Goal: Information Seeking & Learning: Learn about a topic

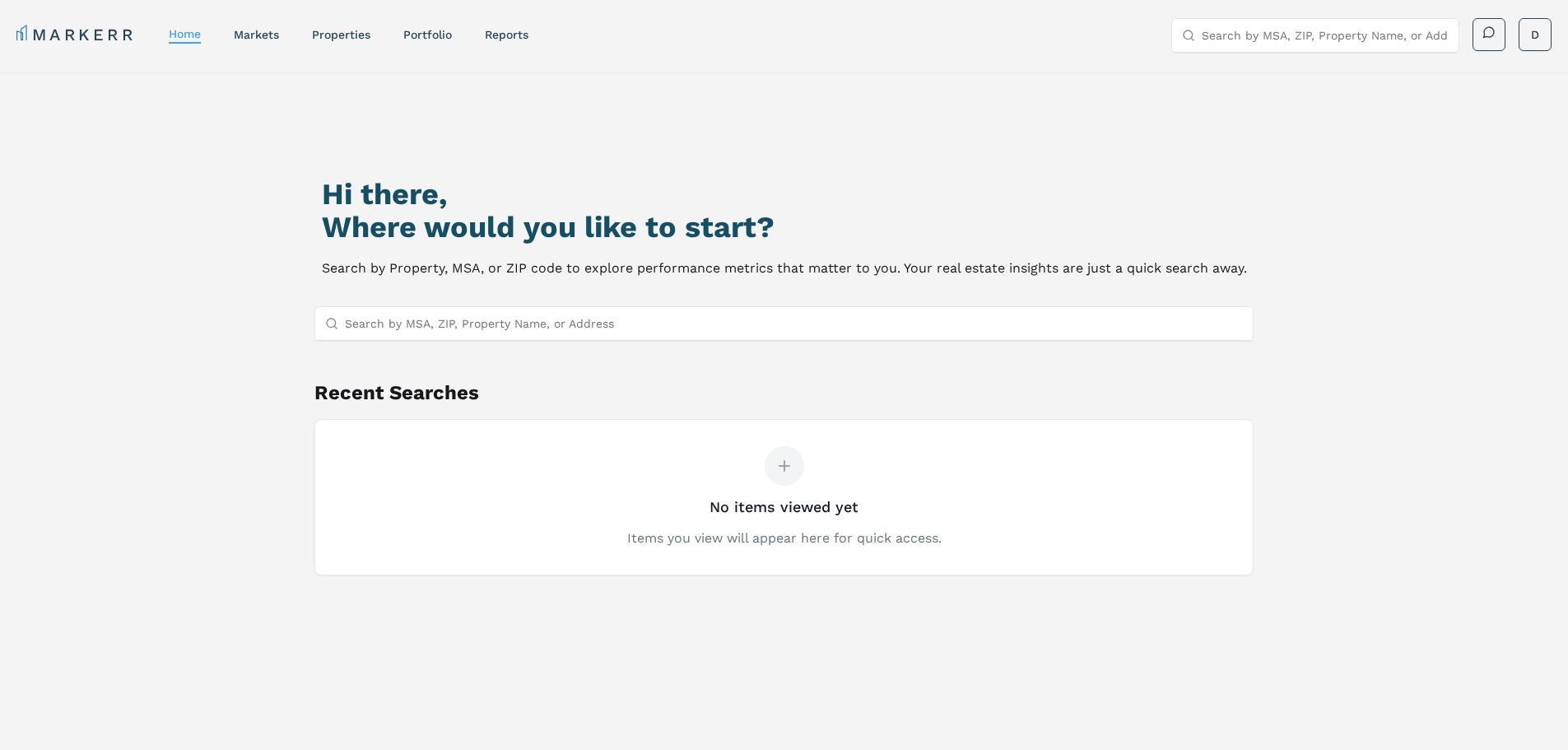
click at [710, 329] on input "Search by MSA, ZIP, Property Name, or Address" at bounding box center [793, 323] width 898 height 33
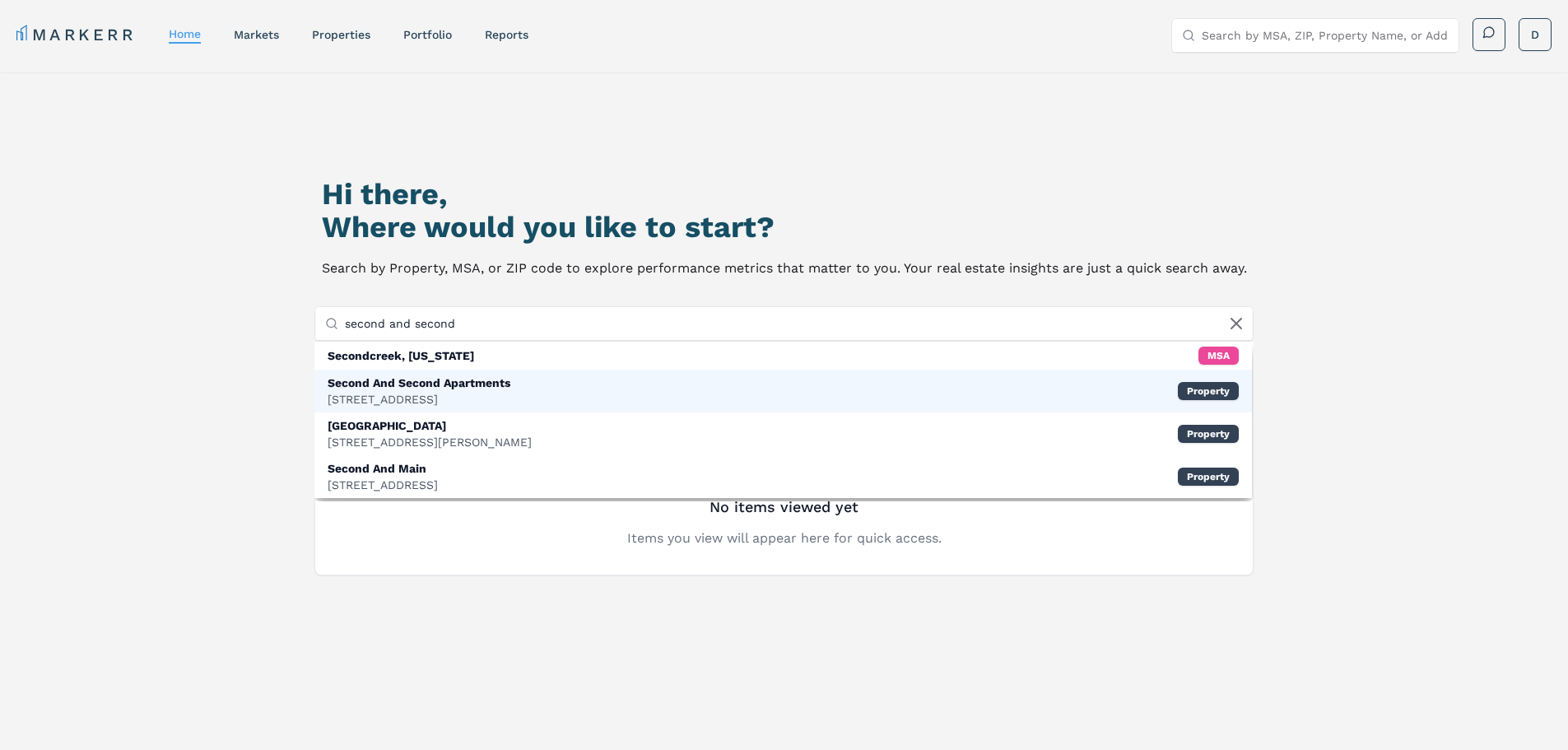
type input "second and second"
click at [629, 389] on div "Second And Second Apartments [STREET_ADDRESS] Property" at bounding box center [783, 391] width 938 height 43
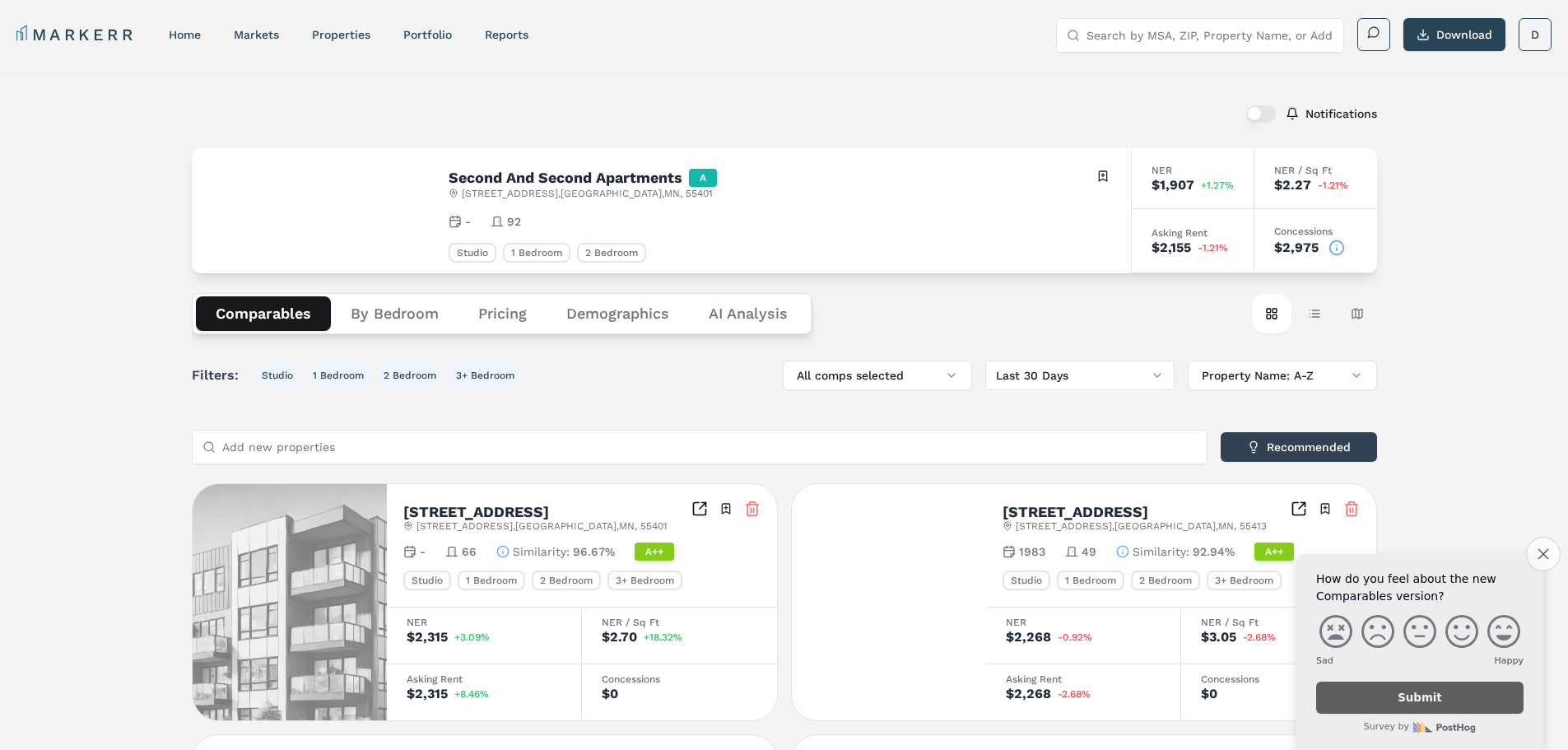
click at [1544, 557] on icon "Close survey" at bounding box center [1542, 554] width 10 height 10
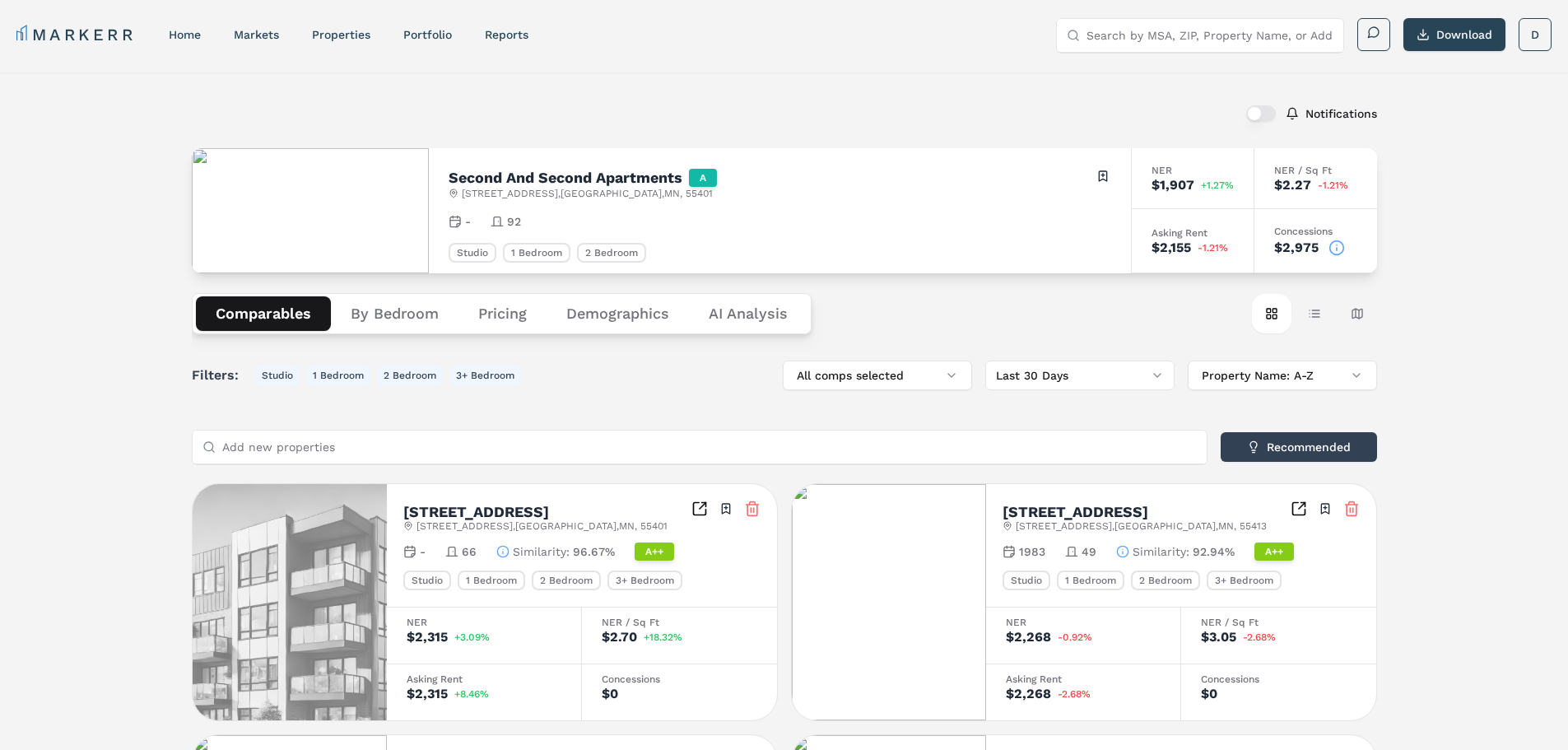
click at [1337, 249] on icon at bounding box center [1337, 249] width 0 height 3
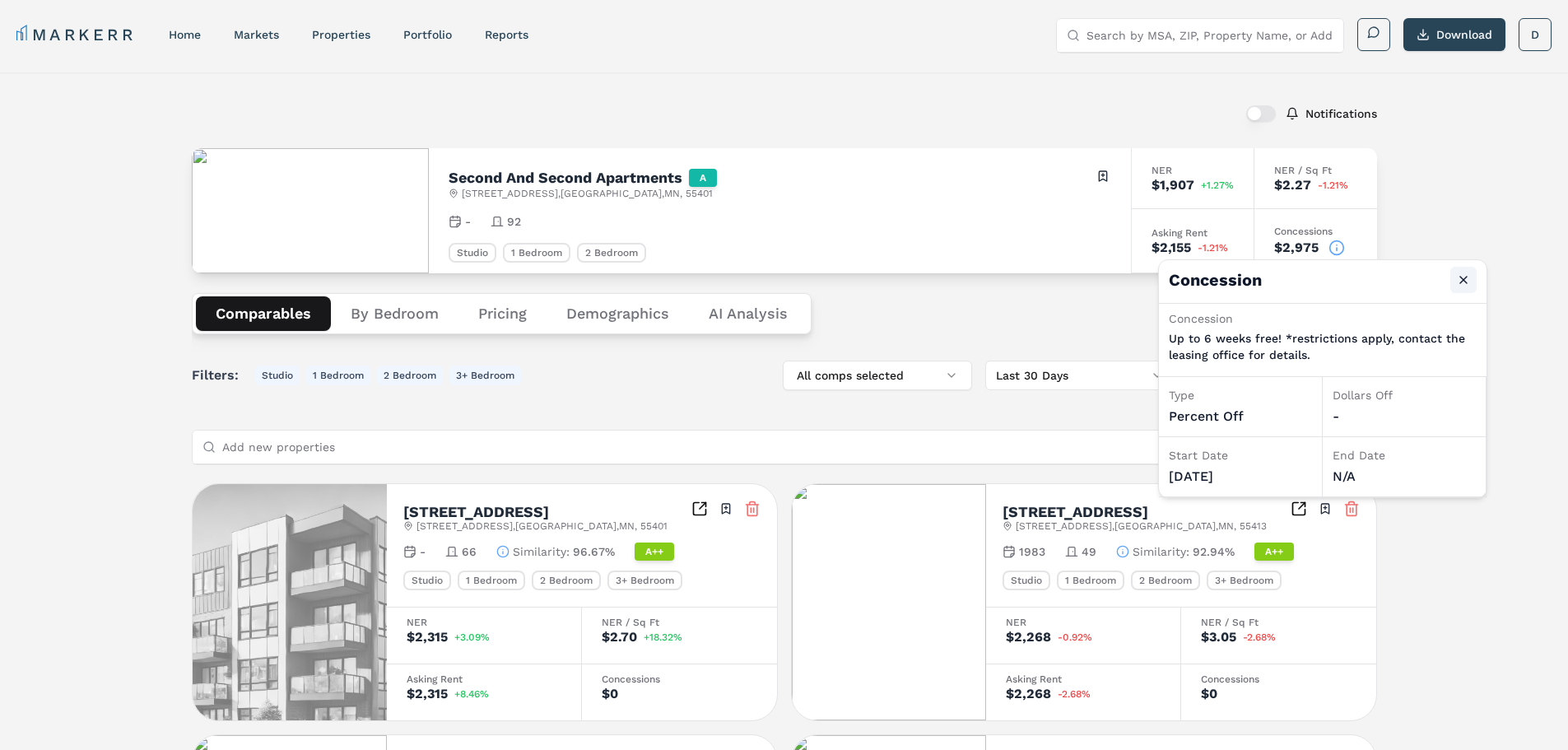
click at [1467, 280] on button "Close" at bounding box center [1463, 280] width 27 height 27
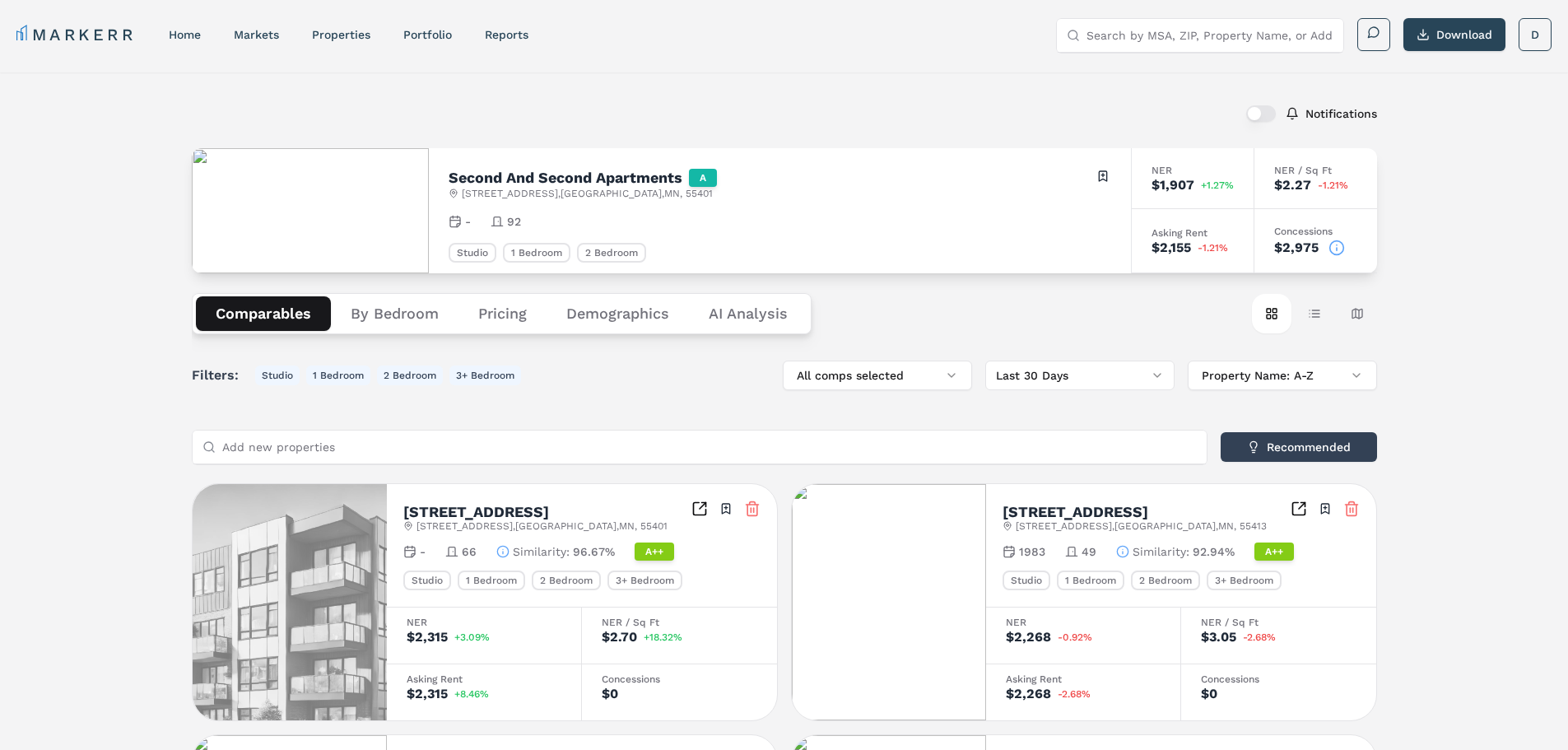
drag, startPoint x: 1240, startPoint y: 190, endPoint x: 1145, endPoint y: 186, distance: 95.1
click at [1145, 186] on div "NER $1,907 +1.27%" at bounding box center [1192, 178] width 123 height 61
click at [1228, 186] on span "+1.27%" at bounding box center [1217, 185] width 33 height 9
drag, startPoint x: 1357, startPoint y: 191, endPoint x: 1142, endPoint y: 168, distance: 216.2
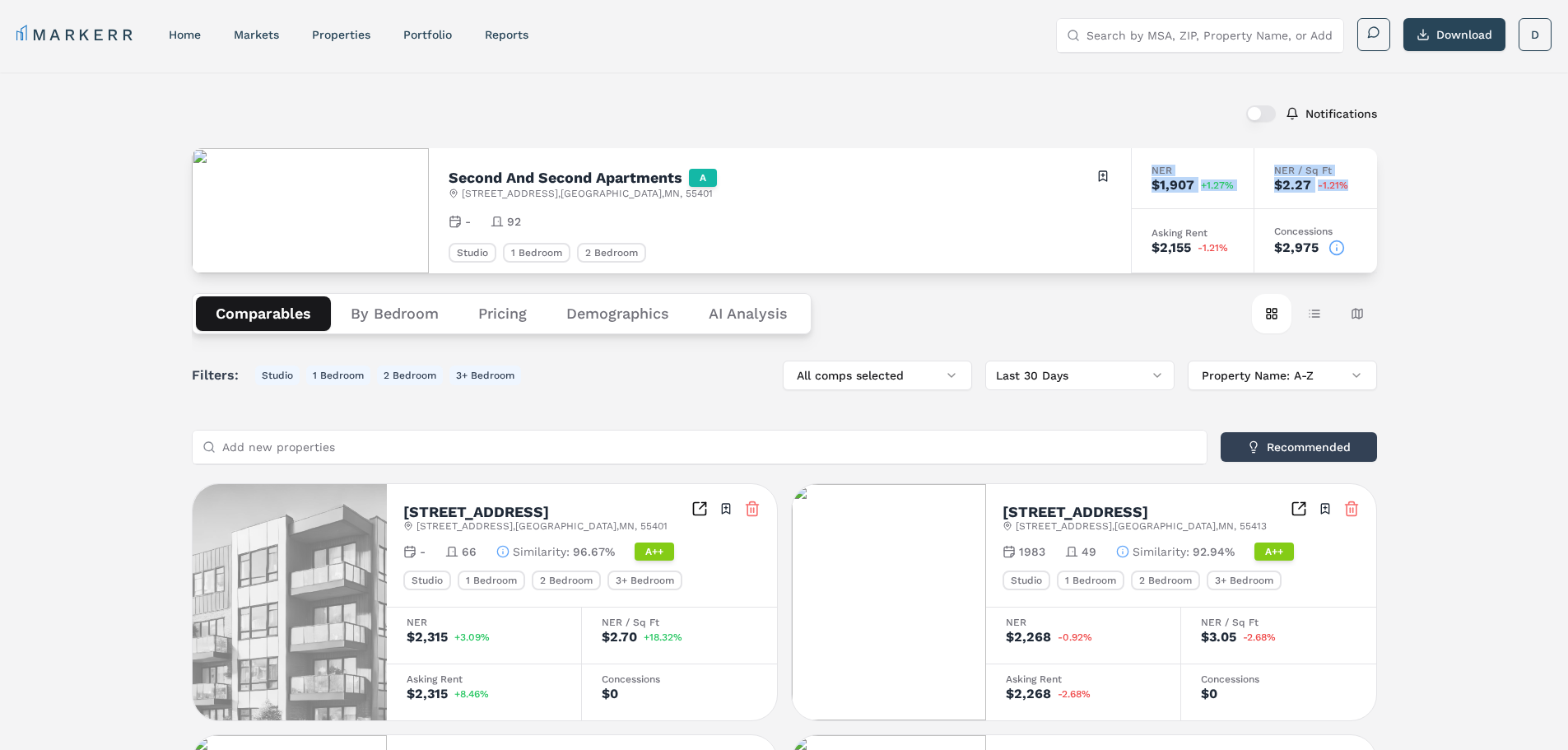
click at [1142, 168] on div "NER $1,907 +1.27% NER / Sq Ft $2.27 -1.21% Asking Rent $2,155 -1.21% Concession…" at bounding box center [1253, 211] width 246 height 126
click at [412, 320] on button "By Bedroom" at bounding box center [395, 314] width 127 height 34
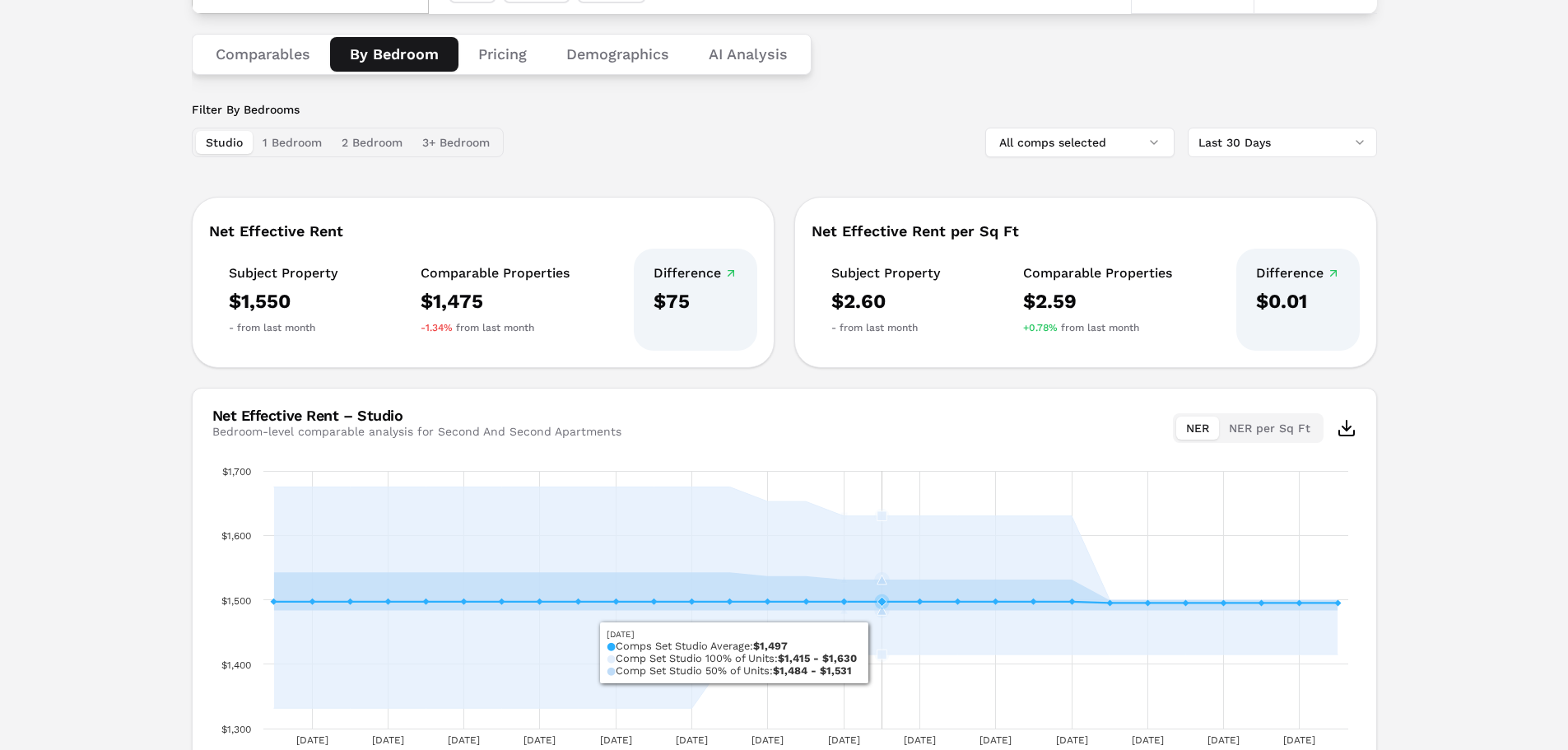
scroll to position [220, 0]
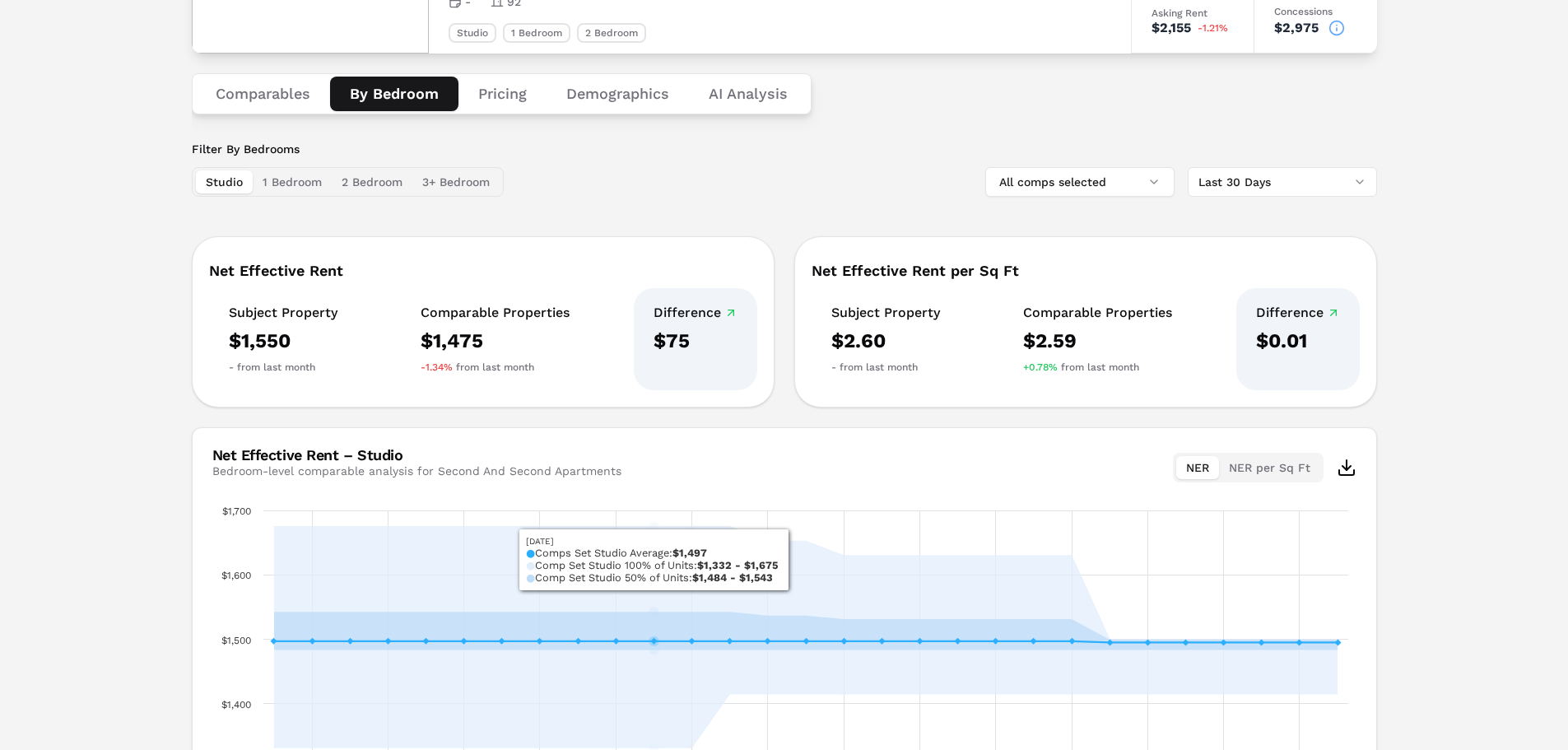
click at [312, 188] on button "1 Bedroom" at bounding box center [292, 181] width 79 height 23
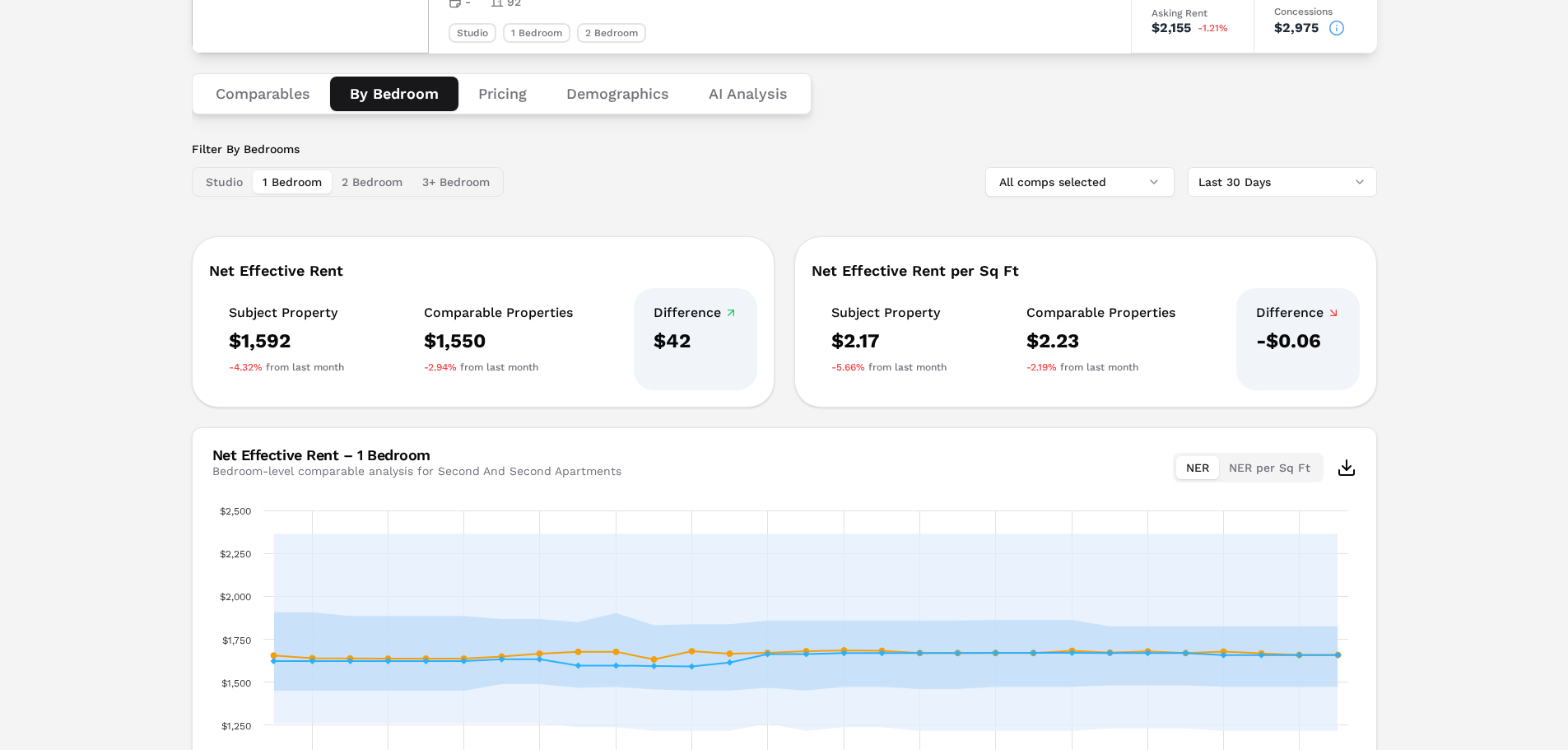
click at [367, 188] on button "2 Bedroom" at bounding box center [372, 181] width 81 height 23
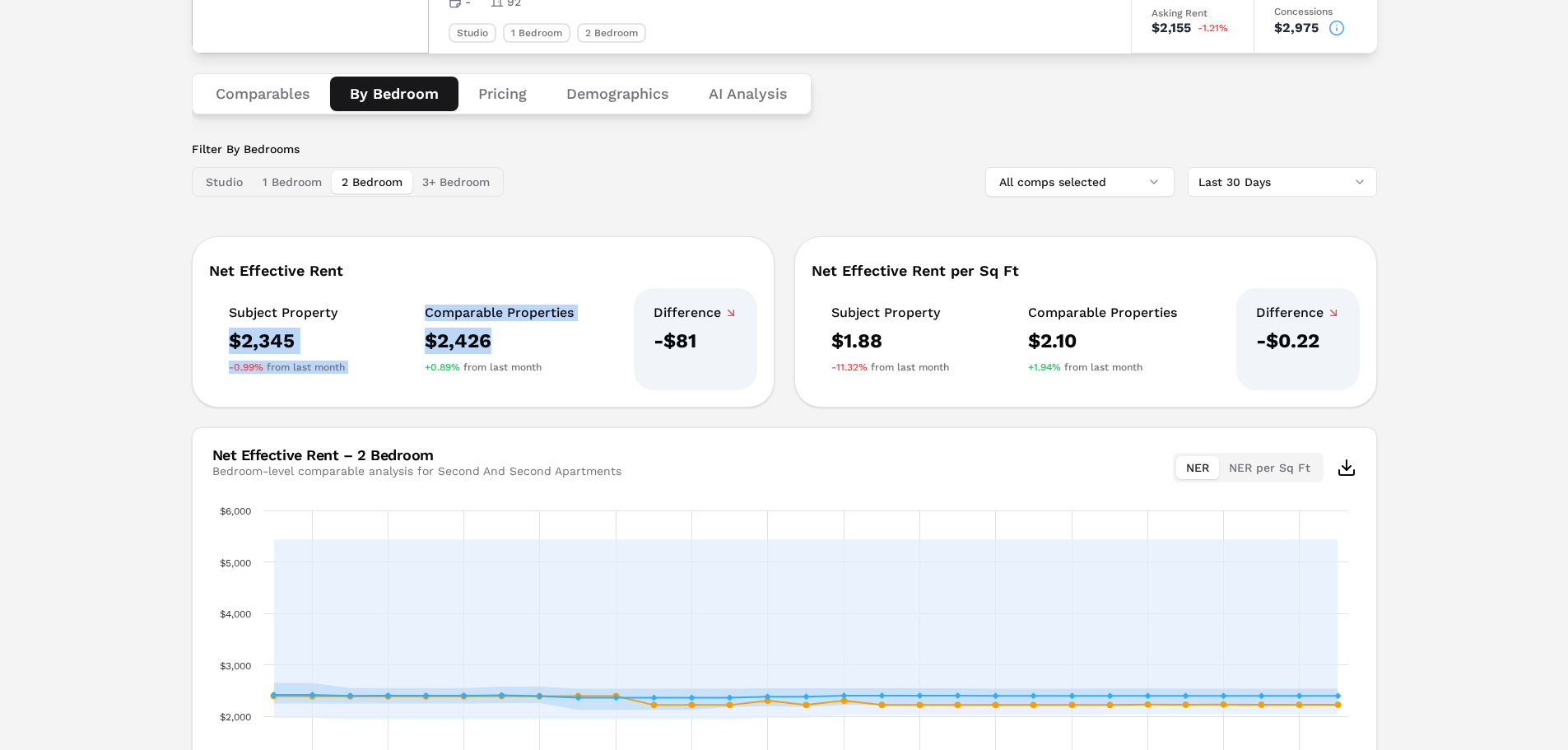
drag, startPoint x: 222, startPoint y: 344, endPoint x: 514, endPoint y: 330, distance: 292.3
click at [514, 330] on div "Subject Property $2,345 -0.99% from last month Comparable Properties $2,426 +0.…" at bounding box center [483, 339] width 548 height 102
click at [533, 333] on div "$2,426" at bounding box center [499, 341] width 149 height 27
click at [473, 186] on button "3+ Bedroom" at bounding box center [456, 181] width 87 height 23
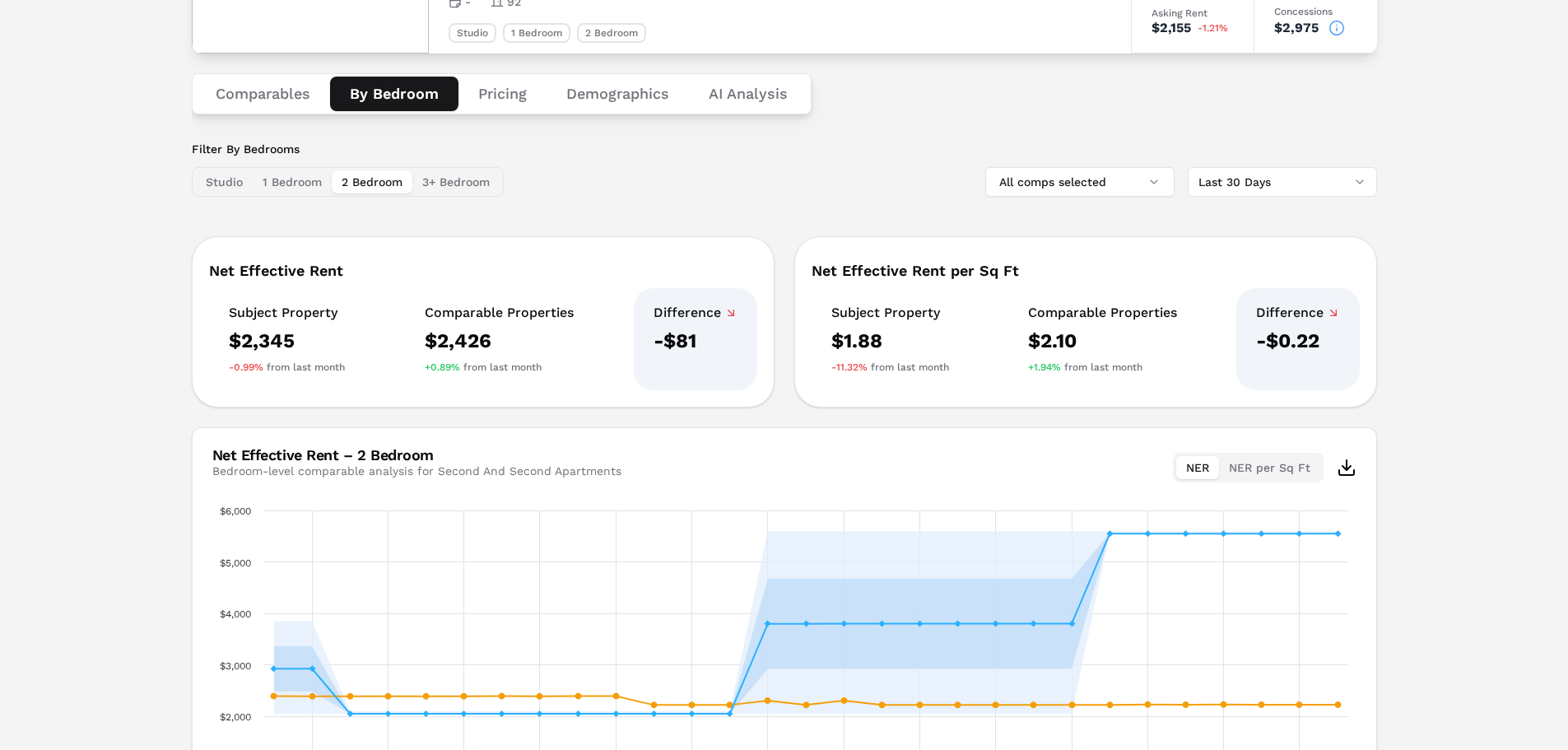
click at [356, 191] on button "2 Bedroom" at bounding box center [372, 181] width 81 height 23
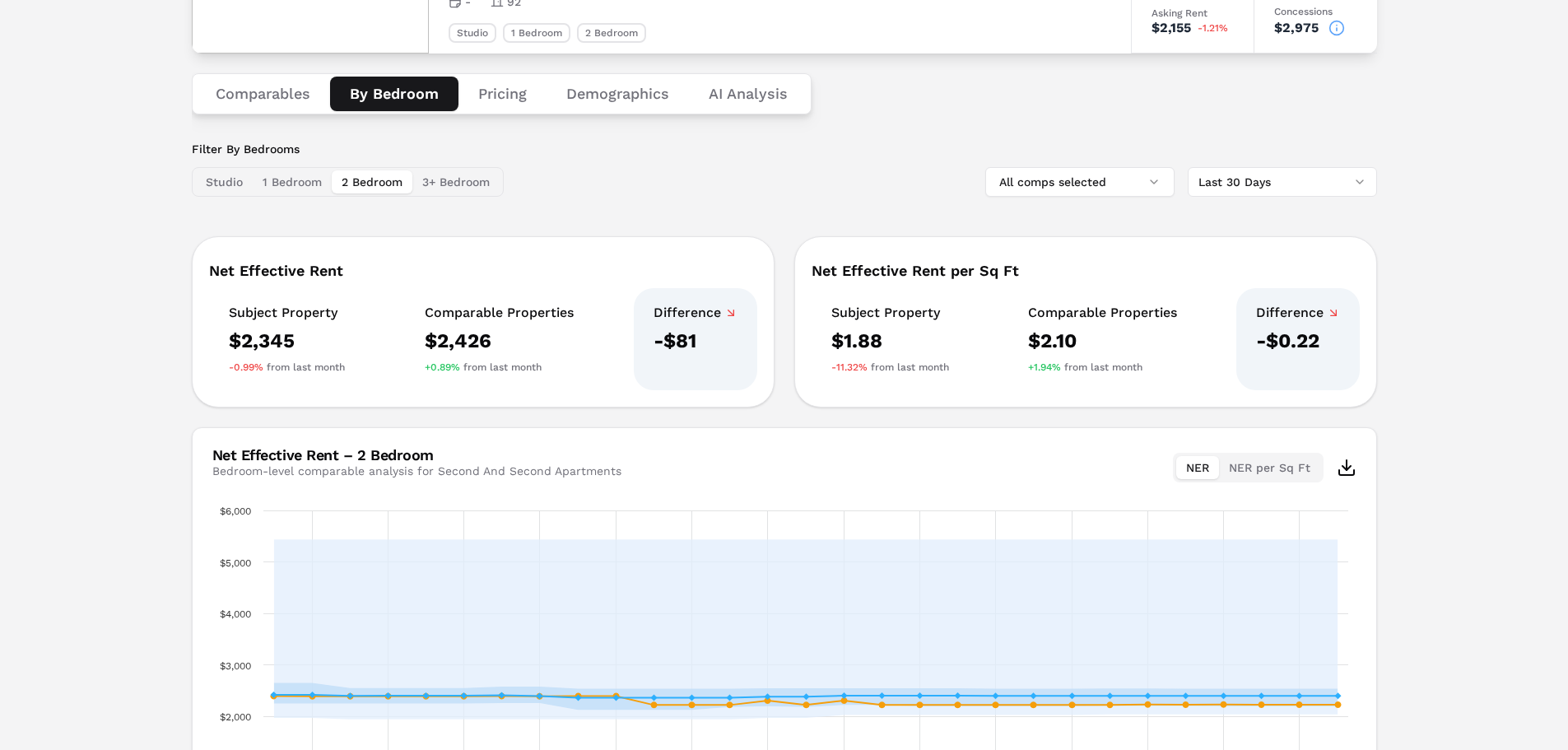
click at [434, 195] on div "Studio 1 Bedroom 2 Bedroom 3+ Bedroom" at bounding box center [347, 181] width 312 height 29
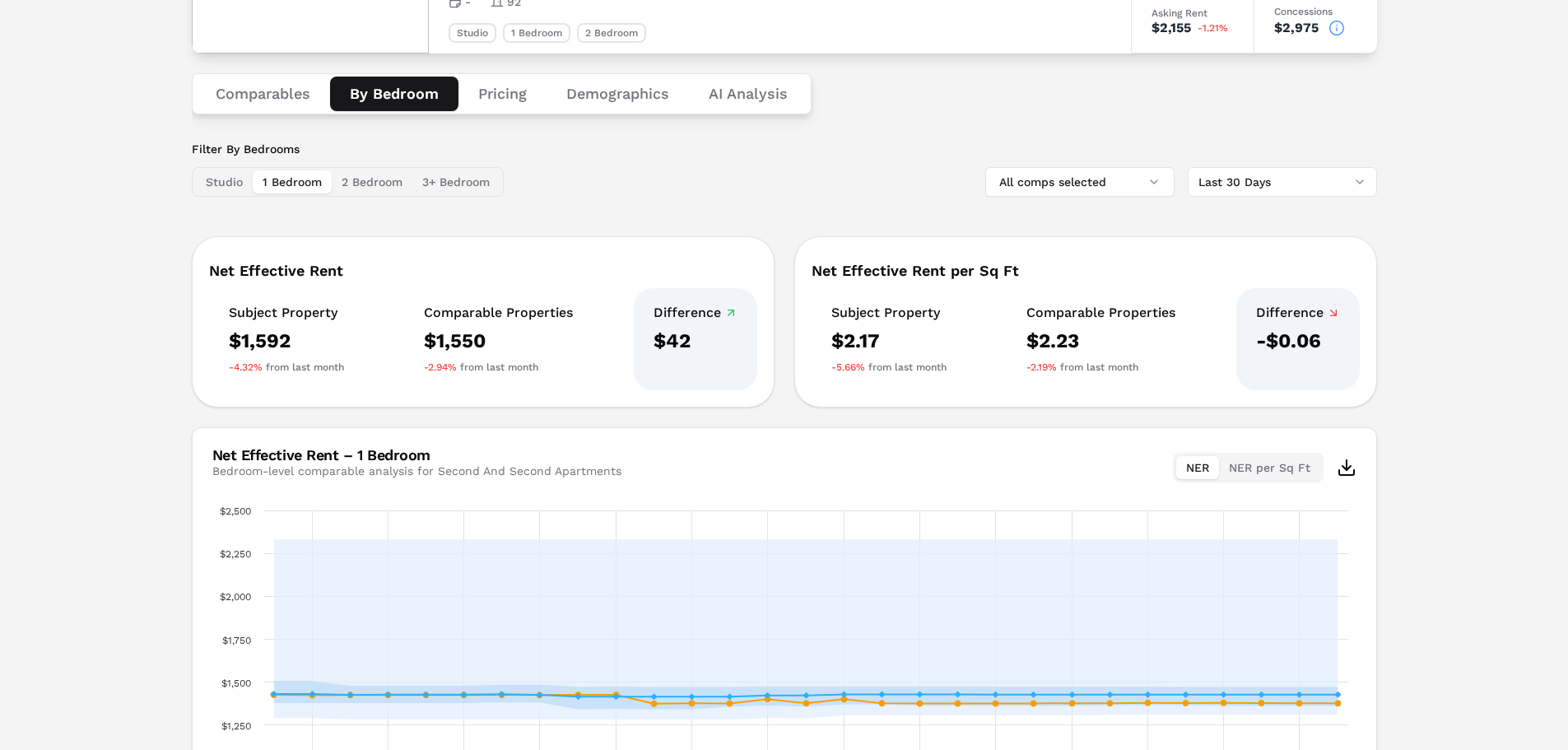
click at [301, 184] on button "1 Bedroom" at bounding box center [292, 181] width 79 height 23
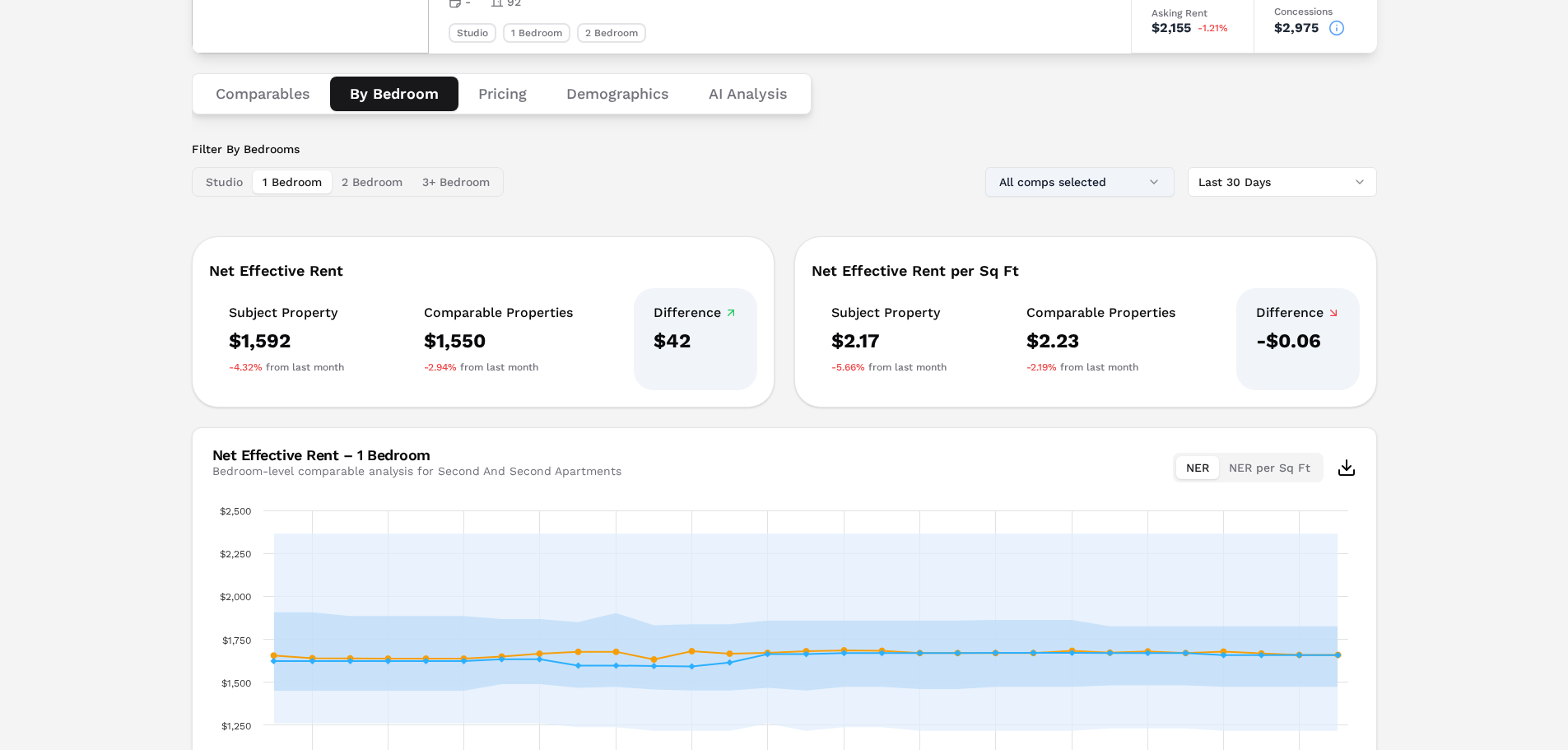
click at [1052, 184] on button "All comps selected" at bounding box center [1080, 181] width 189 height 29
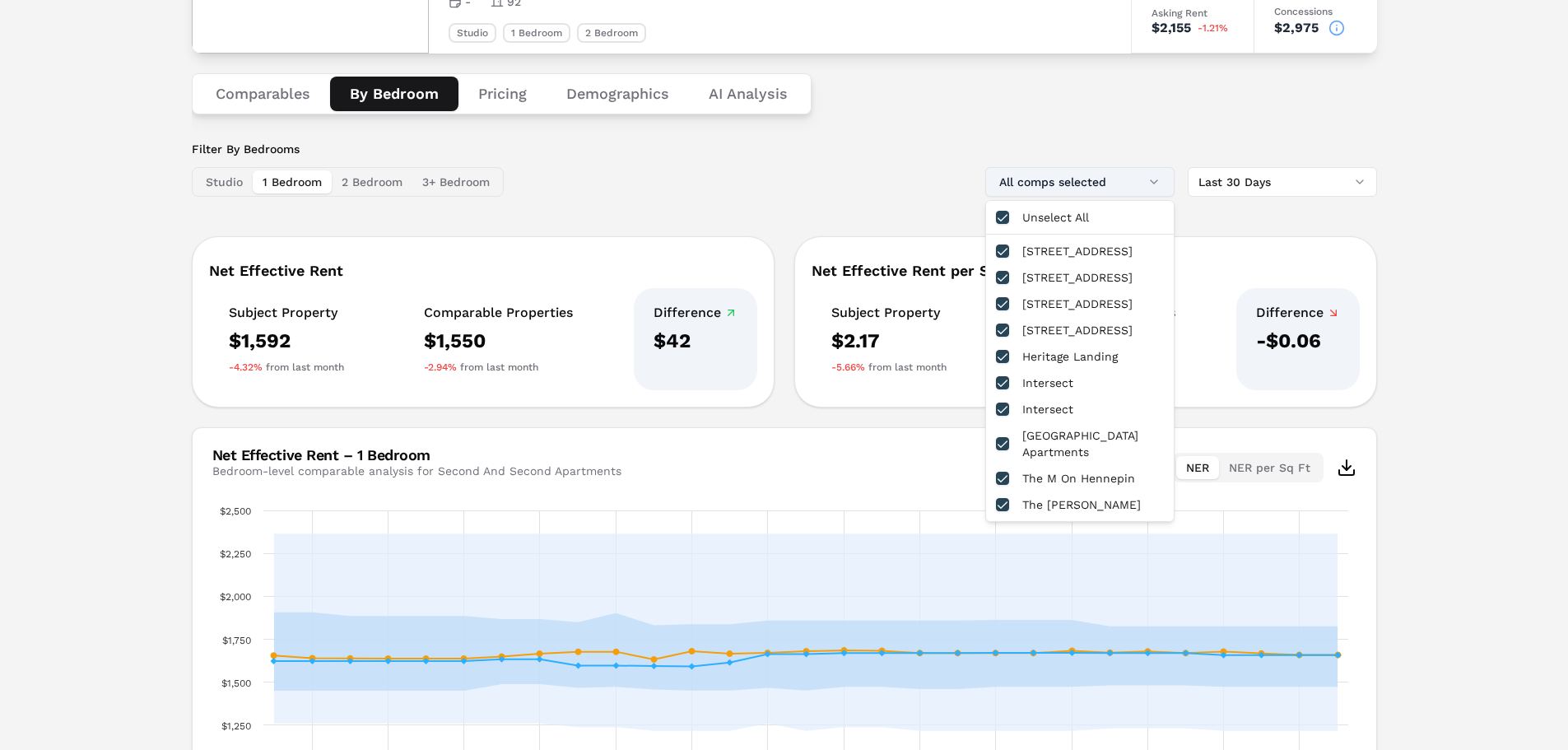
click at [1052, 184] on button "All comps selected" at bounding box center [1080, 181] width 189 height 29
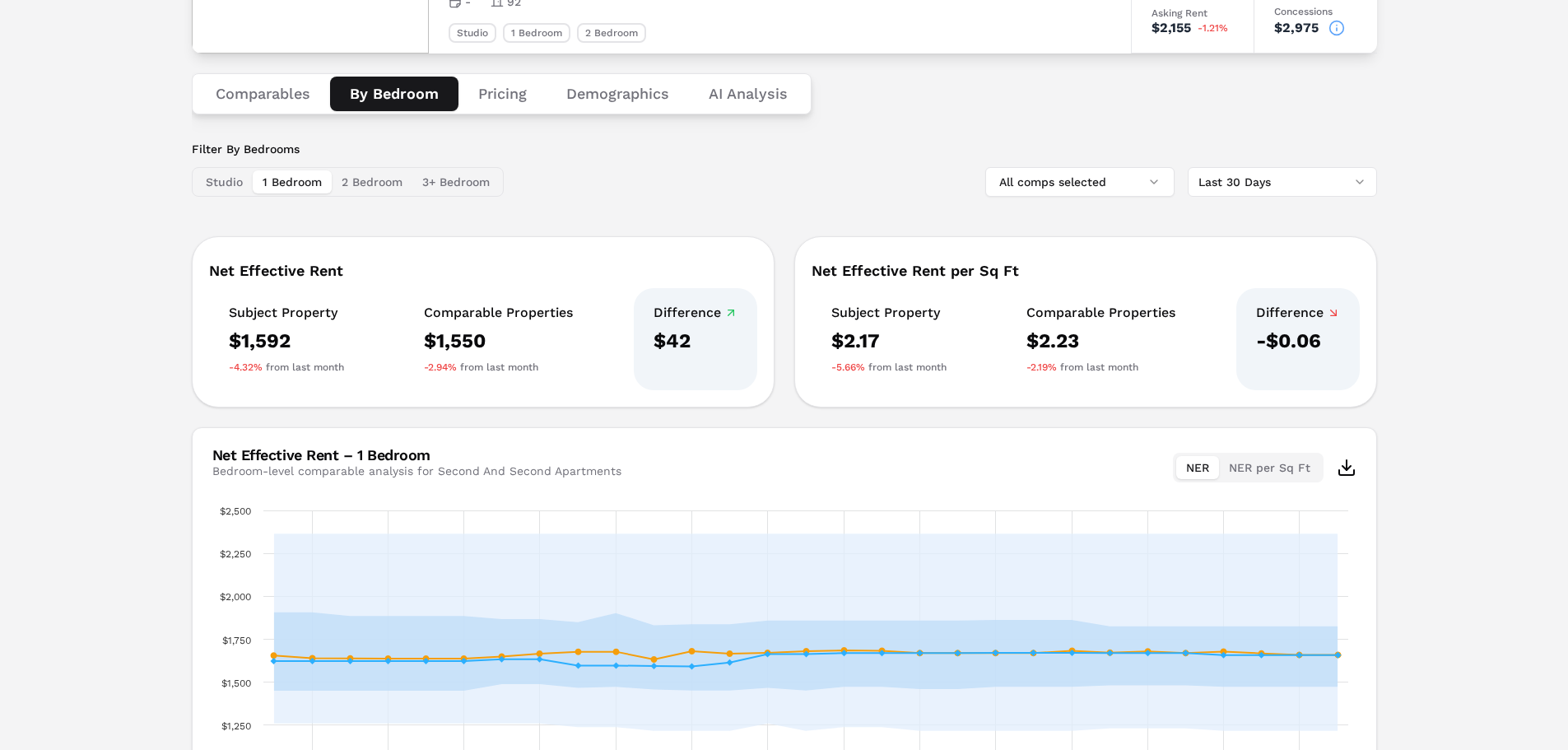
click at [259, 87] on button "Comparables" at bounding box center [263, 94] width 134 height 34
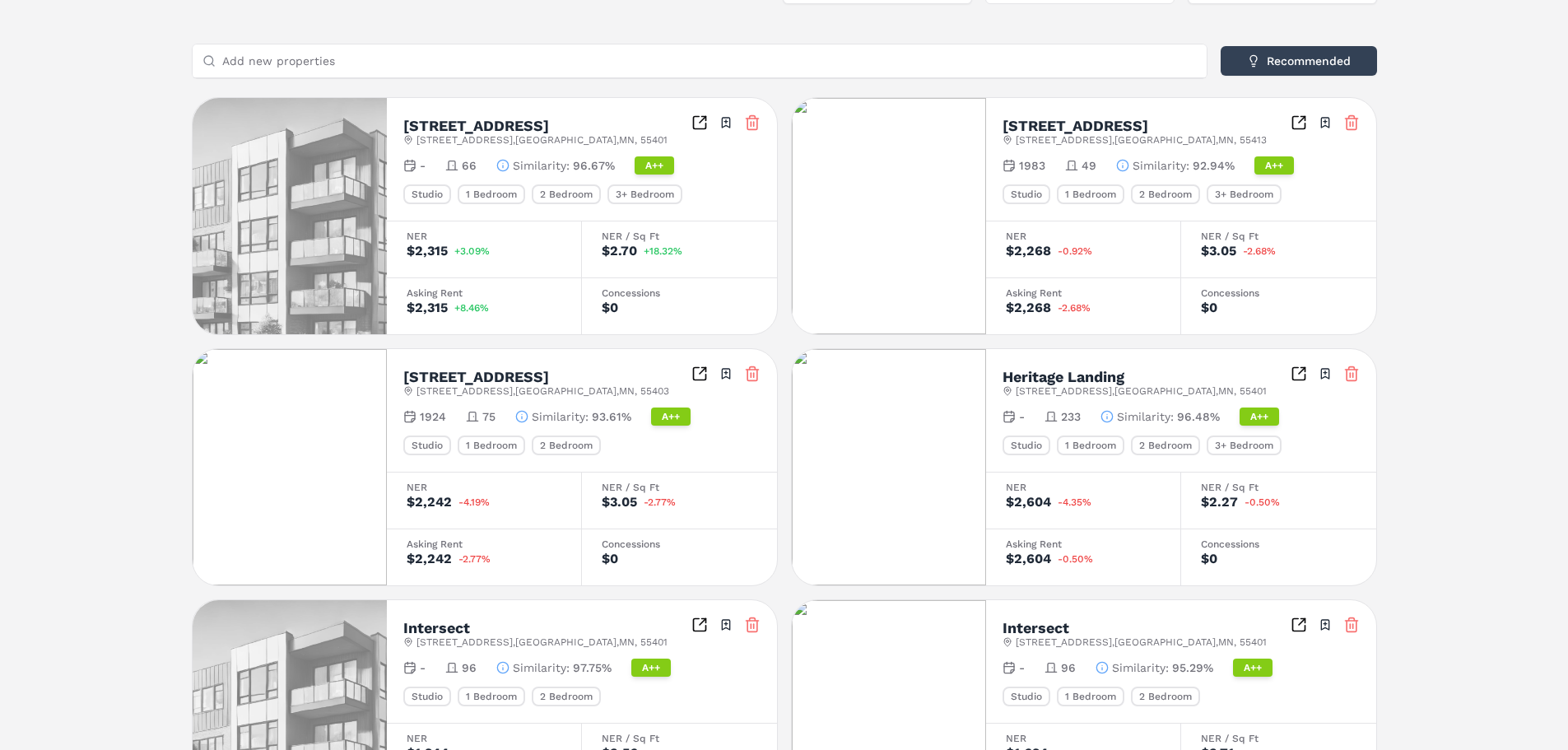
scroll to position [57, 0]
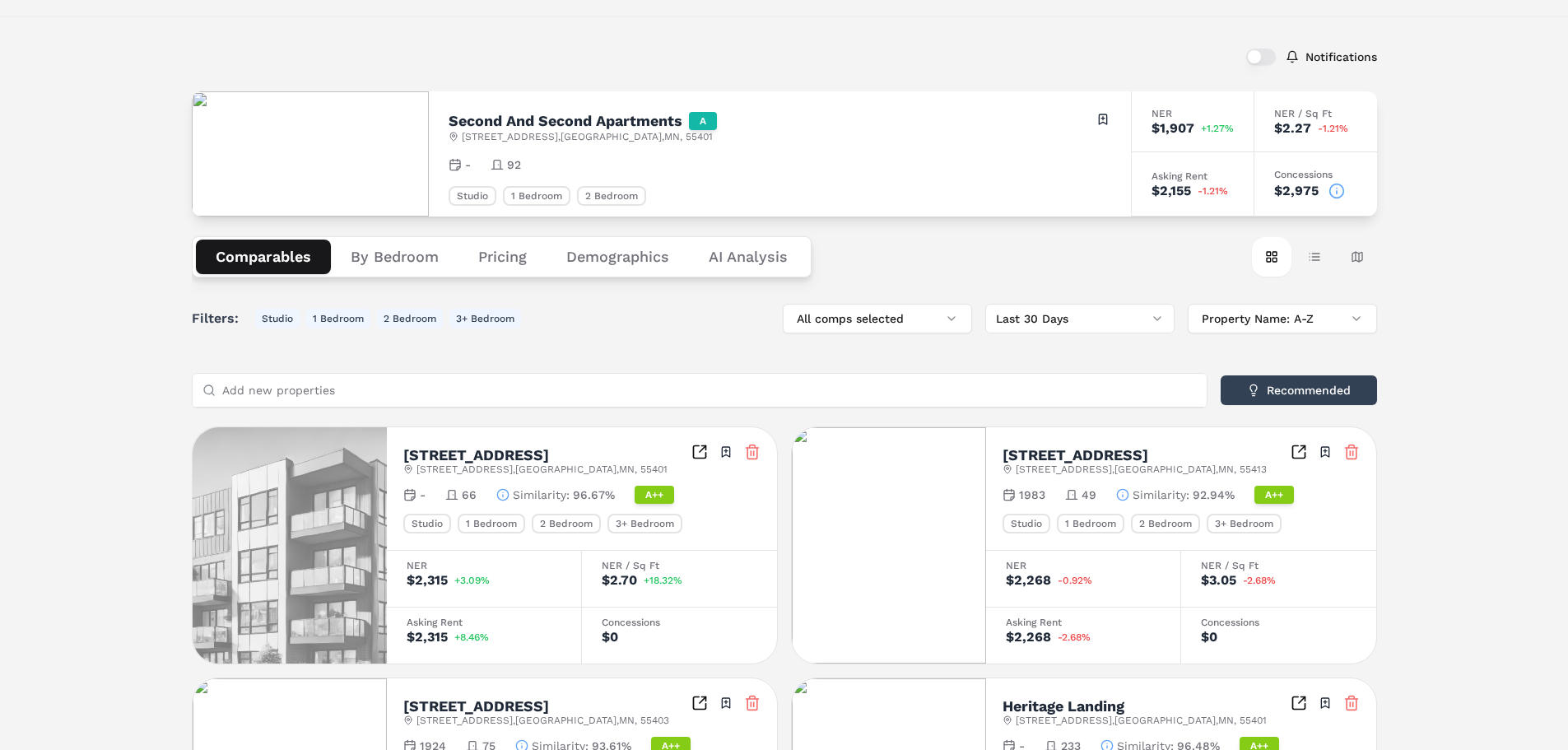
click at [1080, 397] on input "Add new properties" at bounding box center [709, 390] width 975 height 33
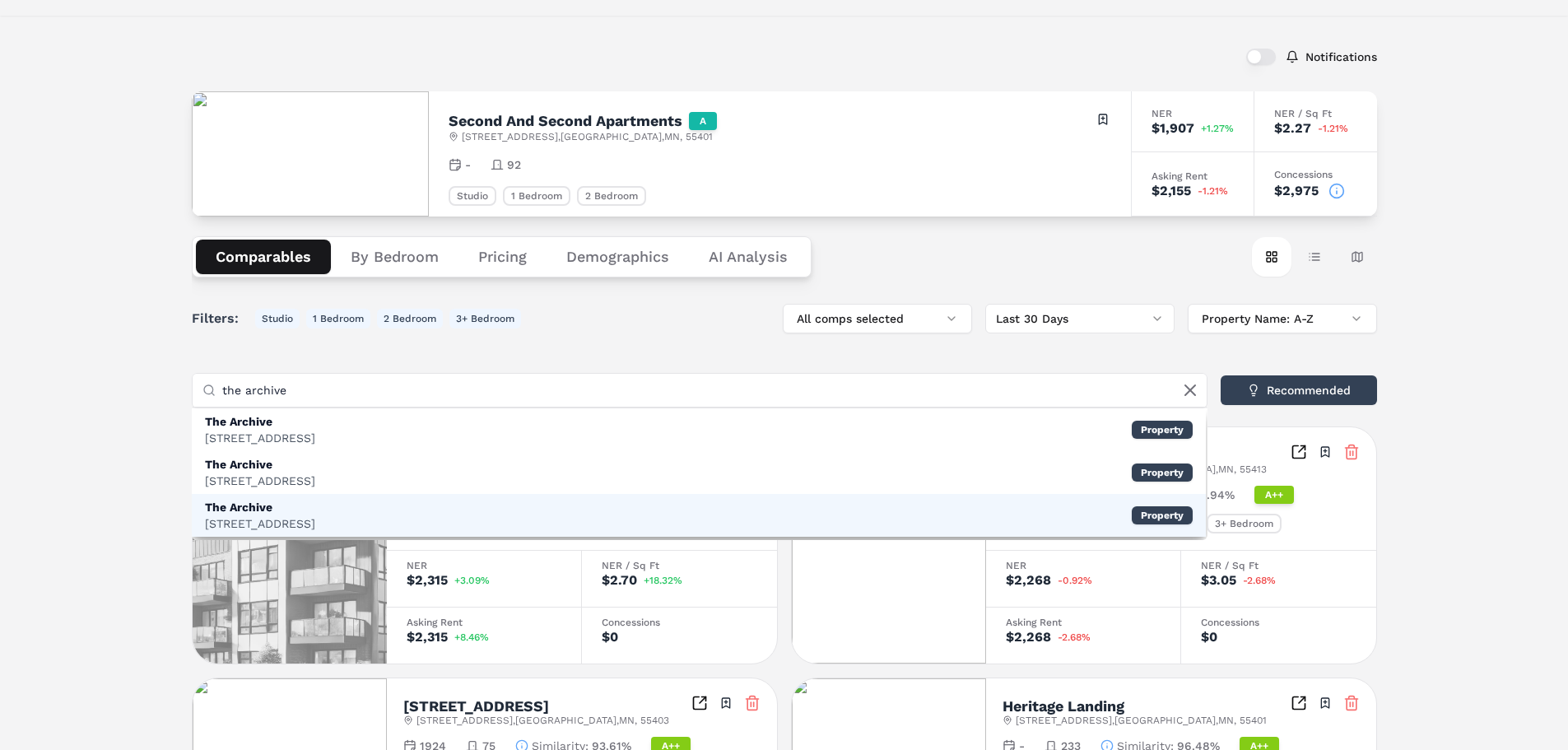
click at [347, 515] on div "The Archive [STREET_ADDRESS] Property" at bounding box center [698, 515] width 1014 height 43
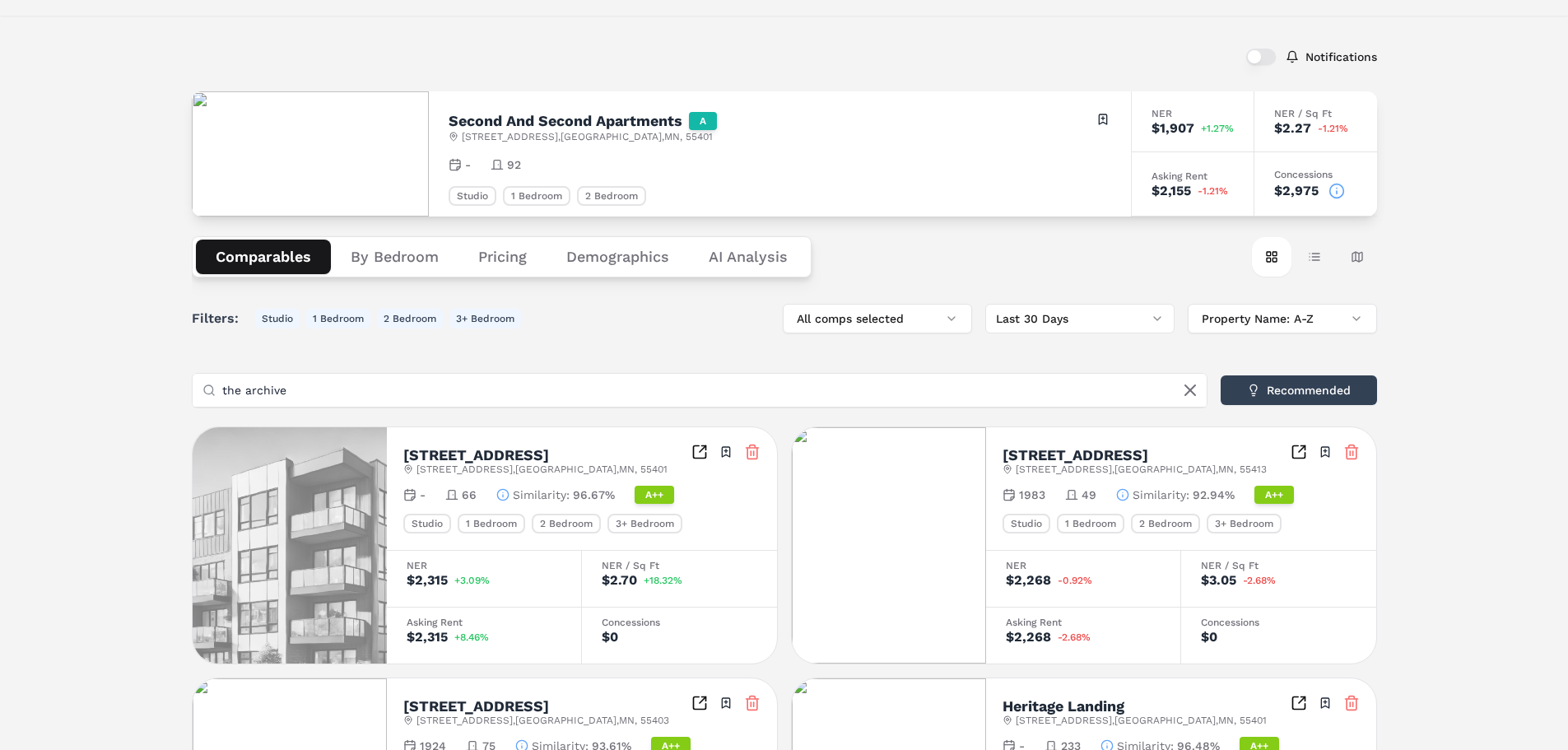
click at [748, 458] on icon at bounding box center [751, 452] width 16 height 16
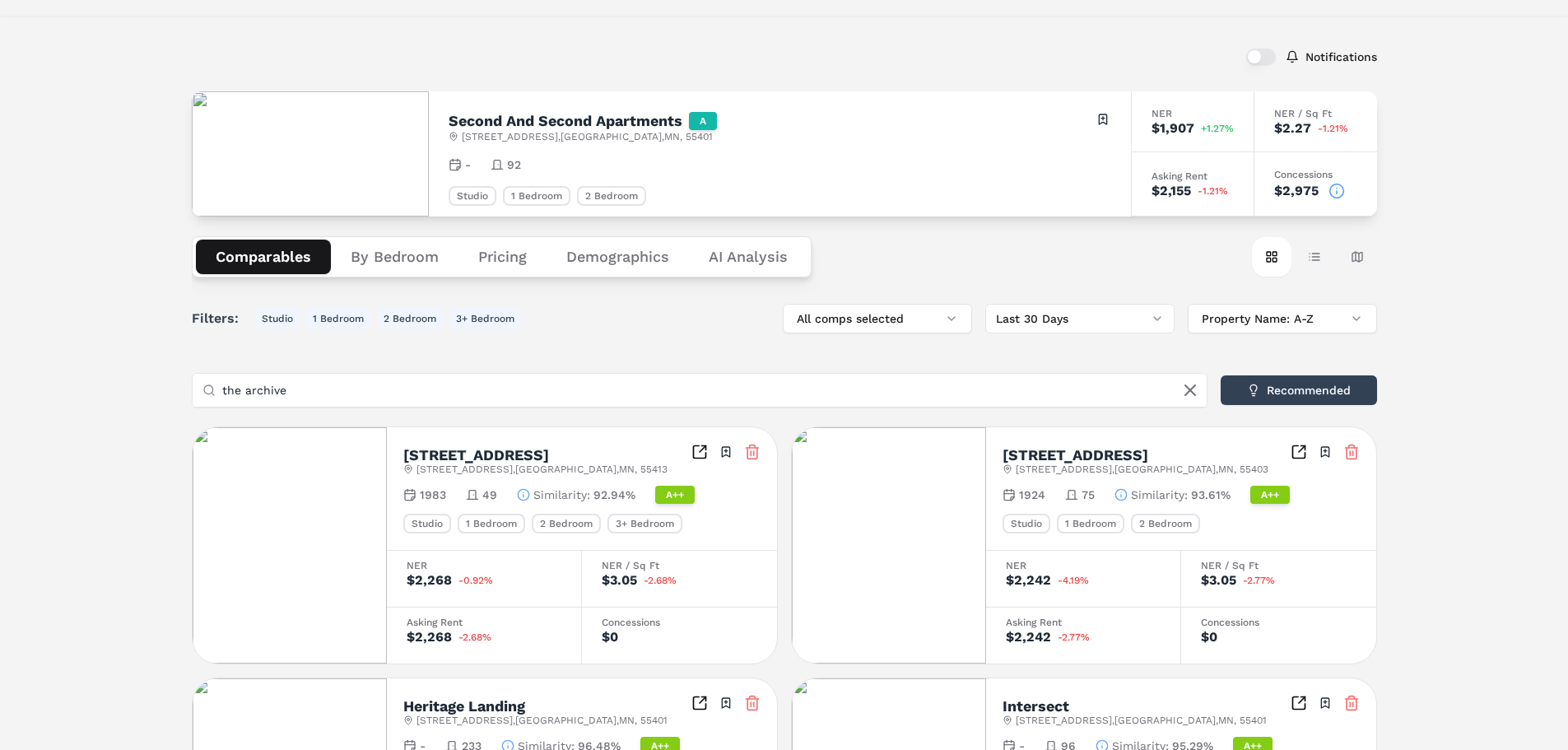
click at [753, 456] on icon at bounding box center [751, 452] width 16 height 16
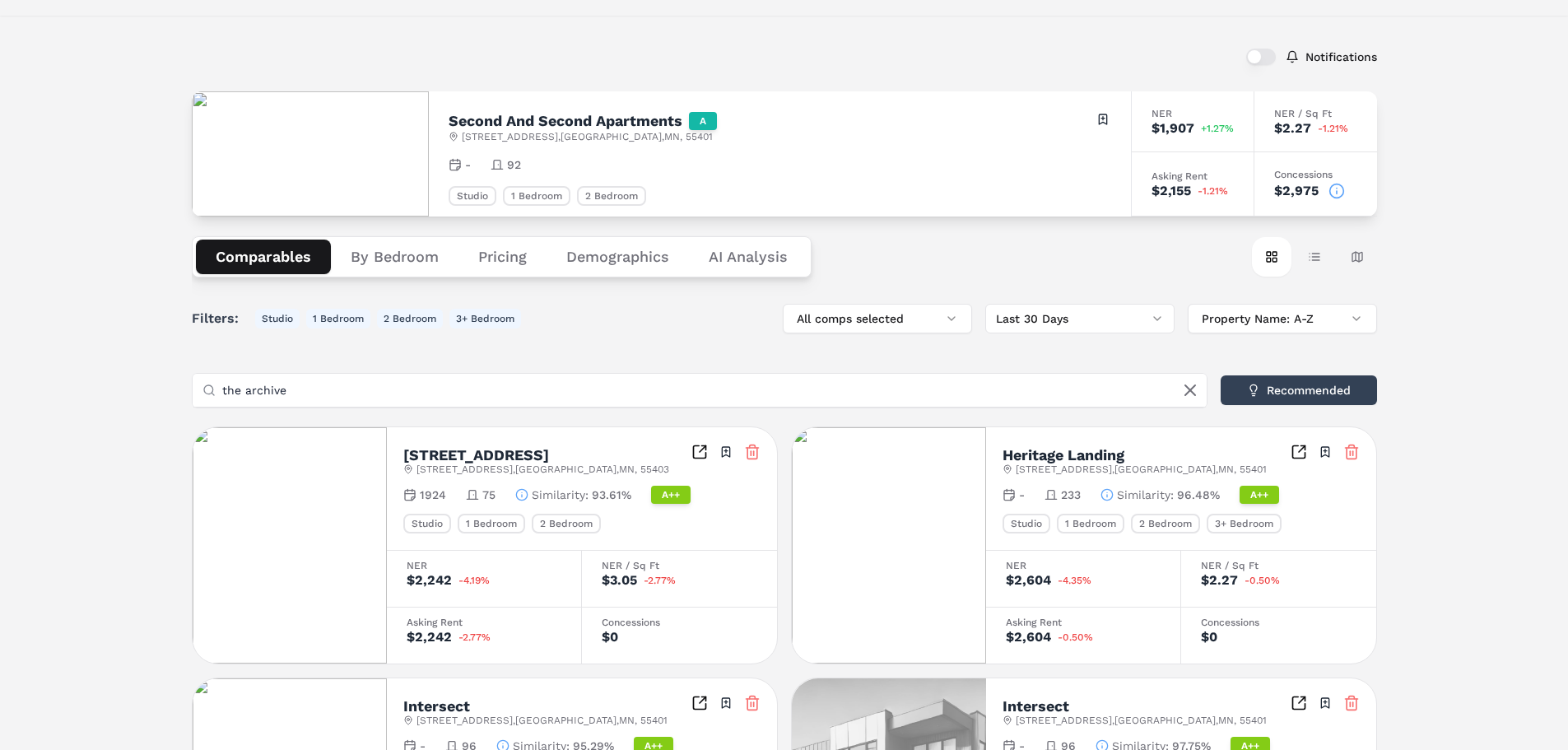
click at [759, 452] on icon at bounding box center [751, 452] width 16 height 16
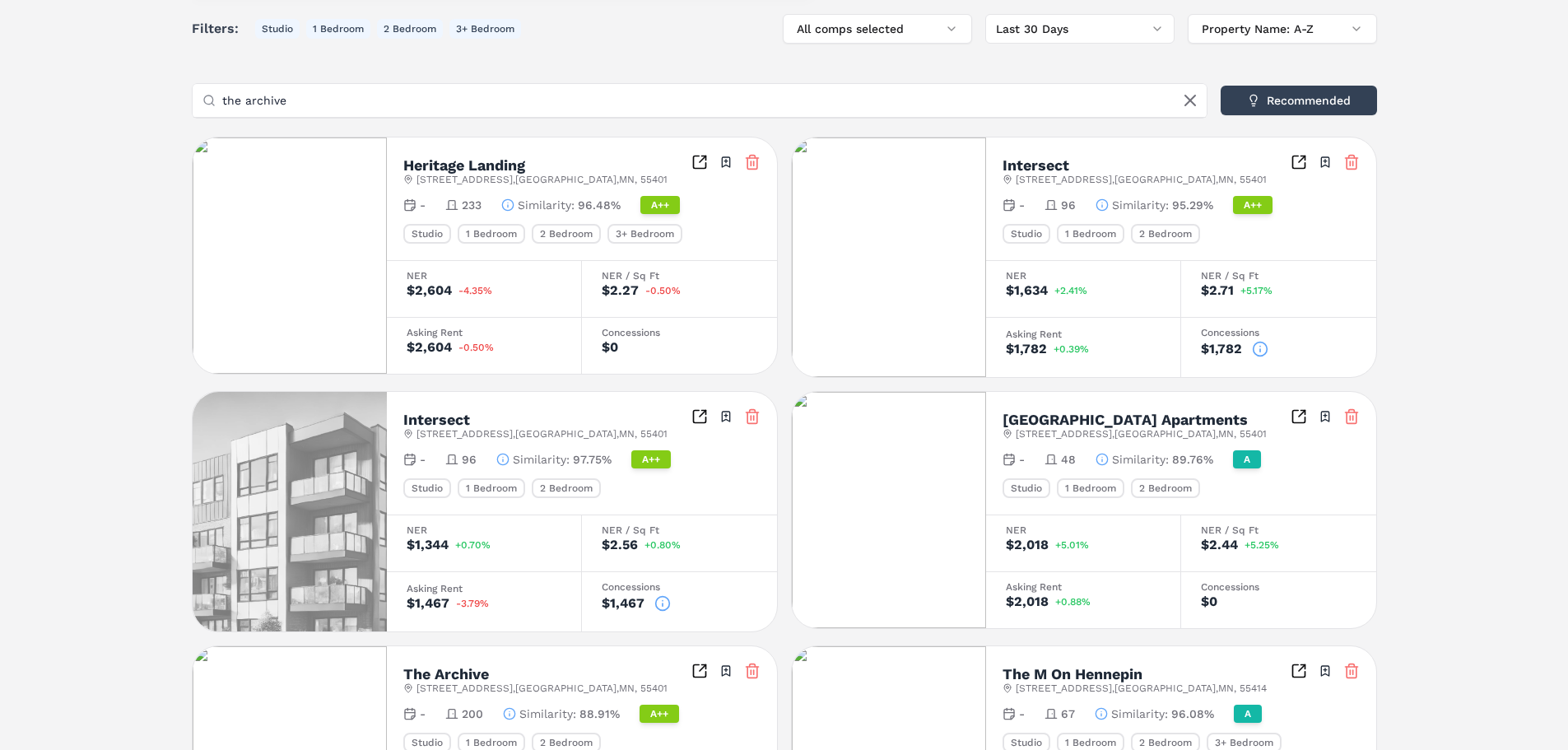
scroll to position [386, 0]
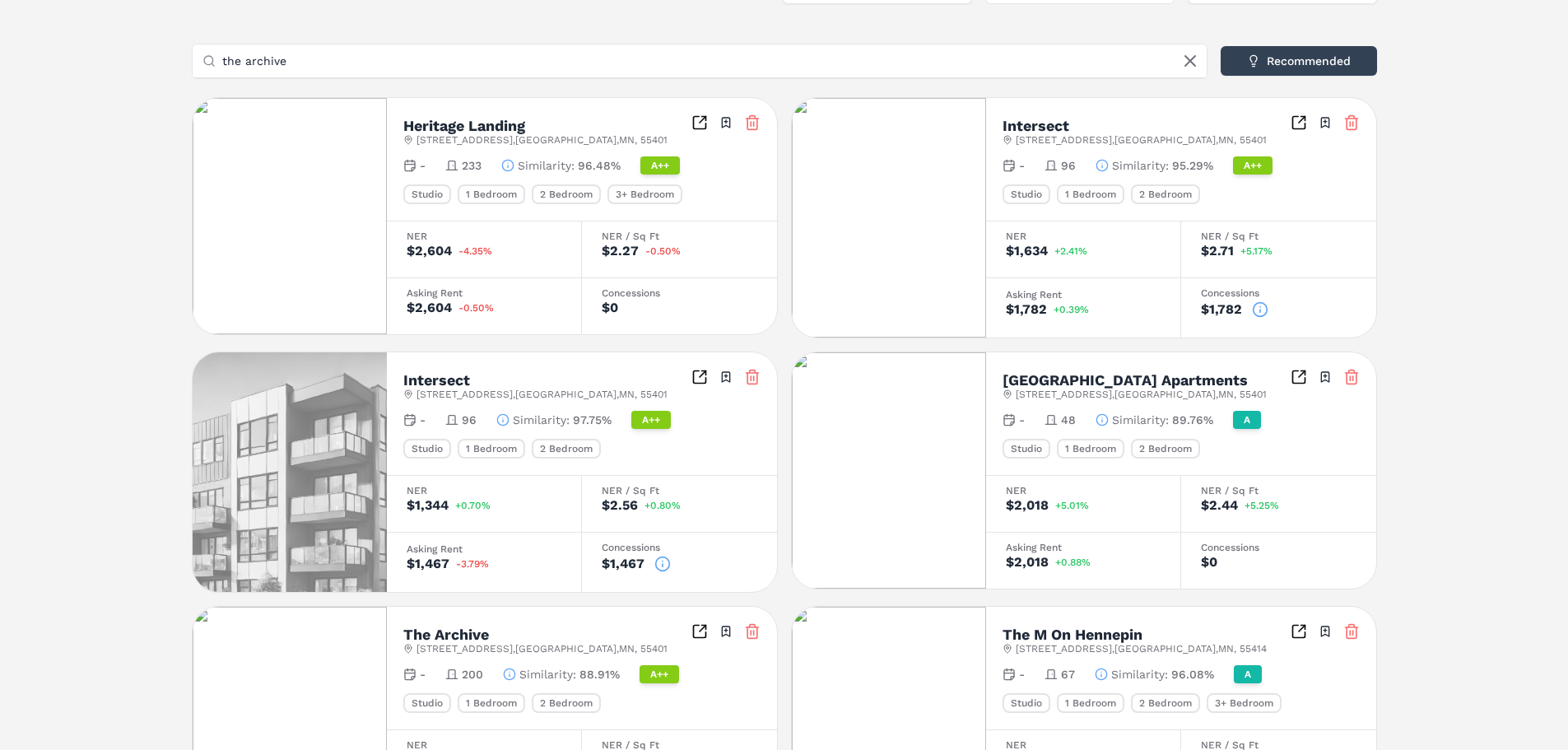
click at [757, 377] on icon at bounding box center [751, 378] width 9 height 10
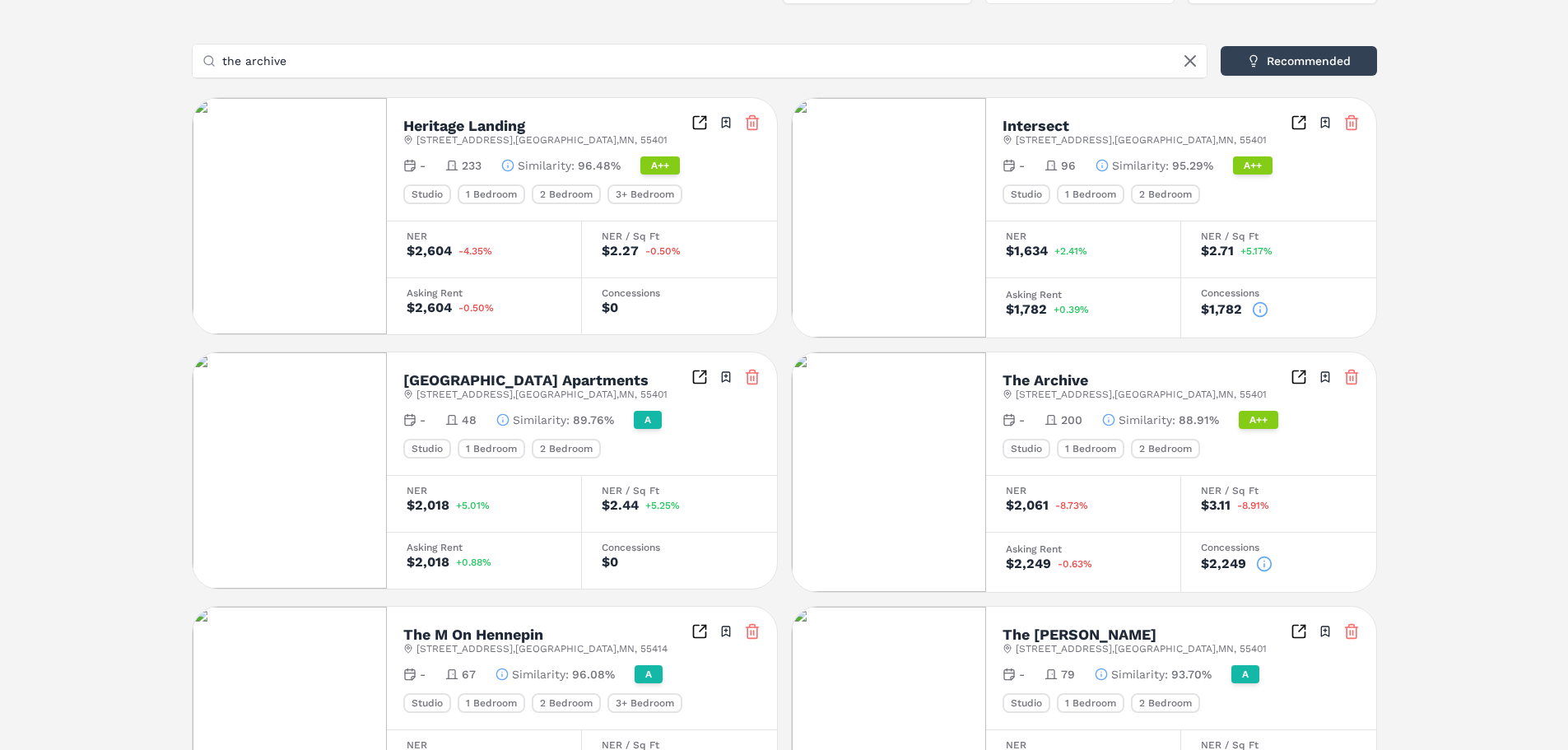
click at [1352, 126] on icon at bounding box center [1351, 122] width 16 height 16
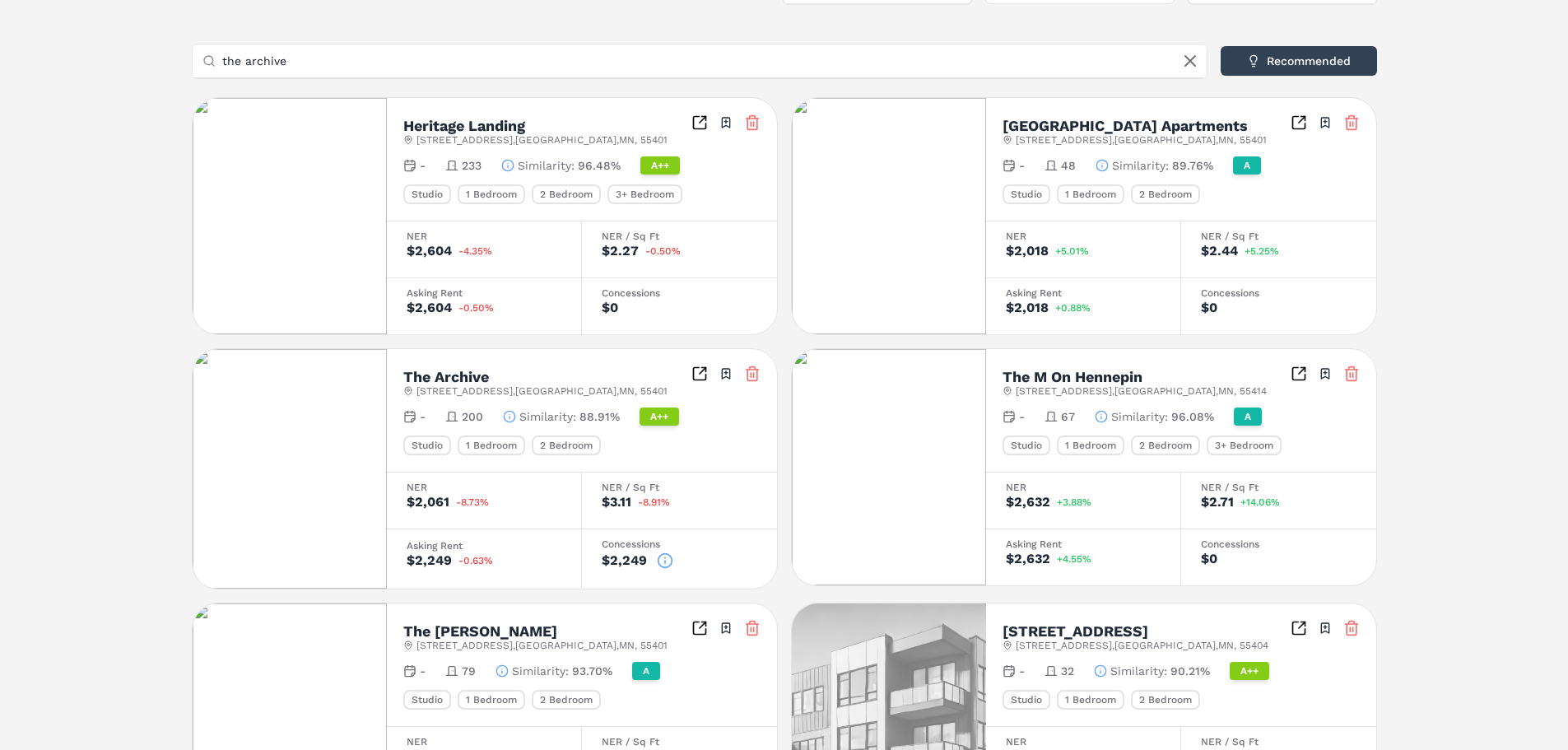
click at [1352, 126] on icon at bounding box center [1351, 122] width 16 height 16
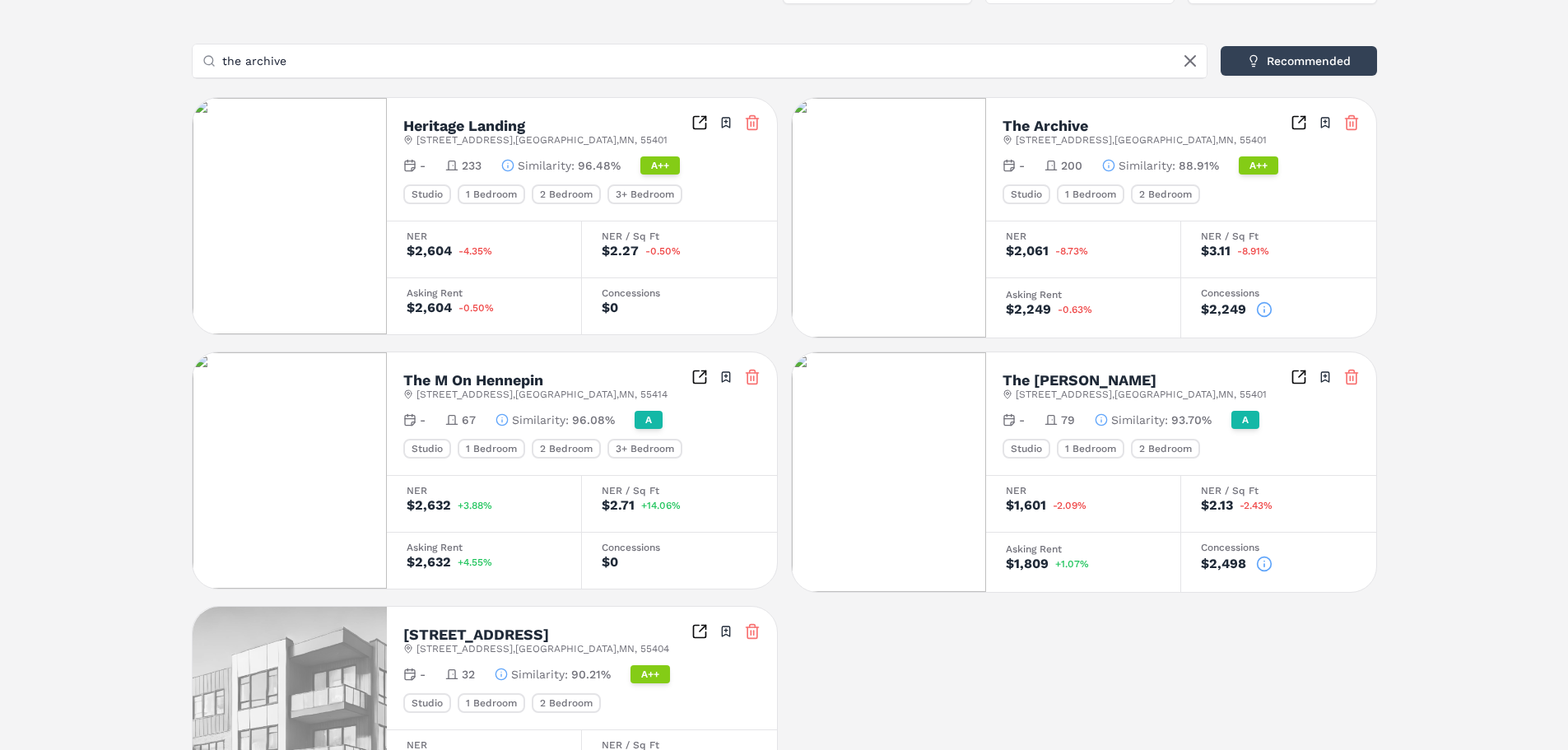
click at [763, 378] on div "The M On Hennepin [STREET_ADDRESS] Toggle portfolio menu - 67 Similarity : 96.0…" at bounding box center [582, 414] width 390 height 123
click at [752, 378] on icon at bounding box center [751, 377] width 16 height 16
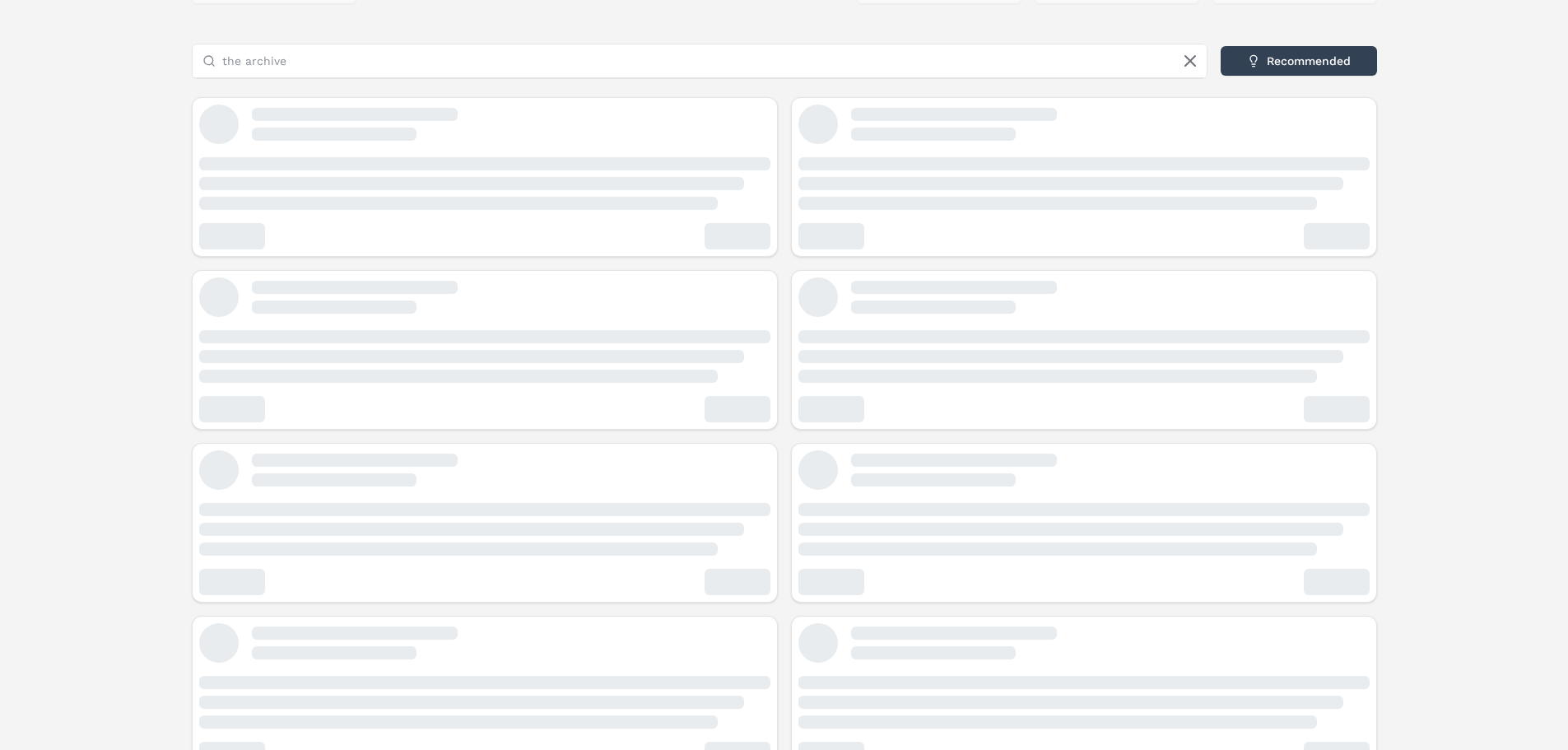
scroll to position [22, 0]
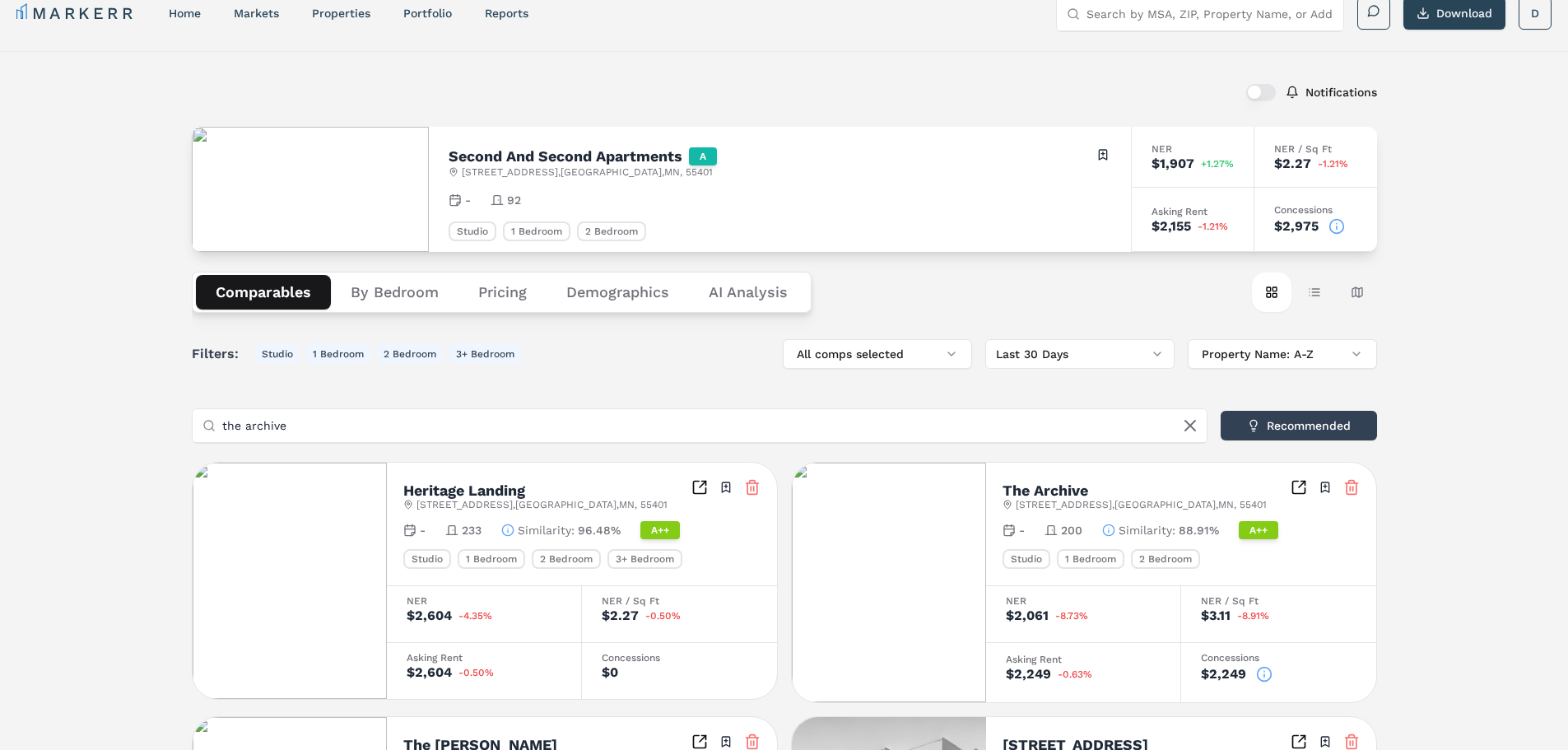
click at [443, 449] on div "Filters: Studio 1 Bedroom 2 Bedroom 3+ Bedroom All comps selected Last 30 Days …" at bounding box center [784, 648] width 1185 height 618
click at [462, 415] on input "the archive" at bounding box center [709, 426] width 975 height 33
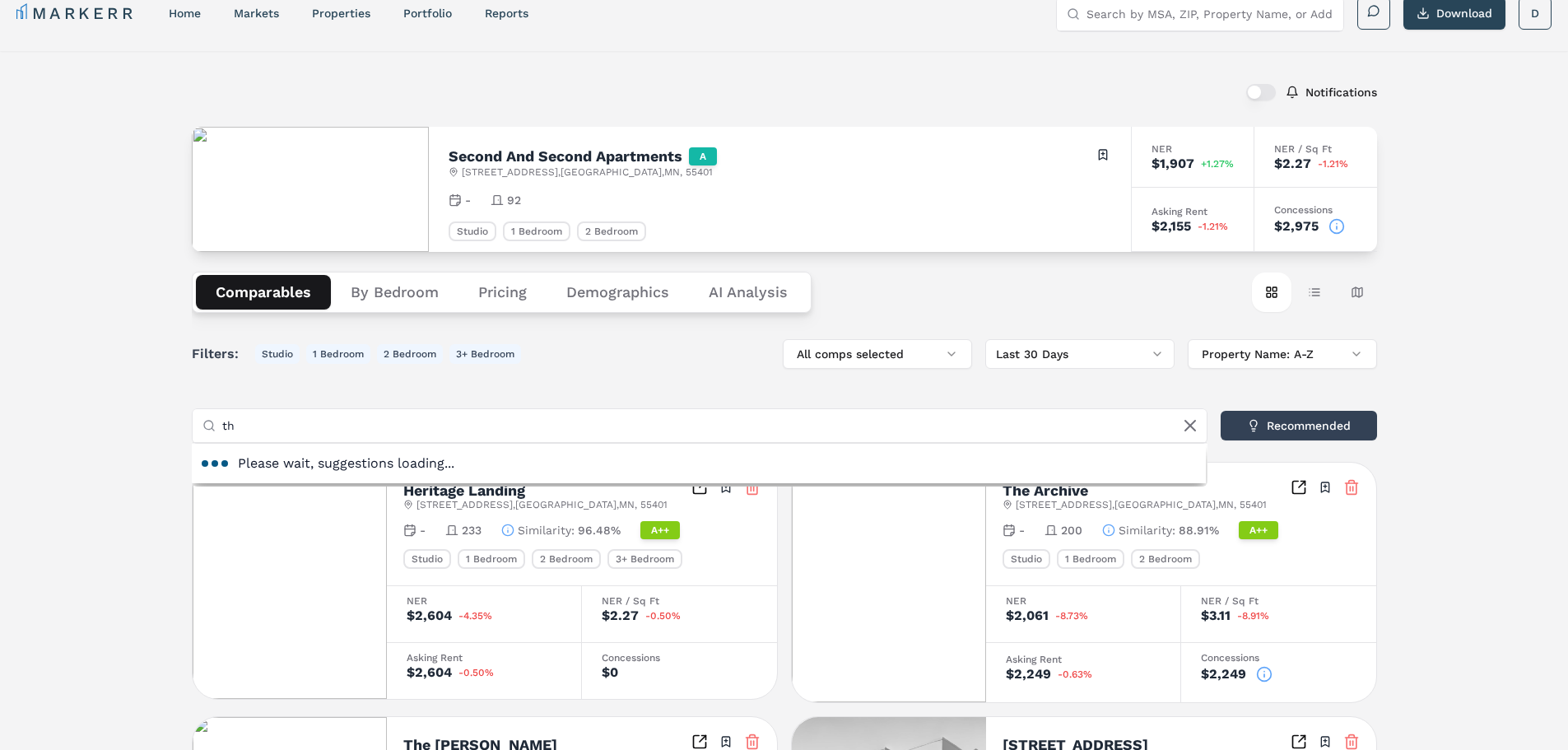
type input "t"
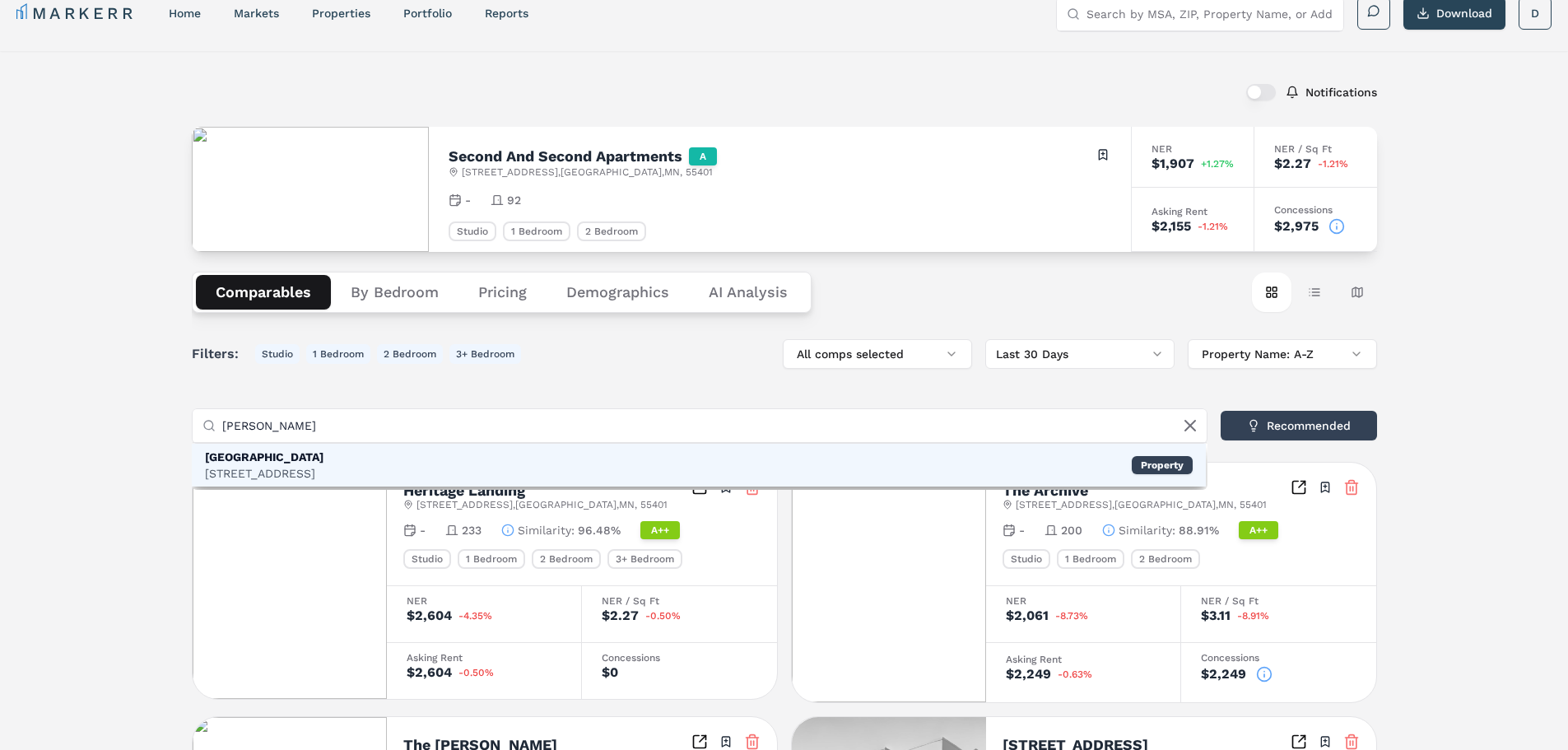
click at [392, 467] on div "[GEOGRAPHIC_DATA] [STREET_ADDRESS] Property" at bounding box center [698, 465] width 1014 height 43
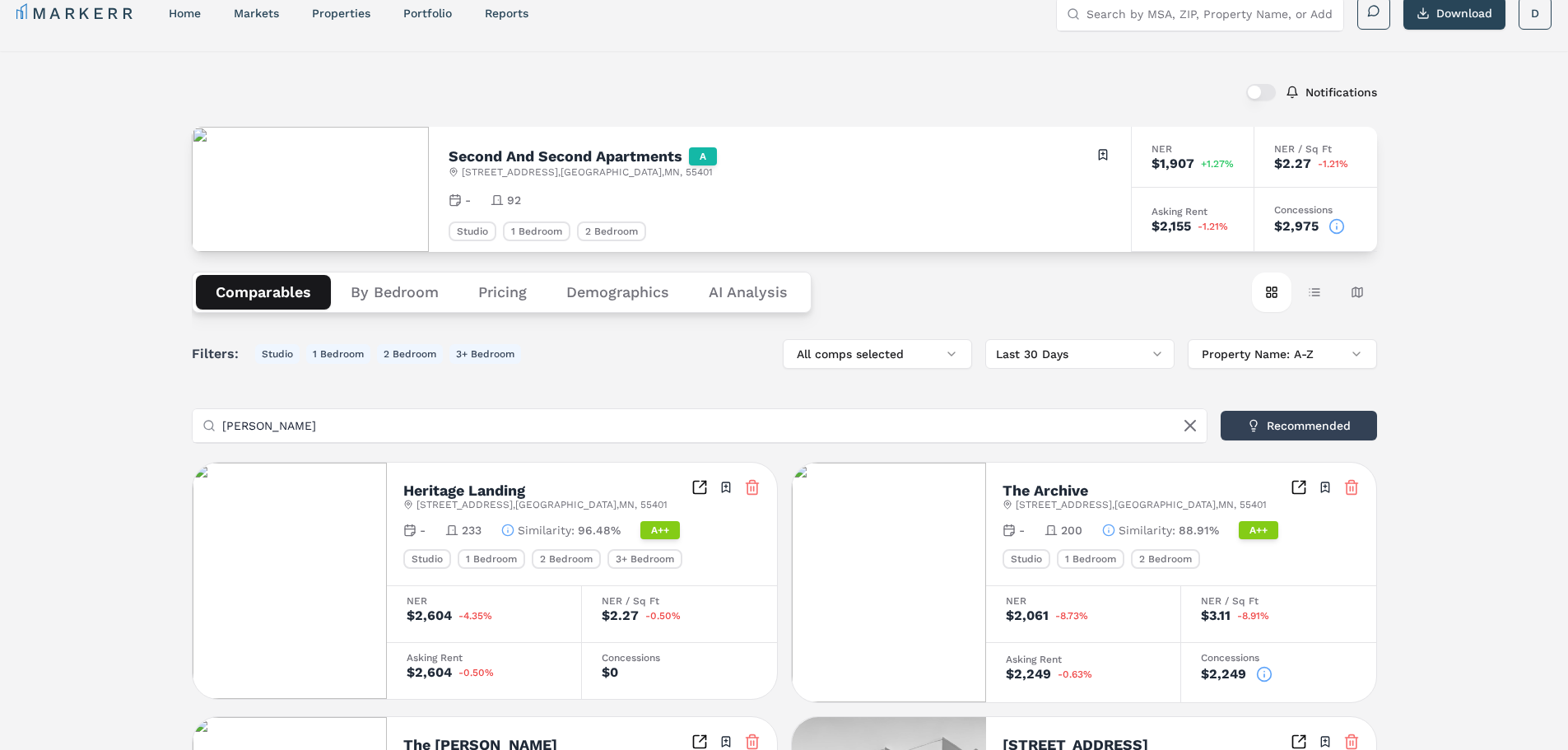
click at [395, 433] on div "Filters: Studio 1 Bedroom 2 Bedroom 3+ Bedroom All comps selected Last 30 Days …" at bounding box center [784, 648] width 1185 height 618
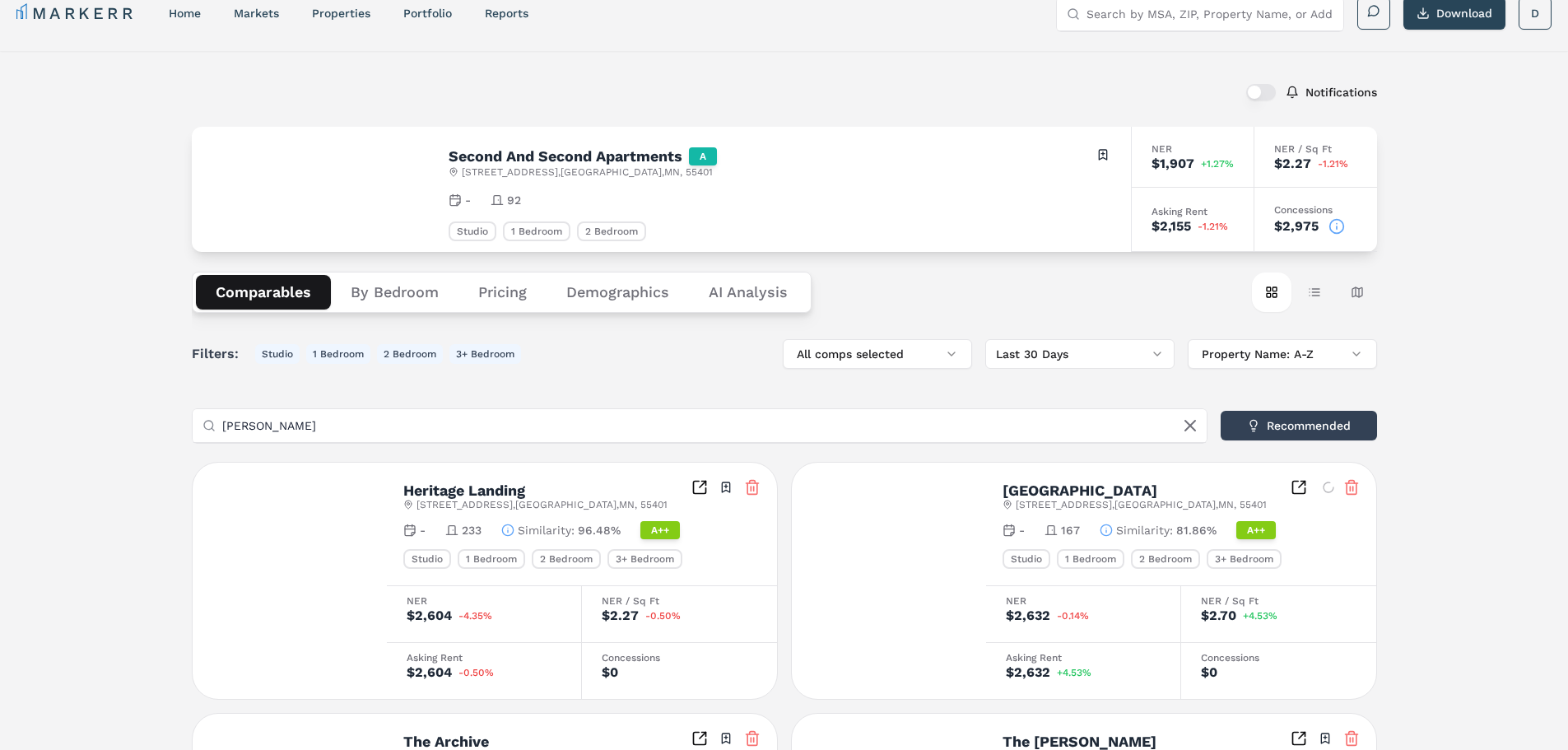
click at [396, 414] on input "[PERSON_NAME]" at bounding box center [709, 426] width 975 height 33
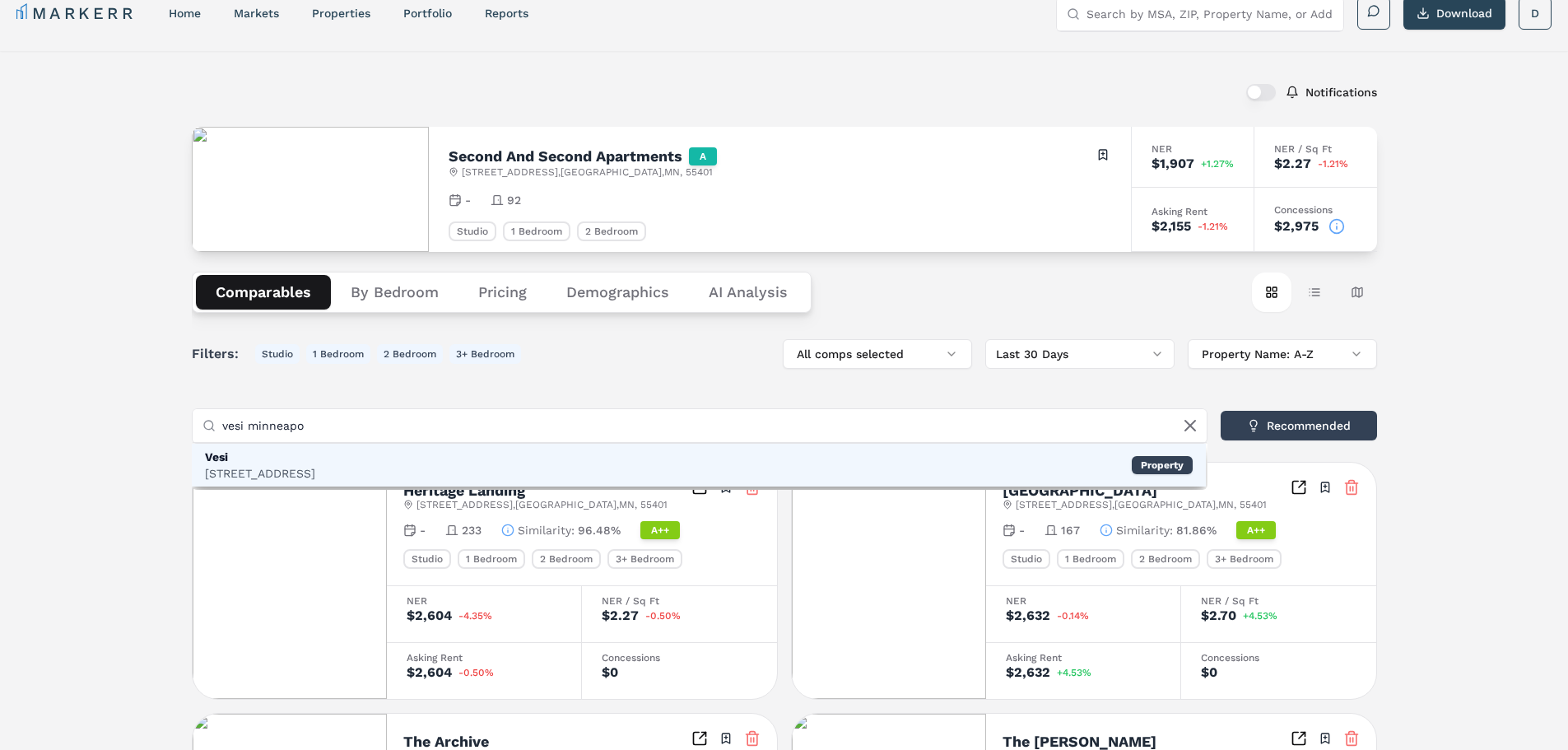
click at [348, 459] on div "Vesi [STREET_ADDRESS] Property" at bounding box center [698, 465] width 1014 height 43
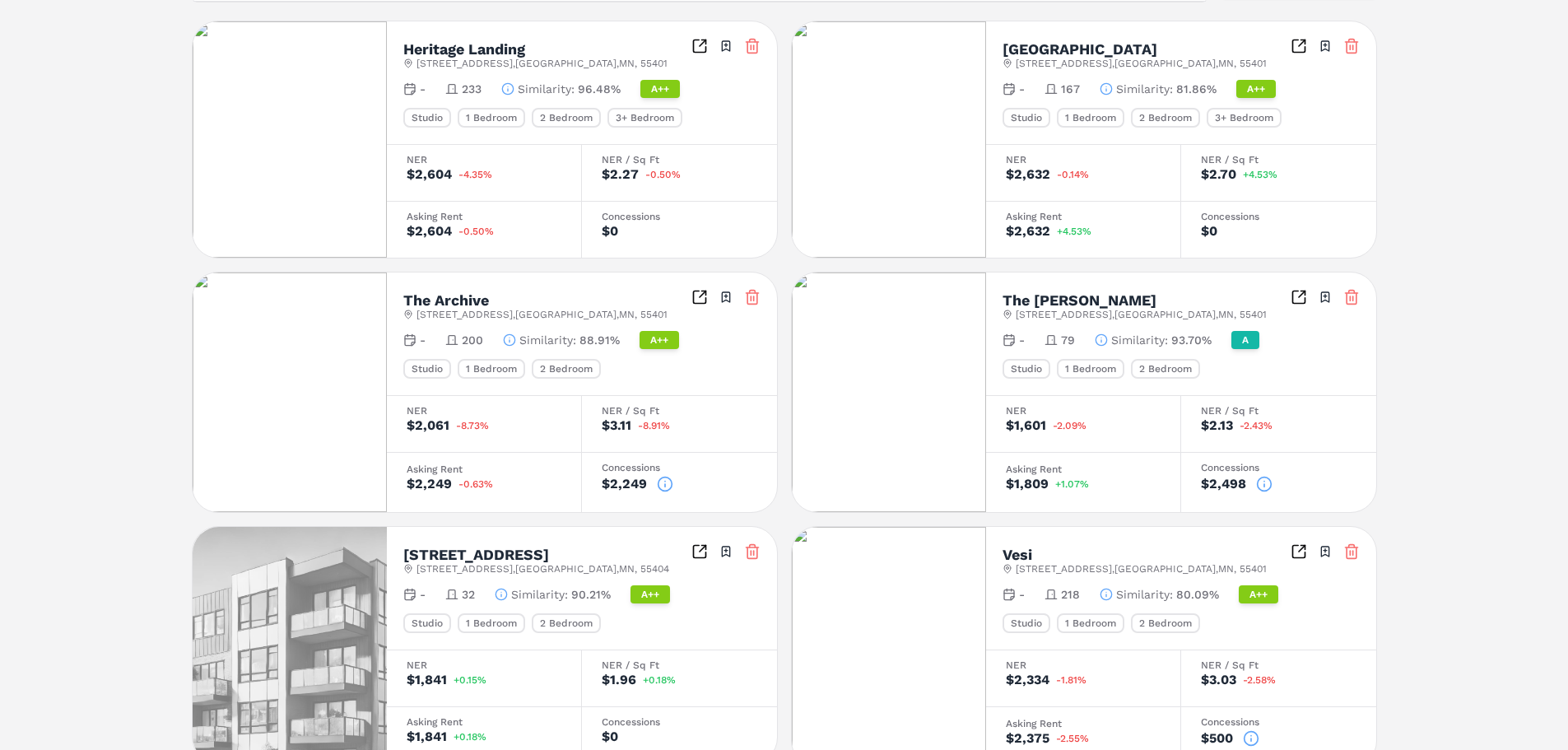
scroll to position [543, 0]
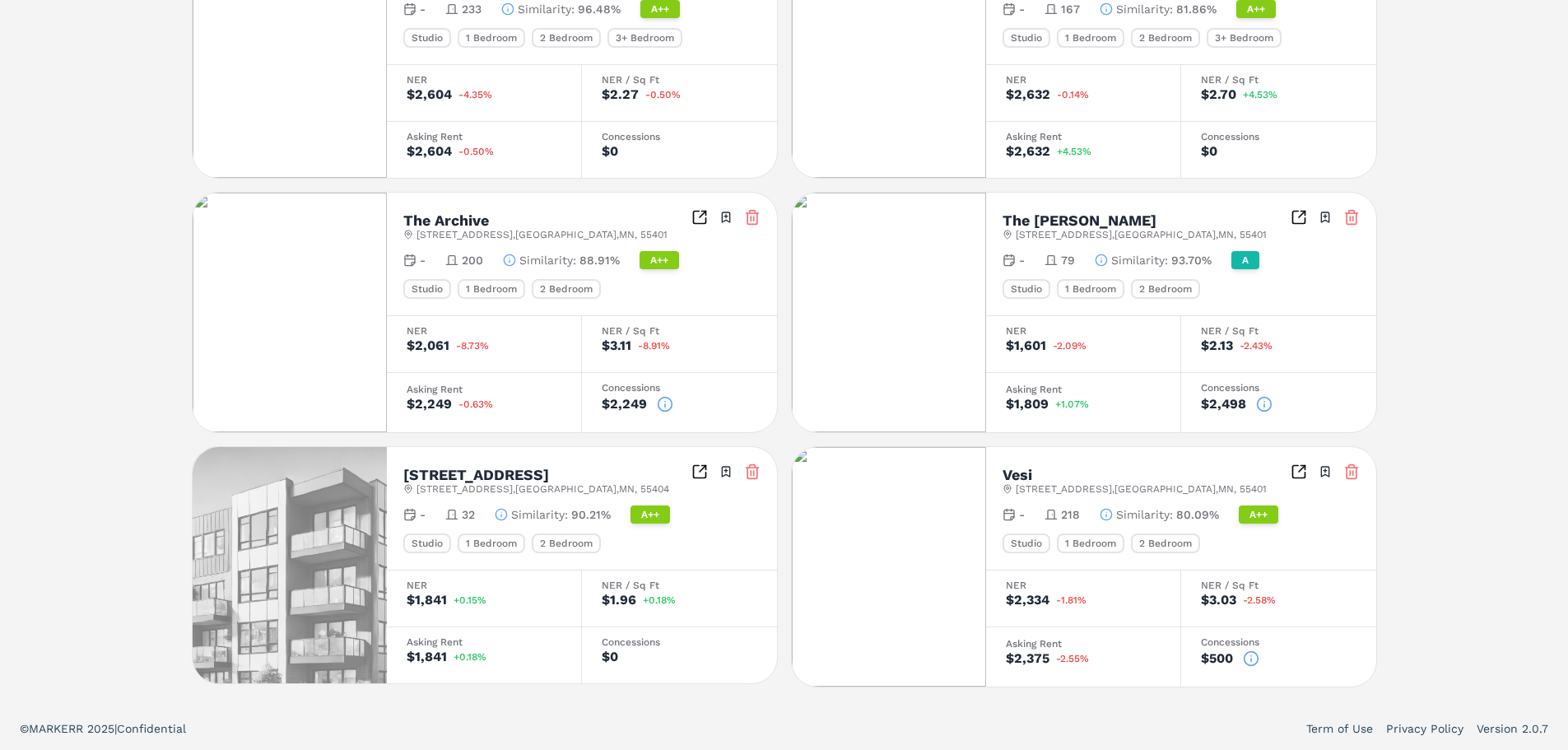
click at [752, 472] on icon at bounding box center [751, 471] width 16 height 16
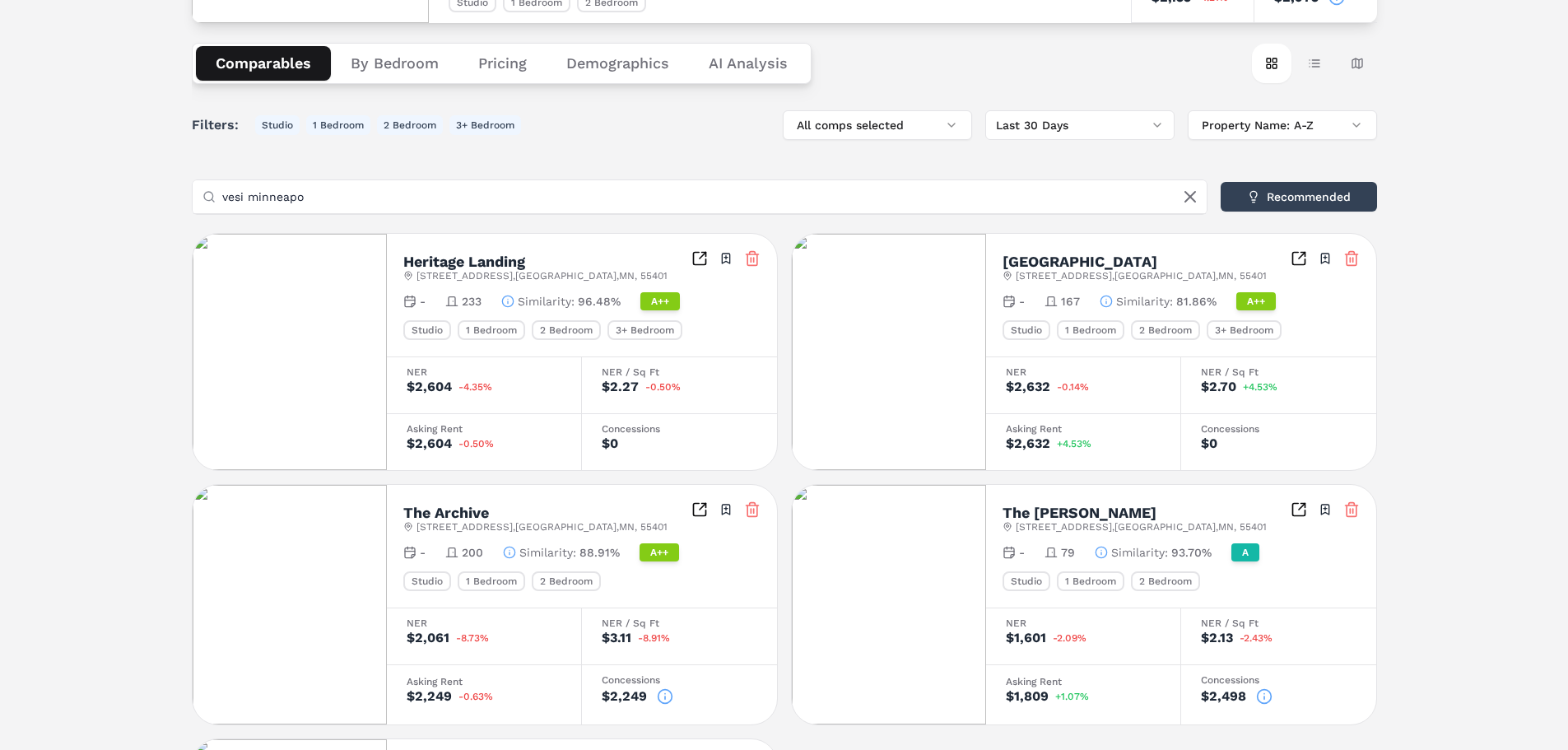
scroll to position [213, 0]
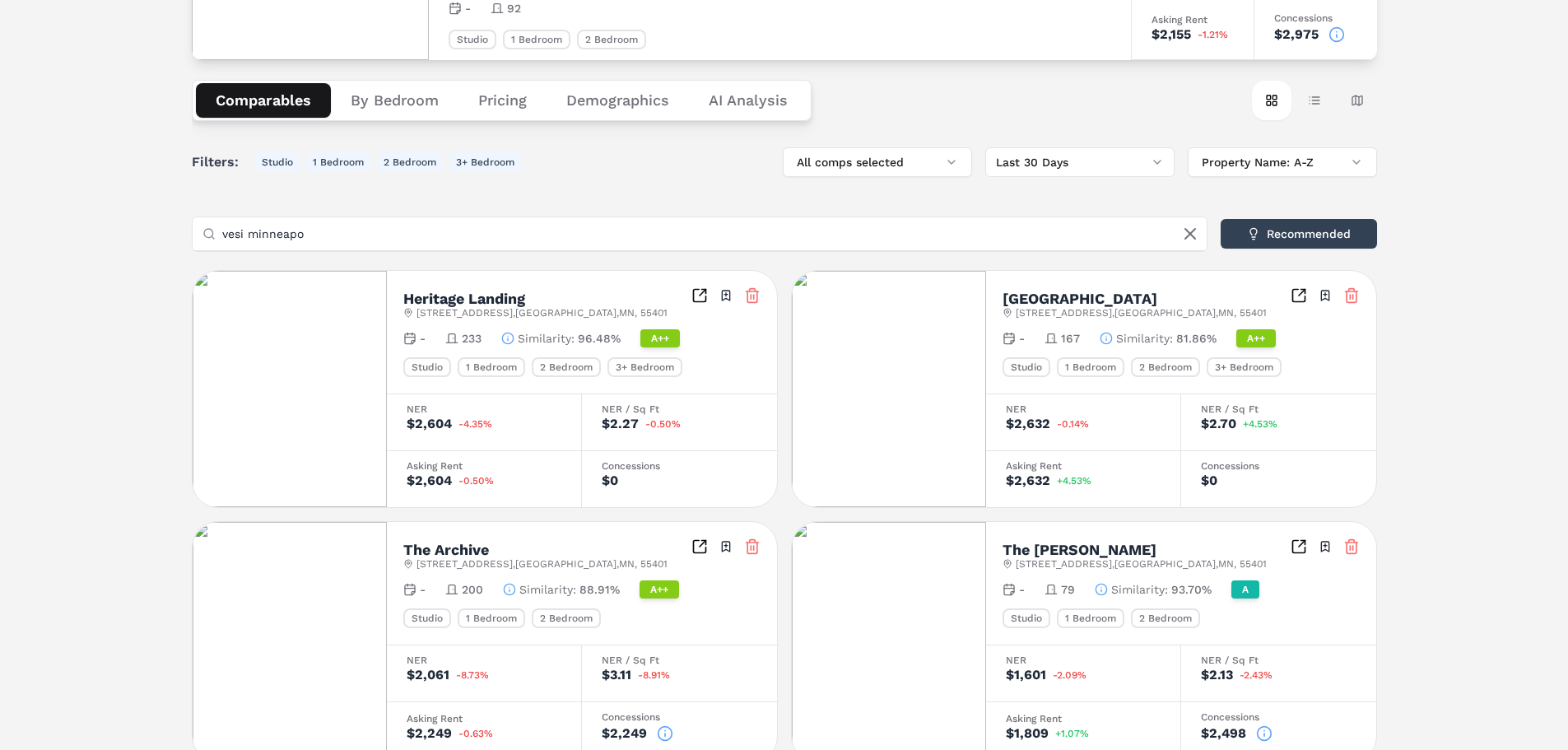
click at [413, 241] on input "vesi minneapo" at bounding box center [709, 234] width 975 height 33
type input "v"
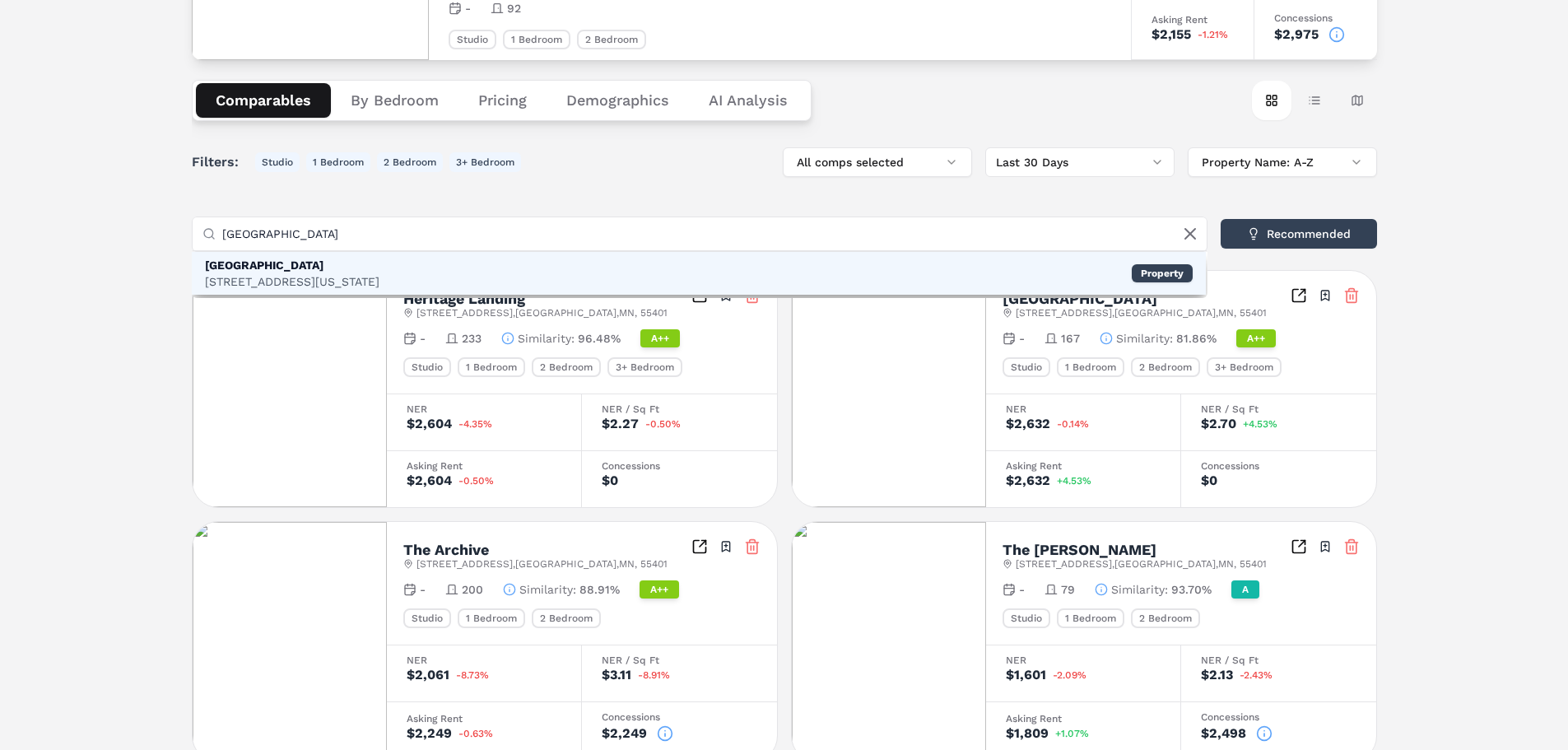
type input "[GEOGRAPHIC_DATA]"
click at [355, 268] on div "[GEOGRAPHIC_DATA]" at bounding box center [291, 265] width 175 height 16
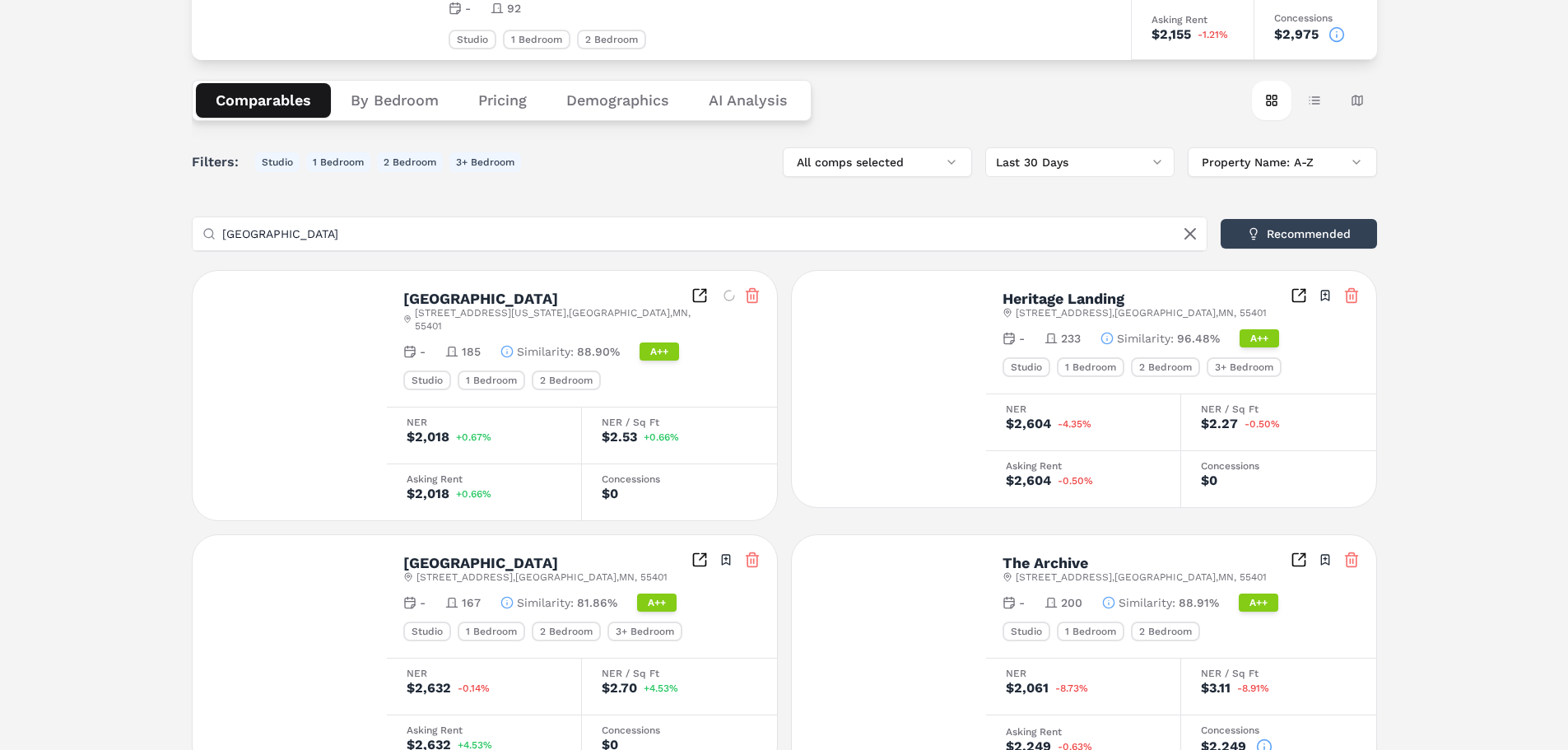
click at [114, 337] on div "Notifications Second And Second Apartments A [STREET_ADDRESS] Toggle portfolio …" at bounding box center [784, 454] width 1568 height 1190
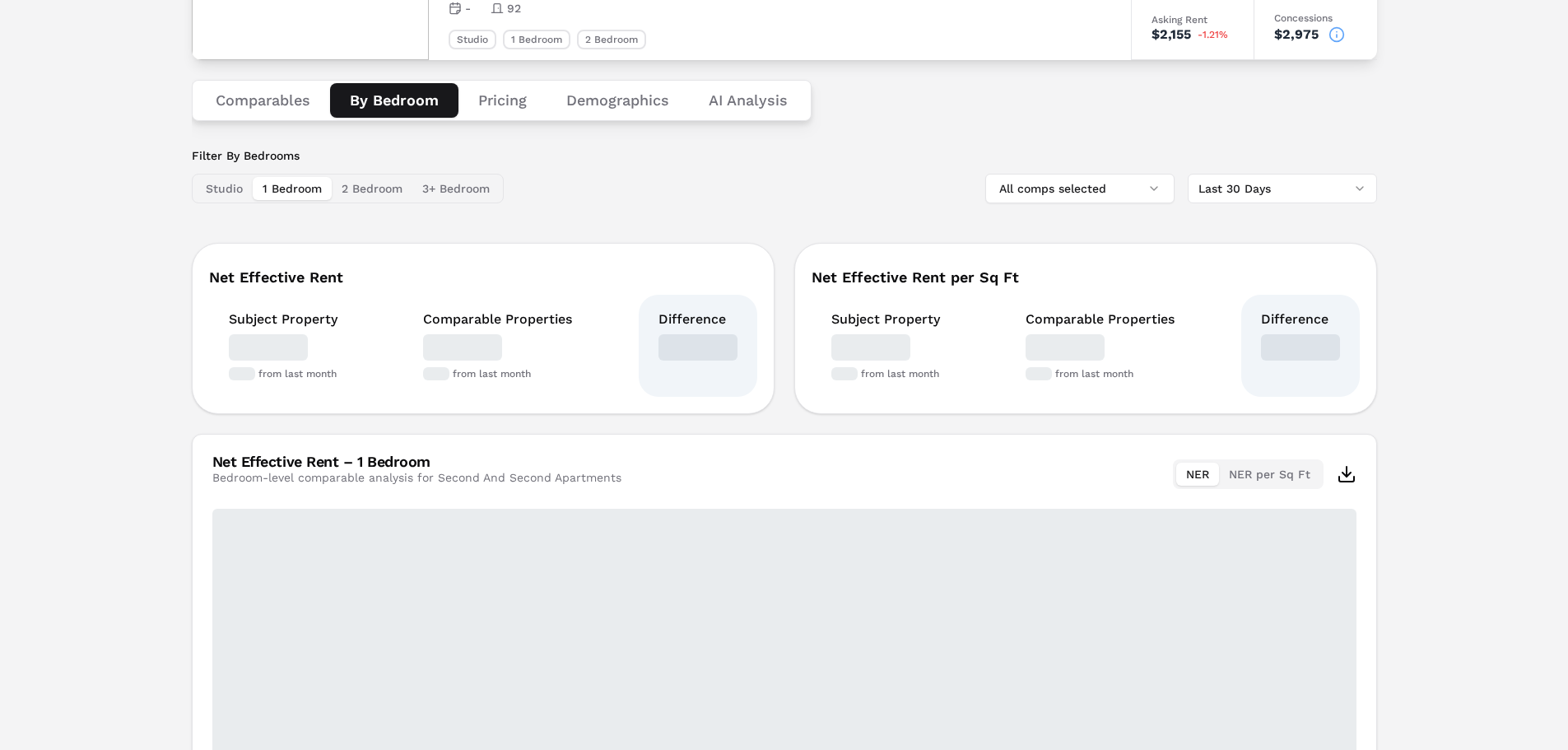
click at [407, 101] on button "By Bedroom" at bounding box center [394, 101] width 128 height 34
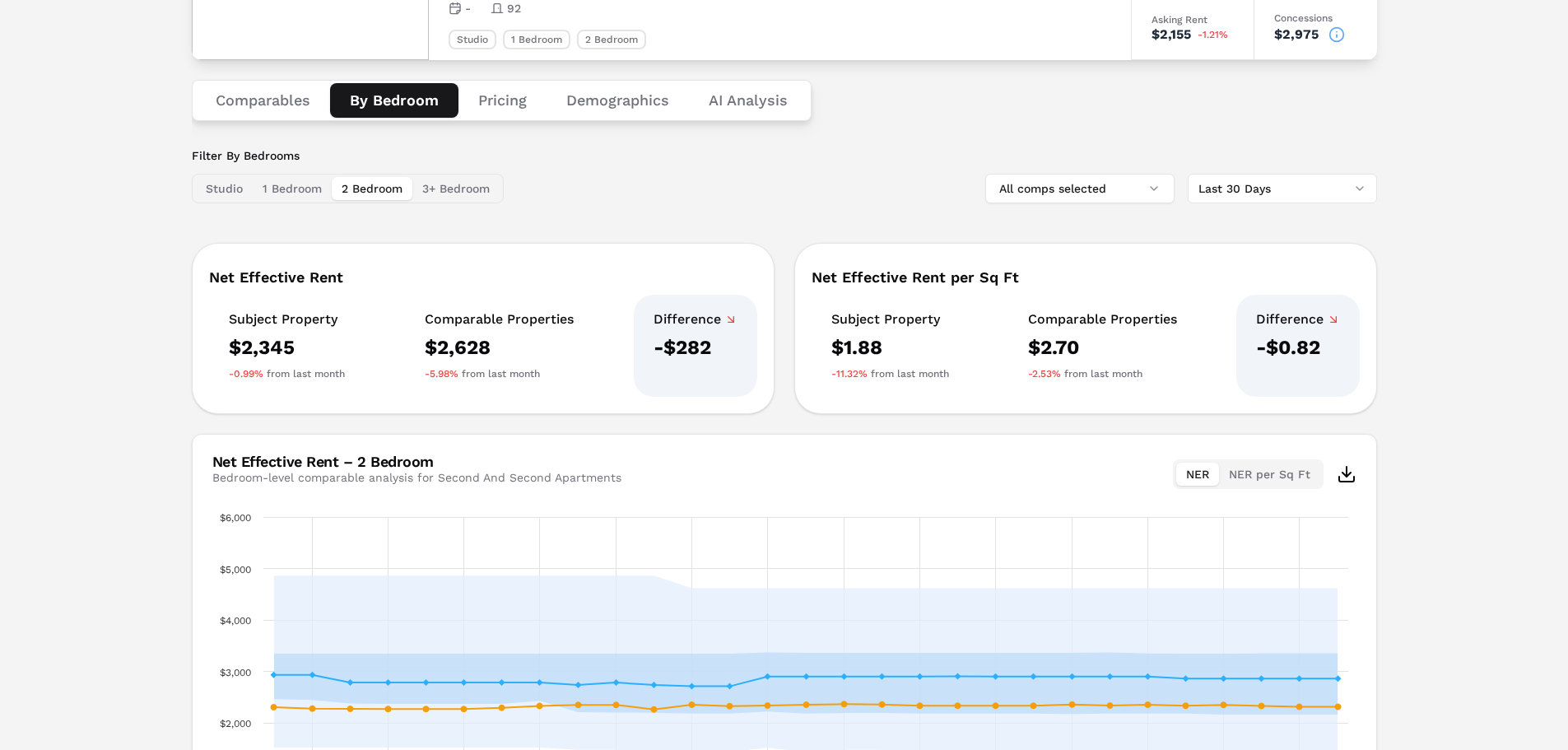
click at [383, 191] on button "2 Bedroom" at bounding box center [372, 188] width 81 height 23
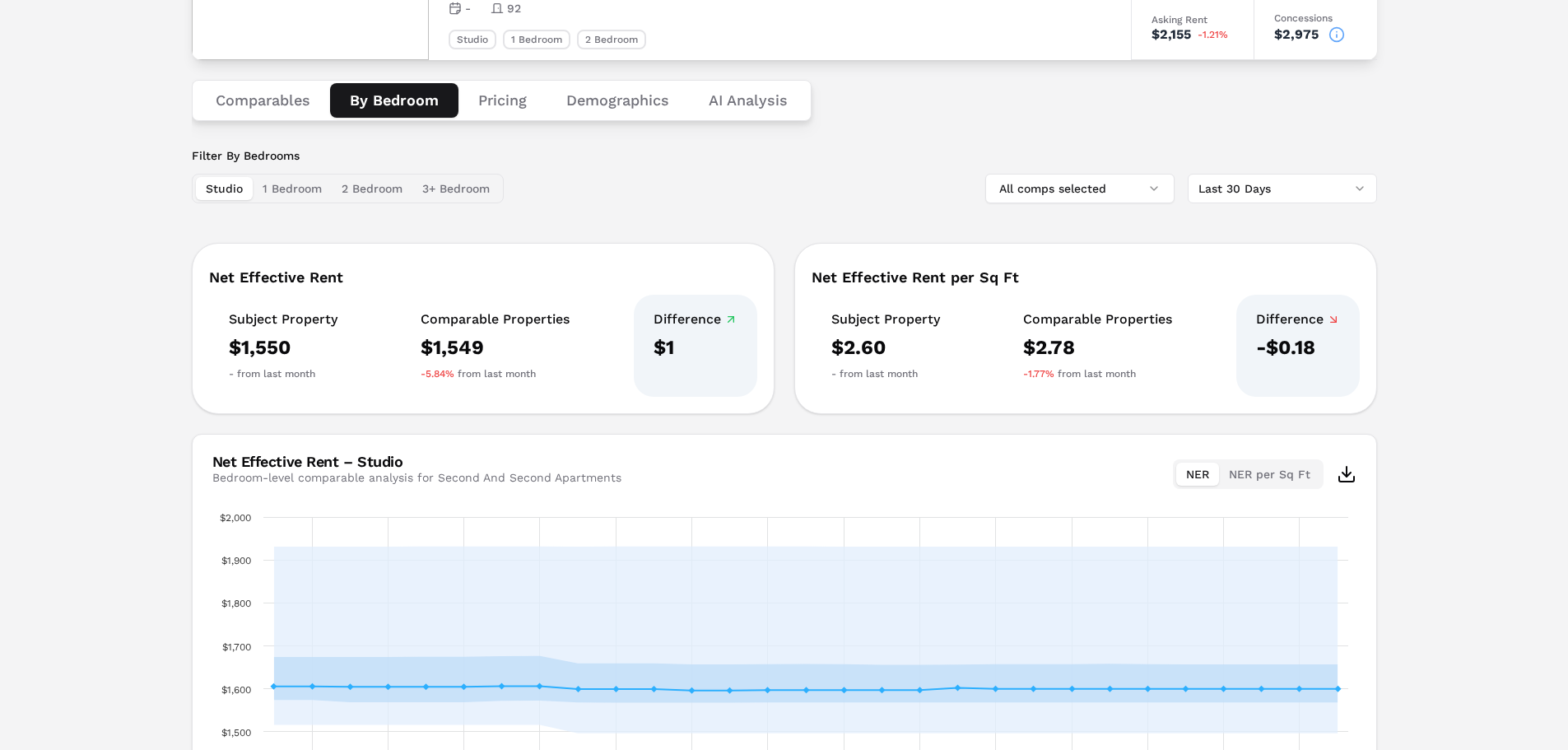
click at [207, 184] on button "Studio" at bounding box center [224, 188] width 57 height 23
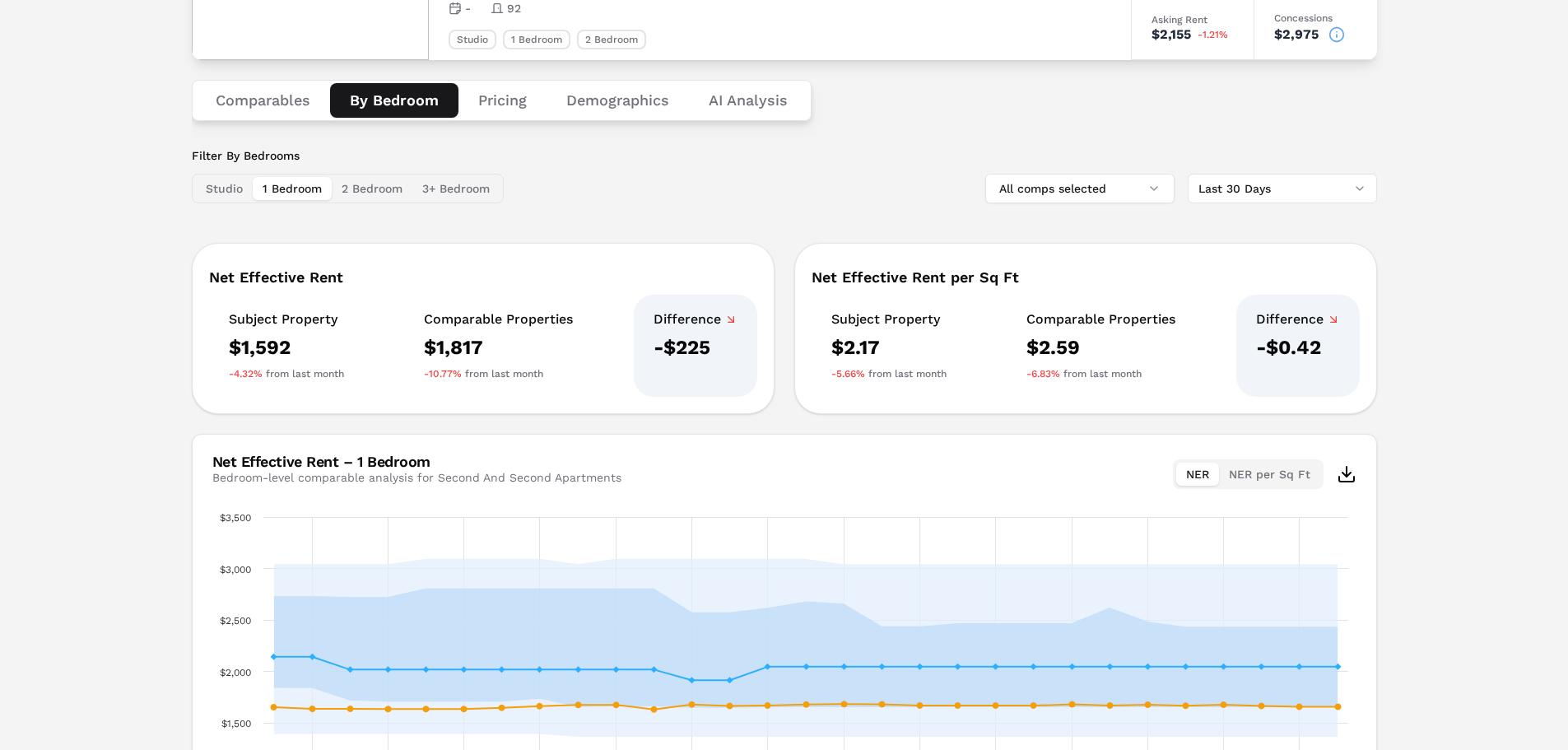
click at [303, 195] on button "1 Bedroom" at bounding box center [292, 188] width 79 height 23
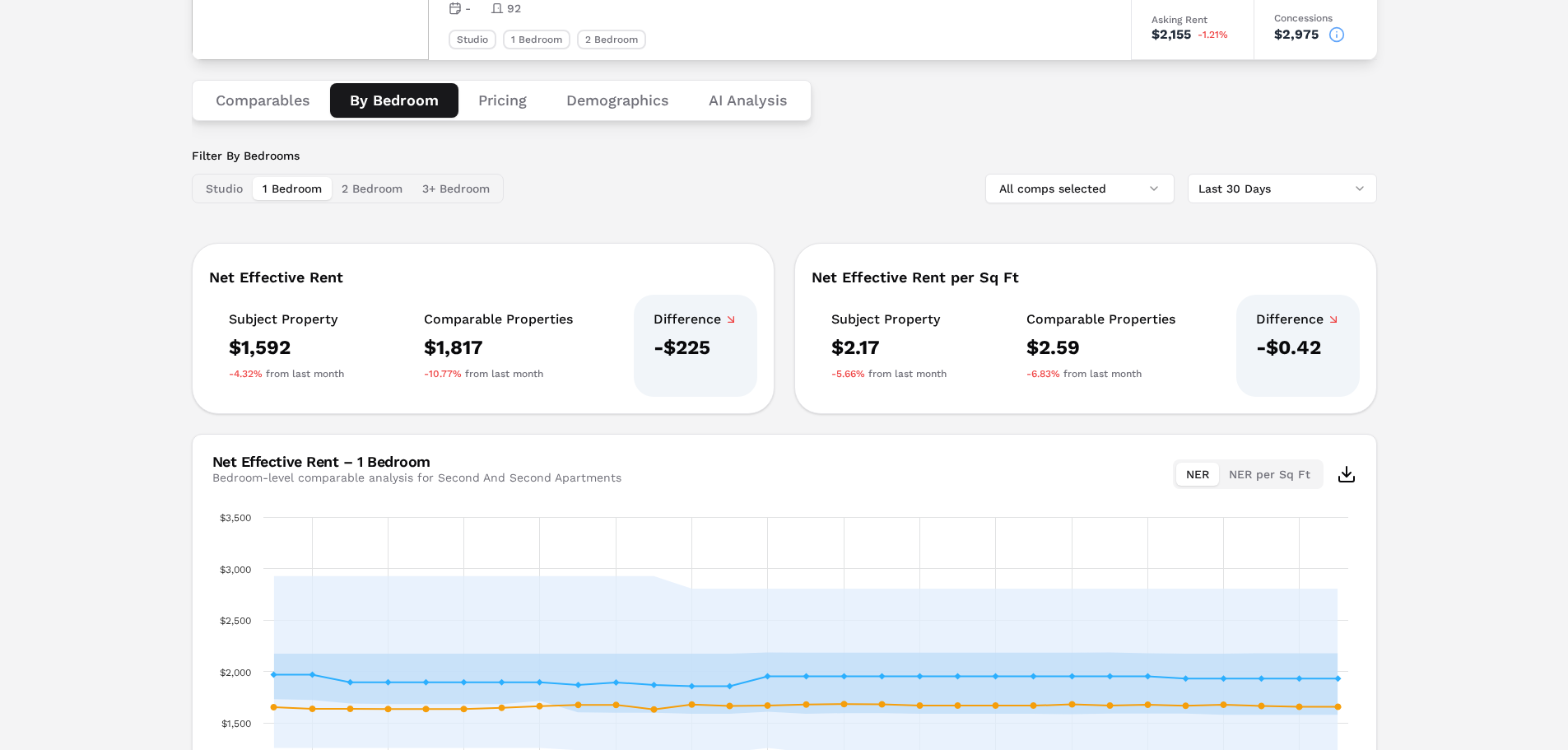
click at [365, 190] on button "2 Bedroom" at bounding box center [372, 188] width 81 height 23
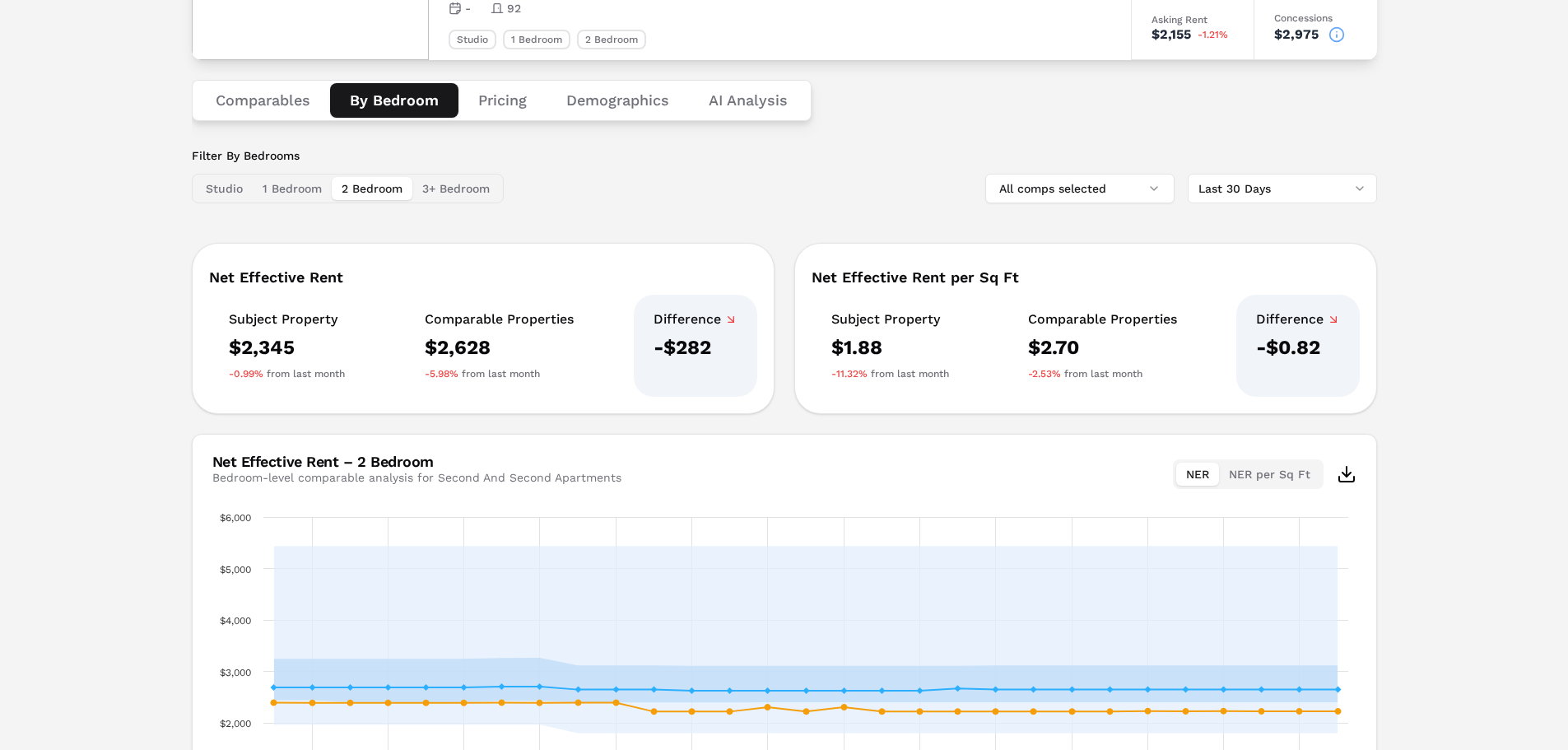
click at [312, 187] on button "1 Bedroom" at bounding box center [292, 188] width 79 height 23
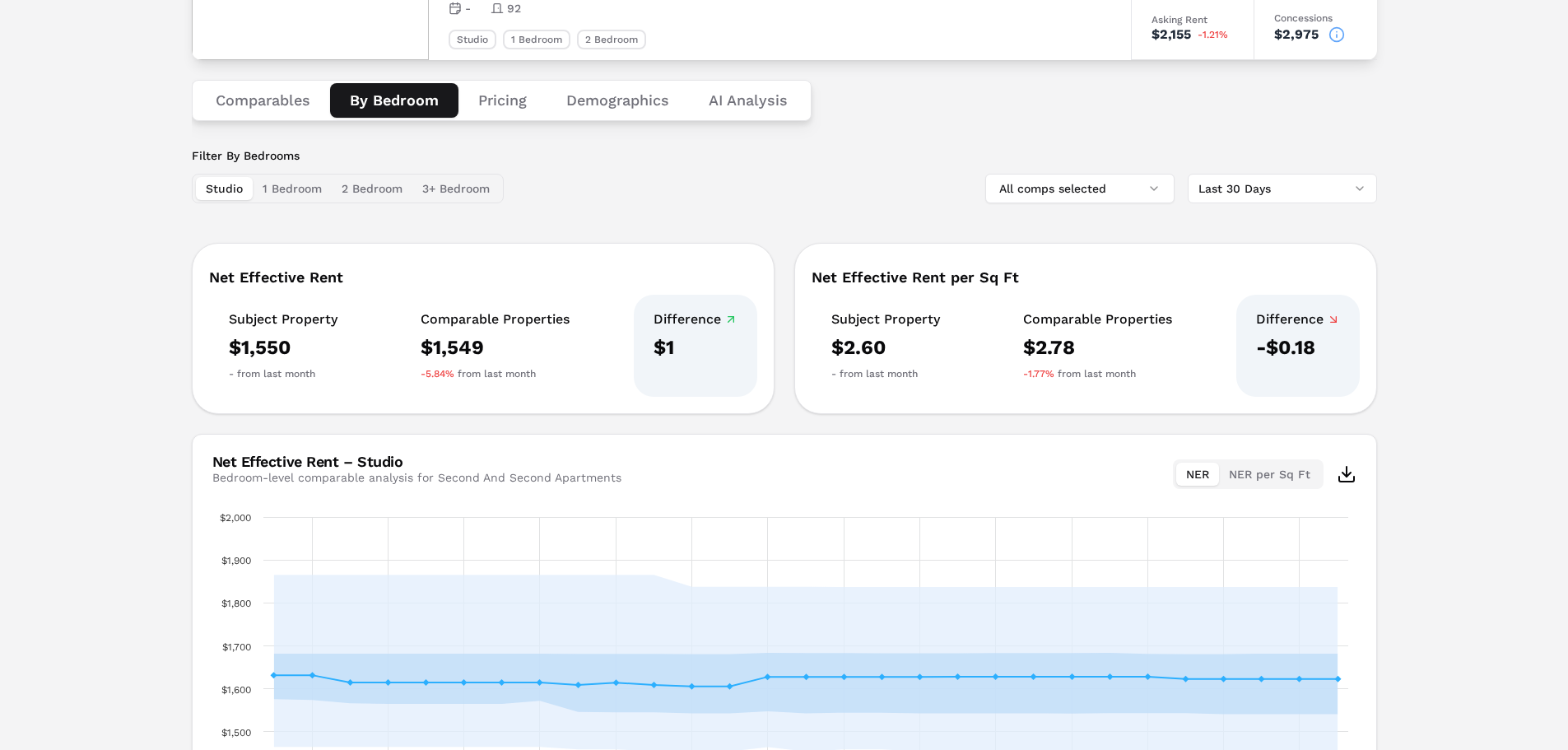
click at [230, 187] on button "Studio" at bounding box center [224, 188] width 57 height 23
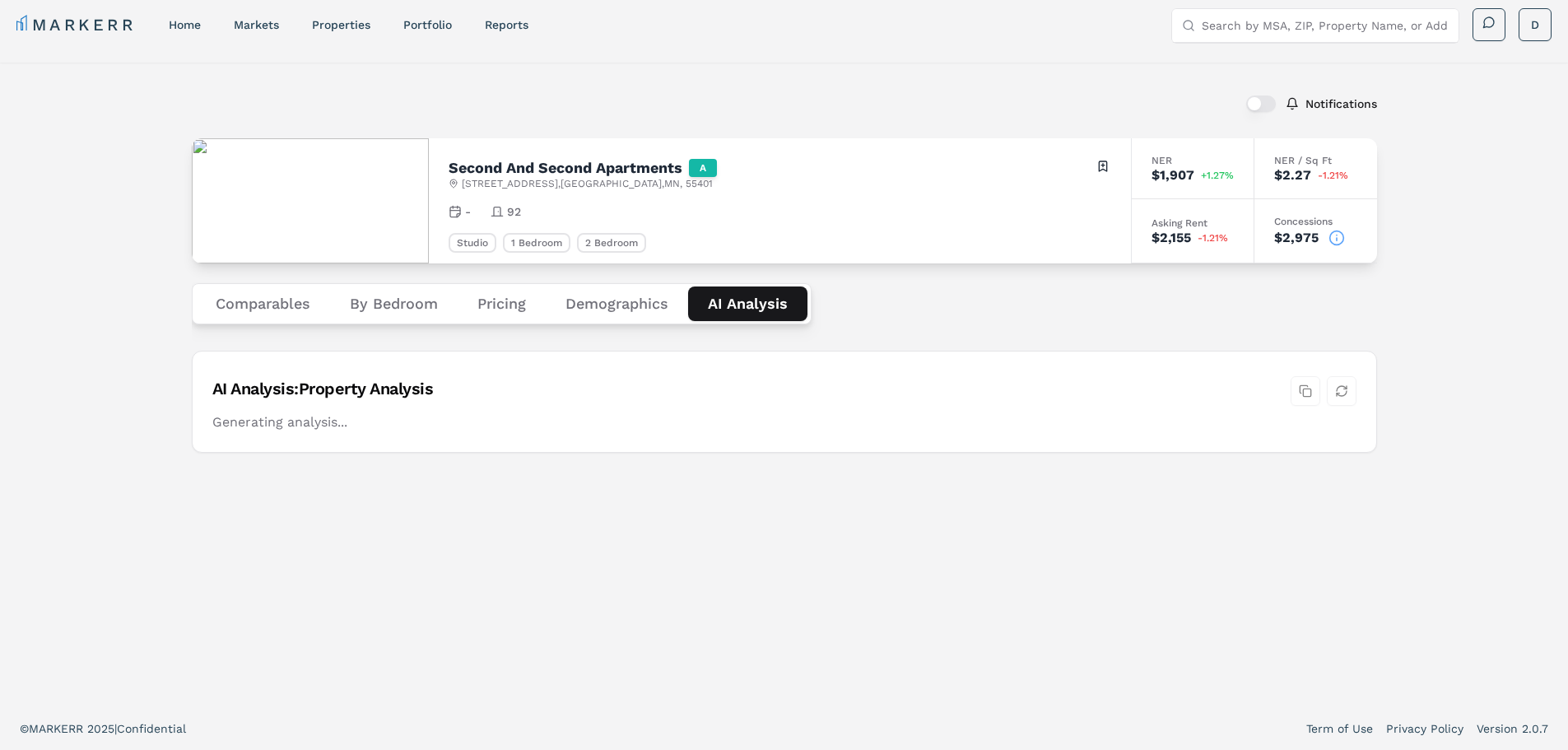
click at [726, 272] on div "Comparables By Bedroom Pricing Demographics AI Analysis" at bounding box center [784, 304] width 1185 height 81
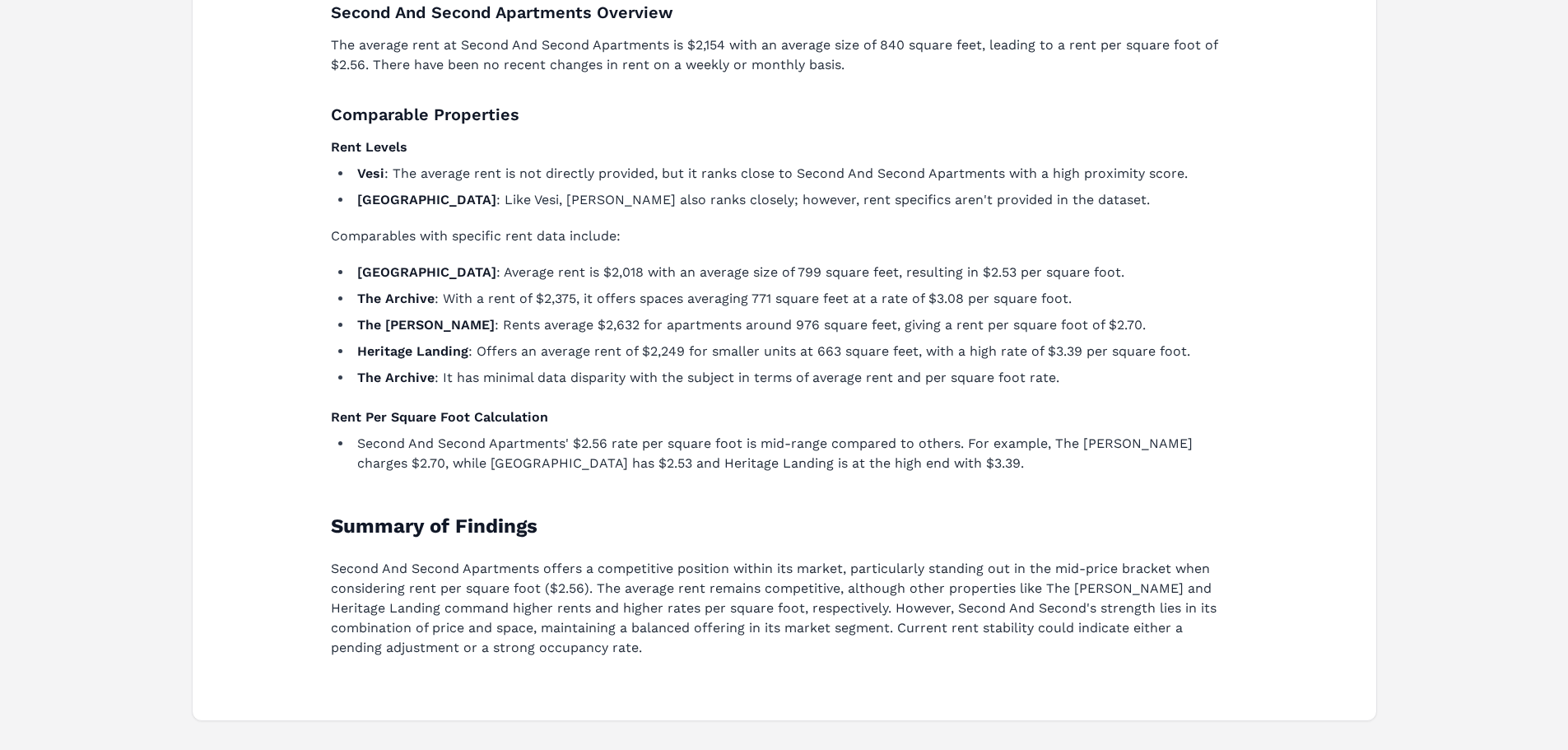
scroll to position [602, 0]
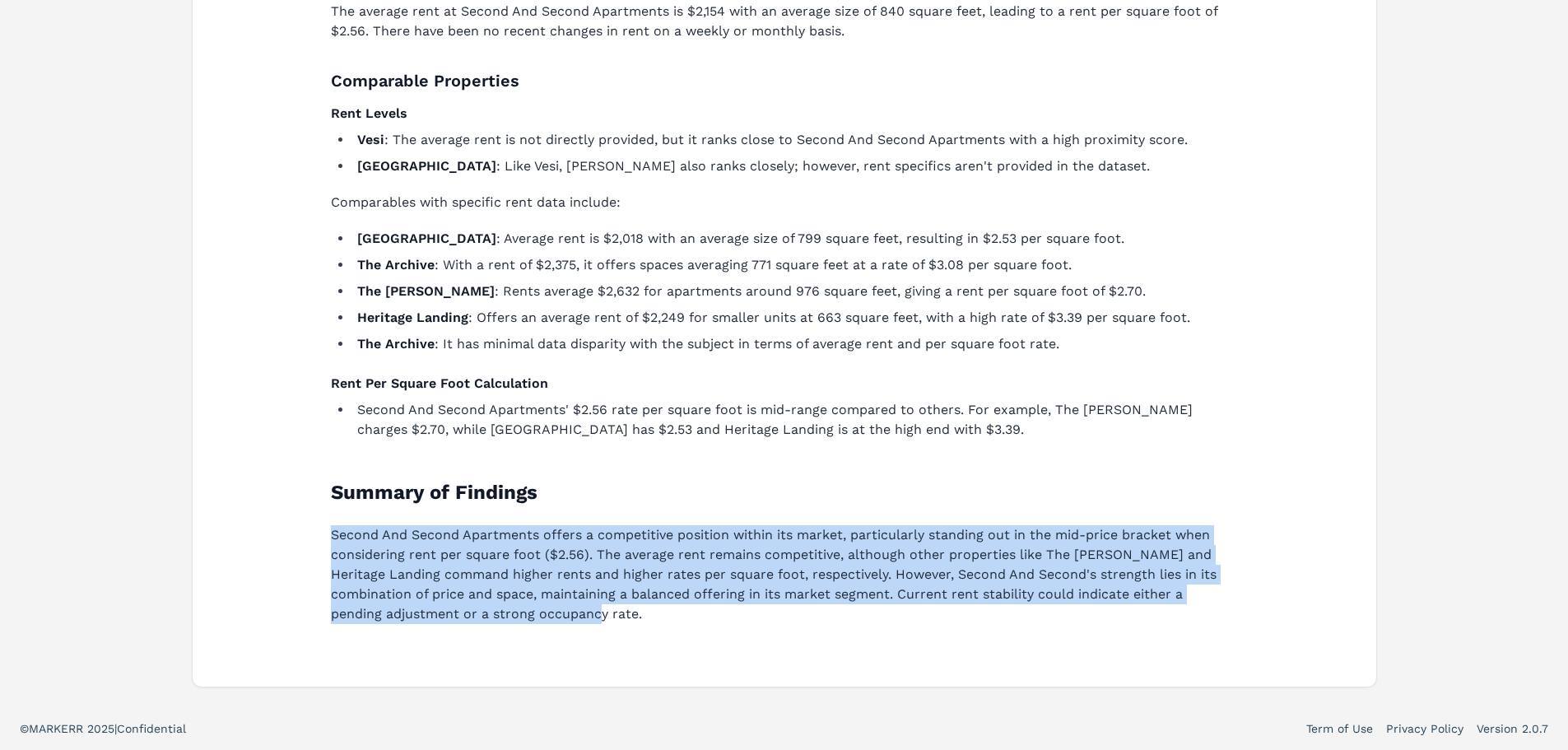
drag, startPoint x: 300, startPoint y: 523, endPoint x: 732, endPoint y: 625, distance: 443.9
click at [732, 625] on div "Analysis for Second And Second Apartments Rent Trends Comparison Second And Sec…" at bounding box center [784, 243] width 1144 height 846
click at [690, 624] on div "Analysis for Second And Second Apartments Rent Trends Comparison Second And Sec…" at bounding box center [785, 244] width 934 height 821
drag, startPoint x: 668, startPoint y: 622, endPoint x: 302, endPoint y: 538, distance: 375.5
click at [302, 538] on div "Analysis for Second And Second Apartments Rent Trends Comparison Second And Sec…" at bounding box center [784, 243] width 1144 height 846
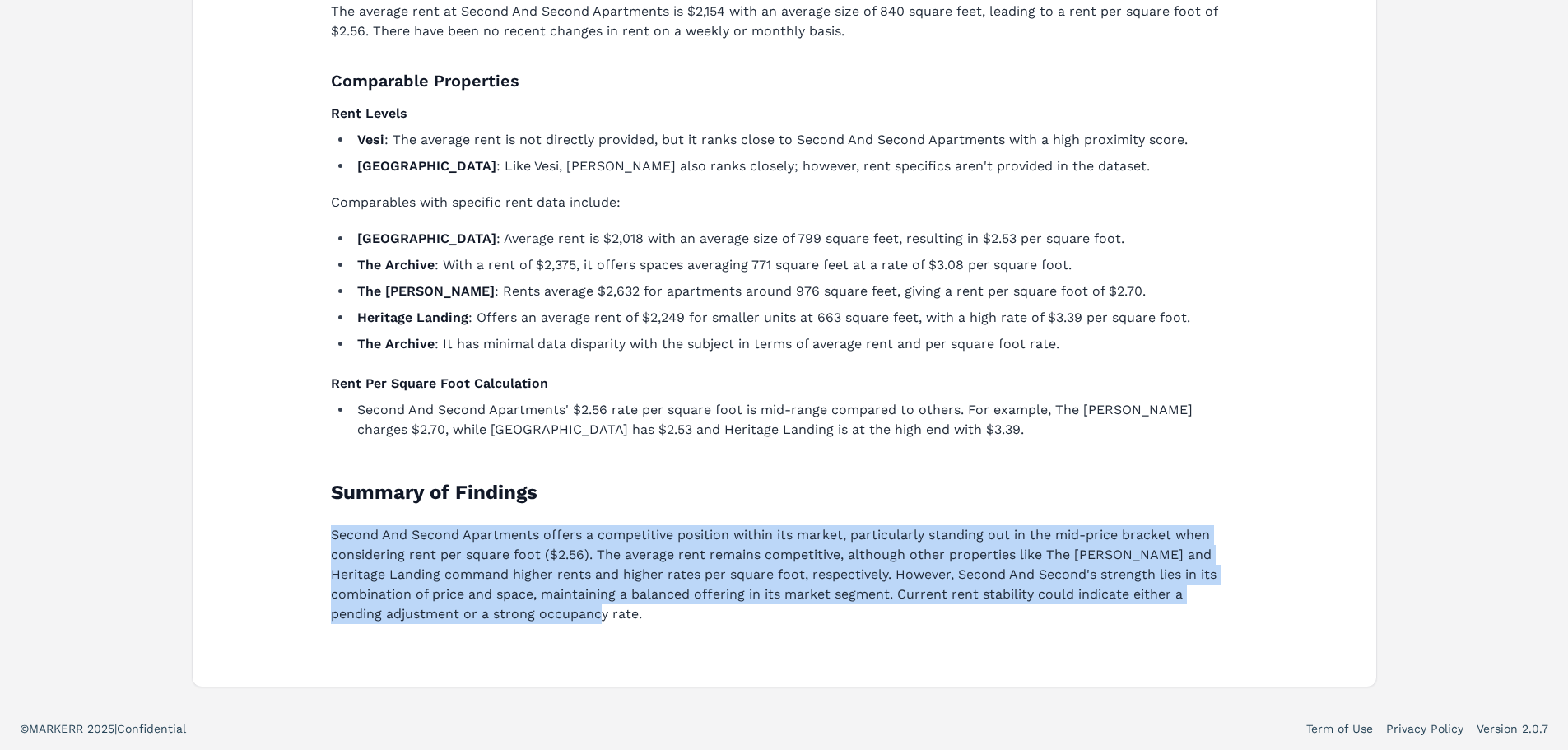
scroll to position [108, 0]
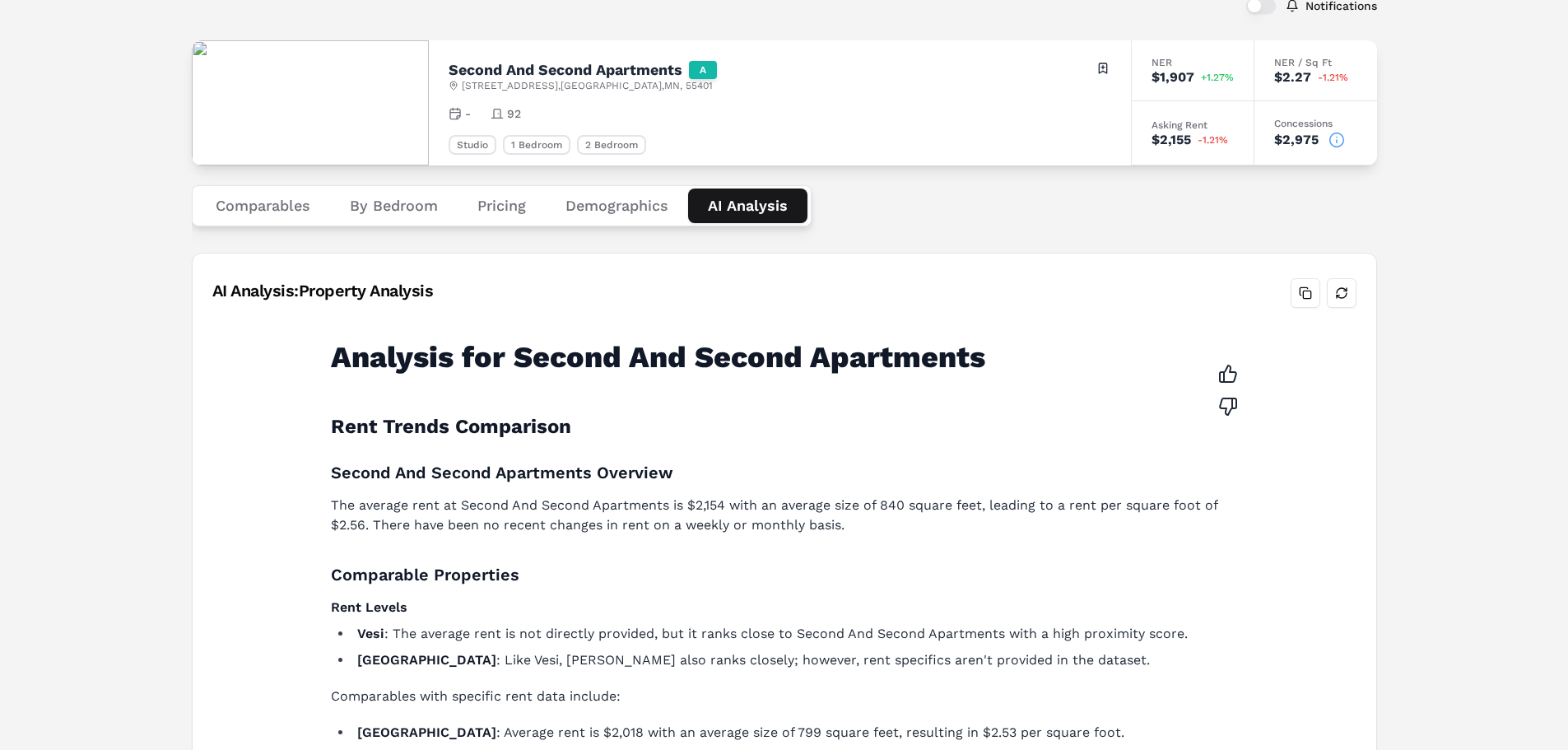
click at [591, 218] on button "Demographics" at bounding box center [617, 206] width 143 height 34
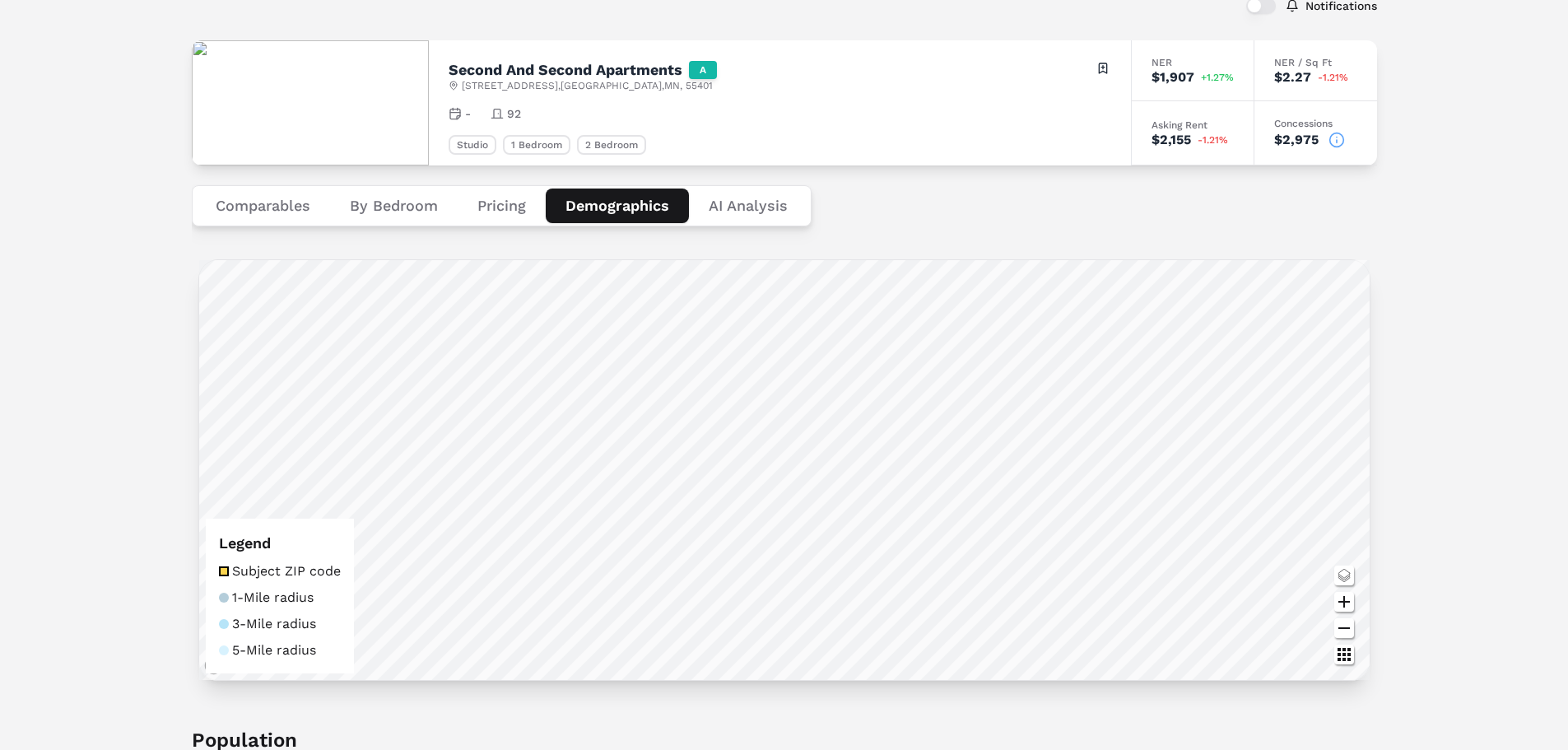
click at [506, 194] on button "Pricing" at bounding box center [501, 206] width 88 height 34
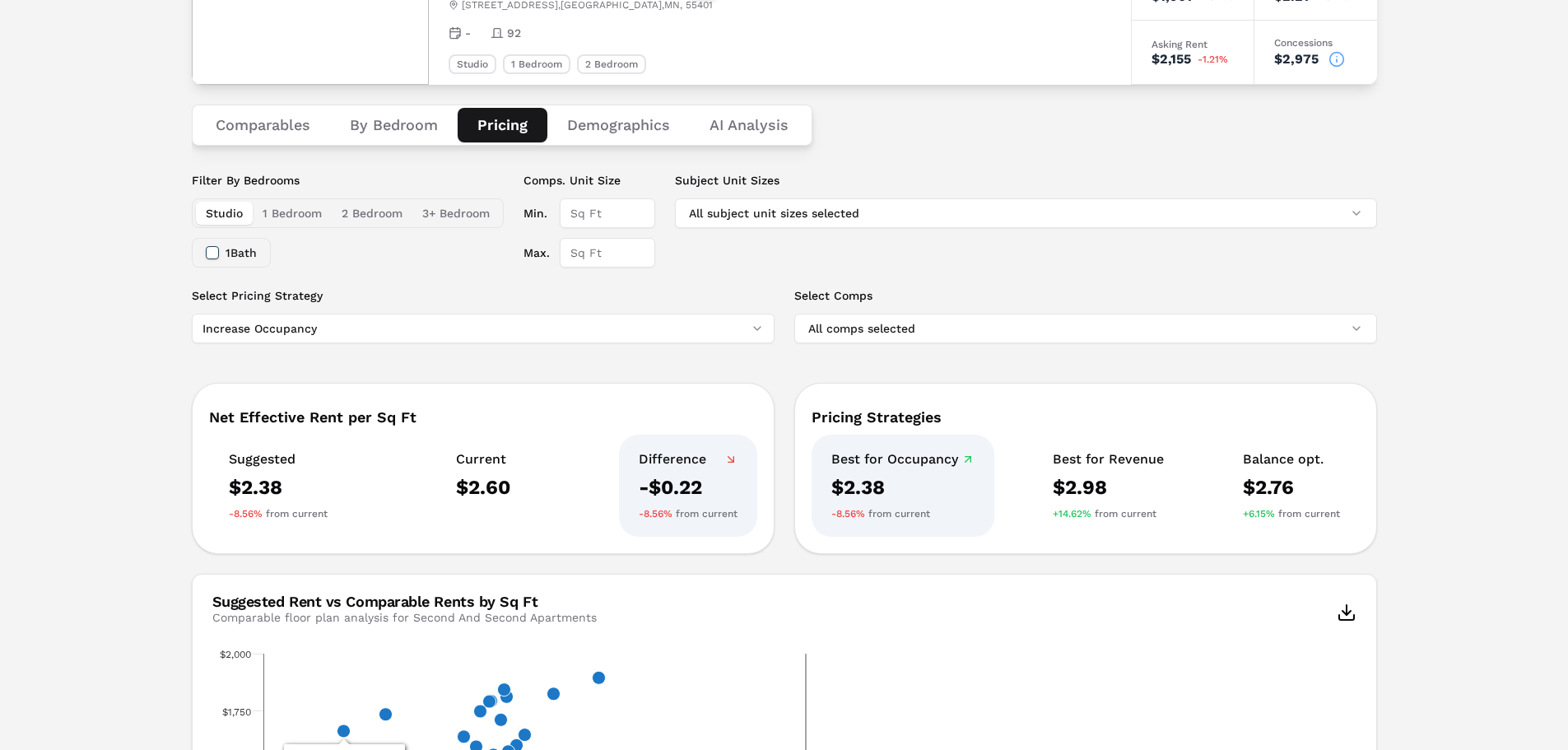
scroll to position [0, 0]
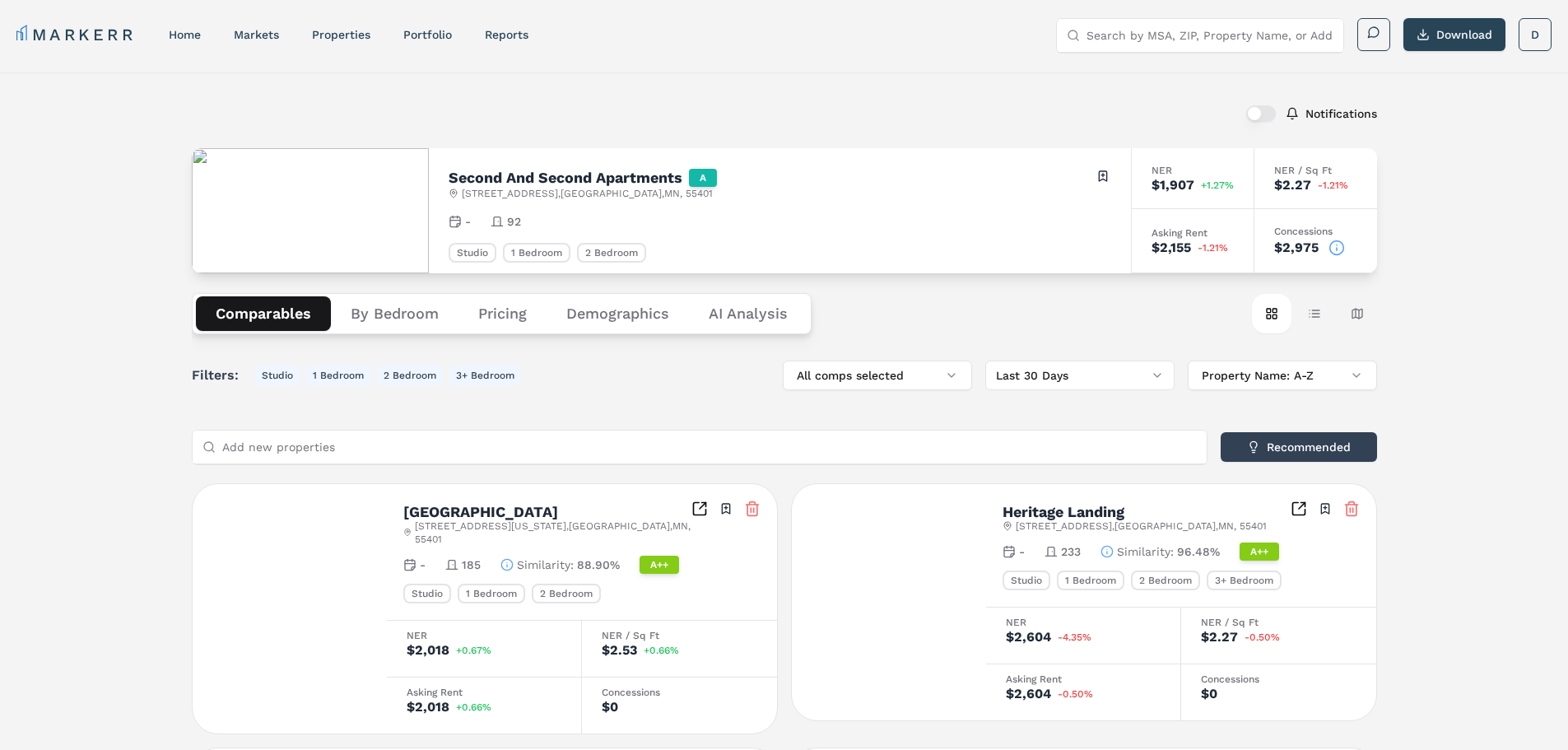
click at [254, 312] on button "Comparables" at bounding box center [263, 314] width 135 height 34
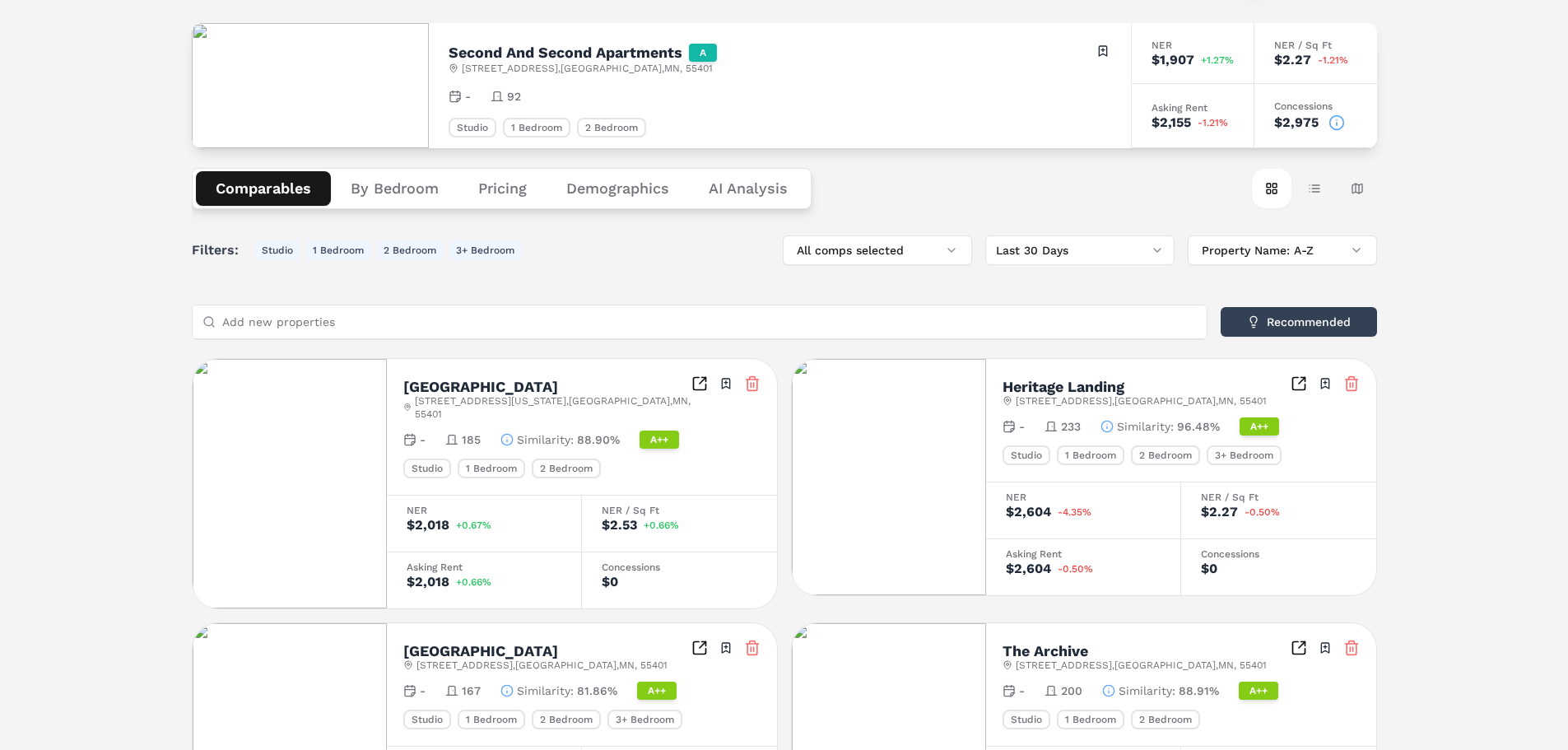
scroll to position [164, 0]
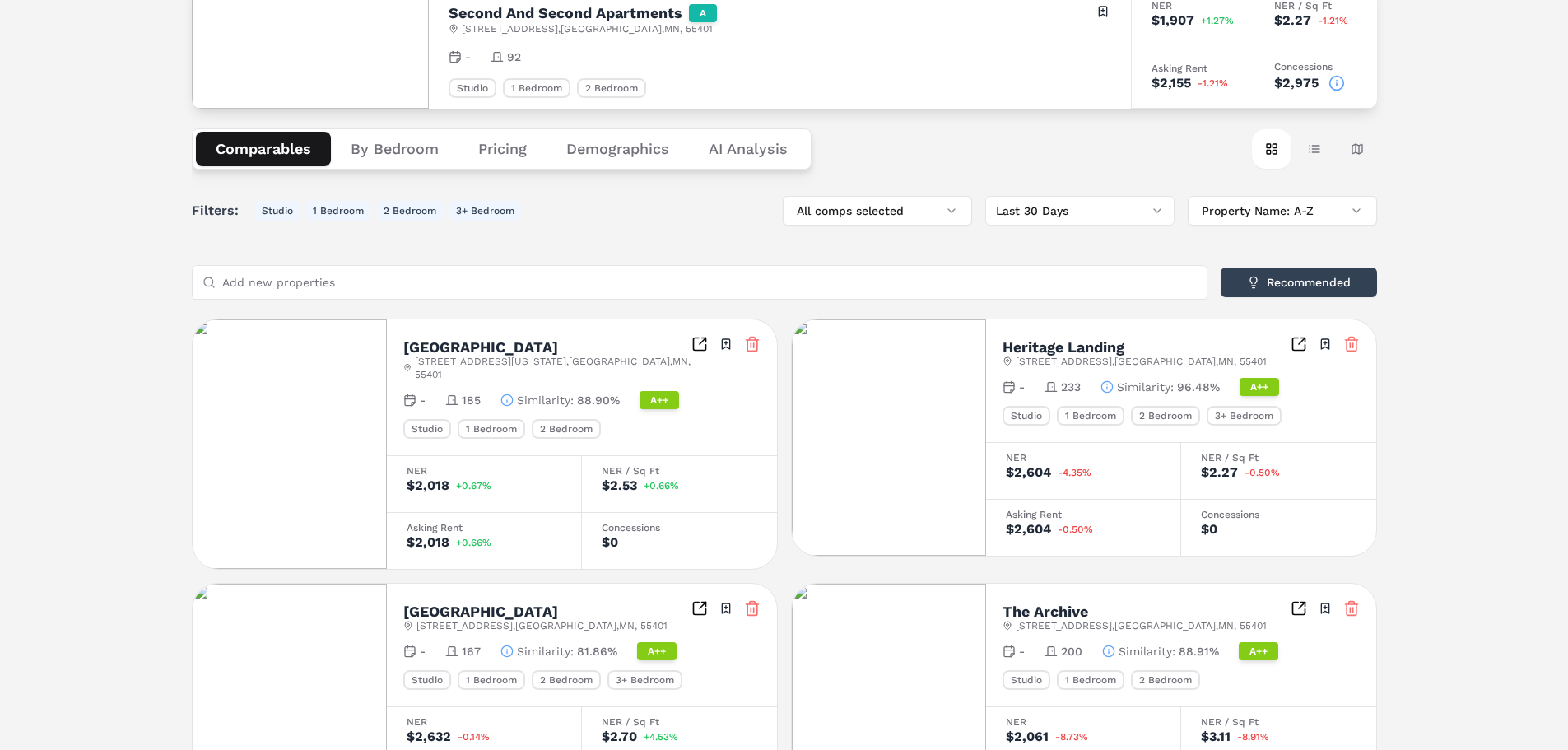
click at [1350, 349] on icon at bounding box center [1351, 344] width 16 height 16
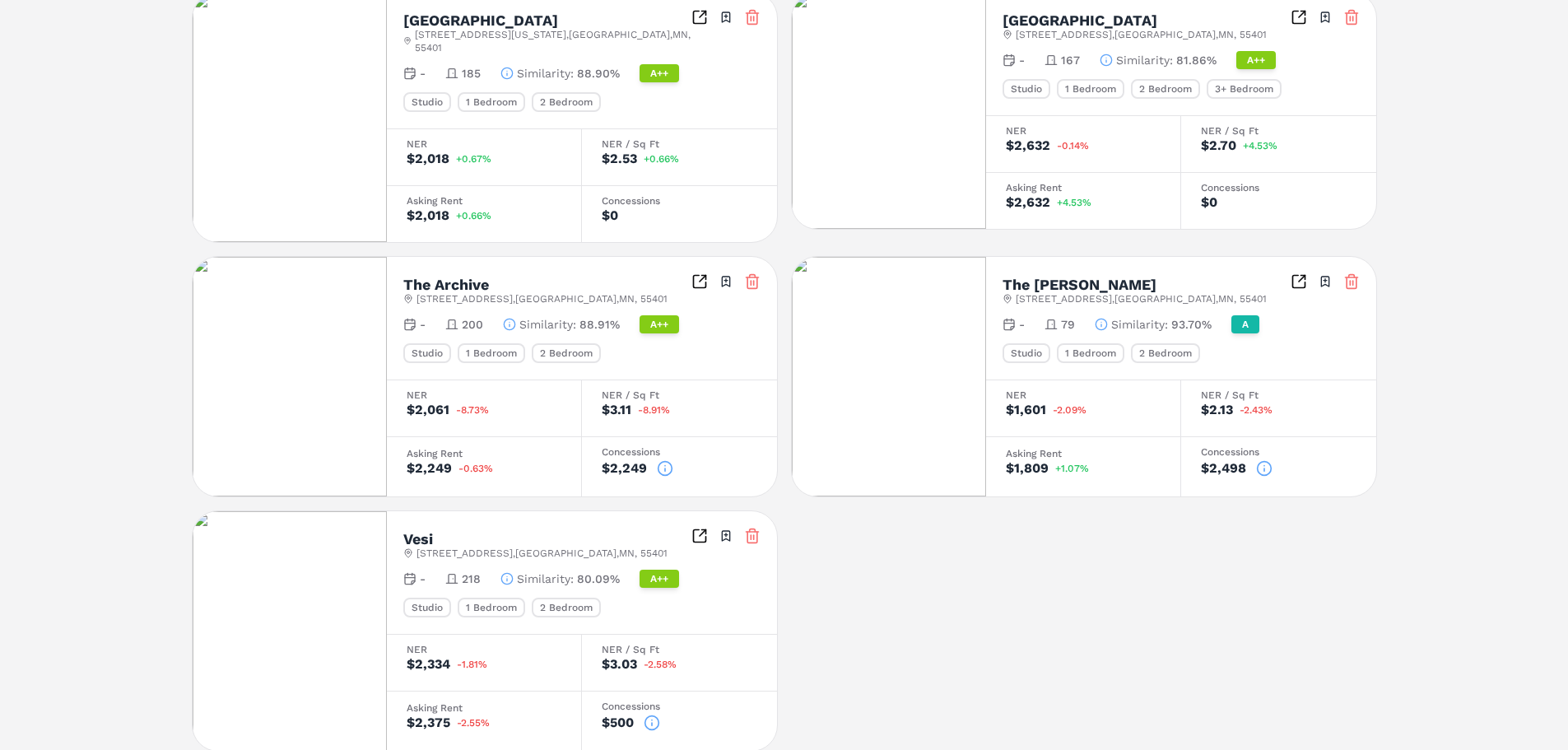
scroll to position [494, 0]
click at [1358, 272] on icon at bounding box center [1351, 279] width 16 height 16
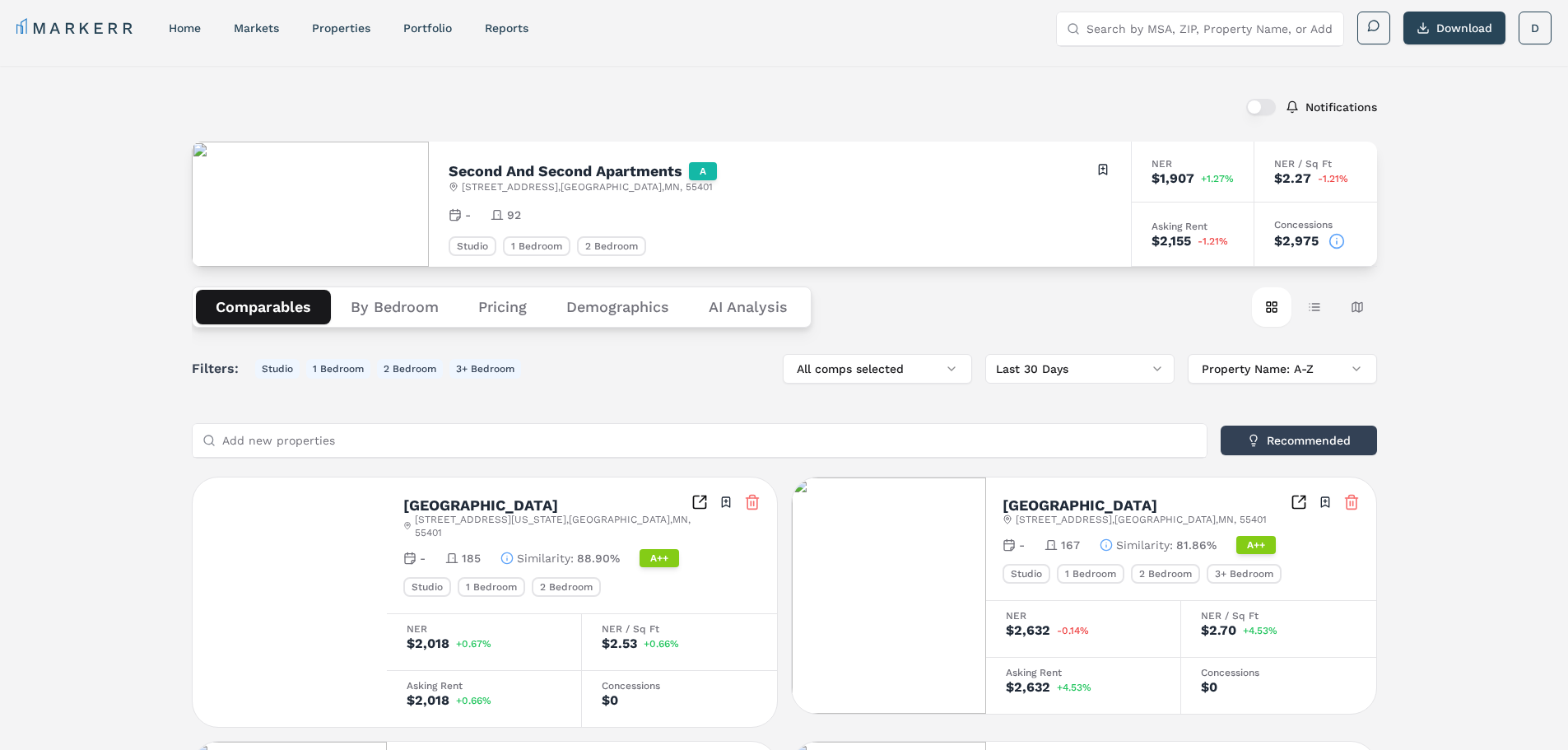
scroll to position [0, 0]
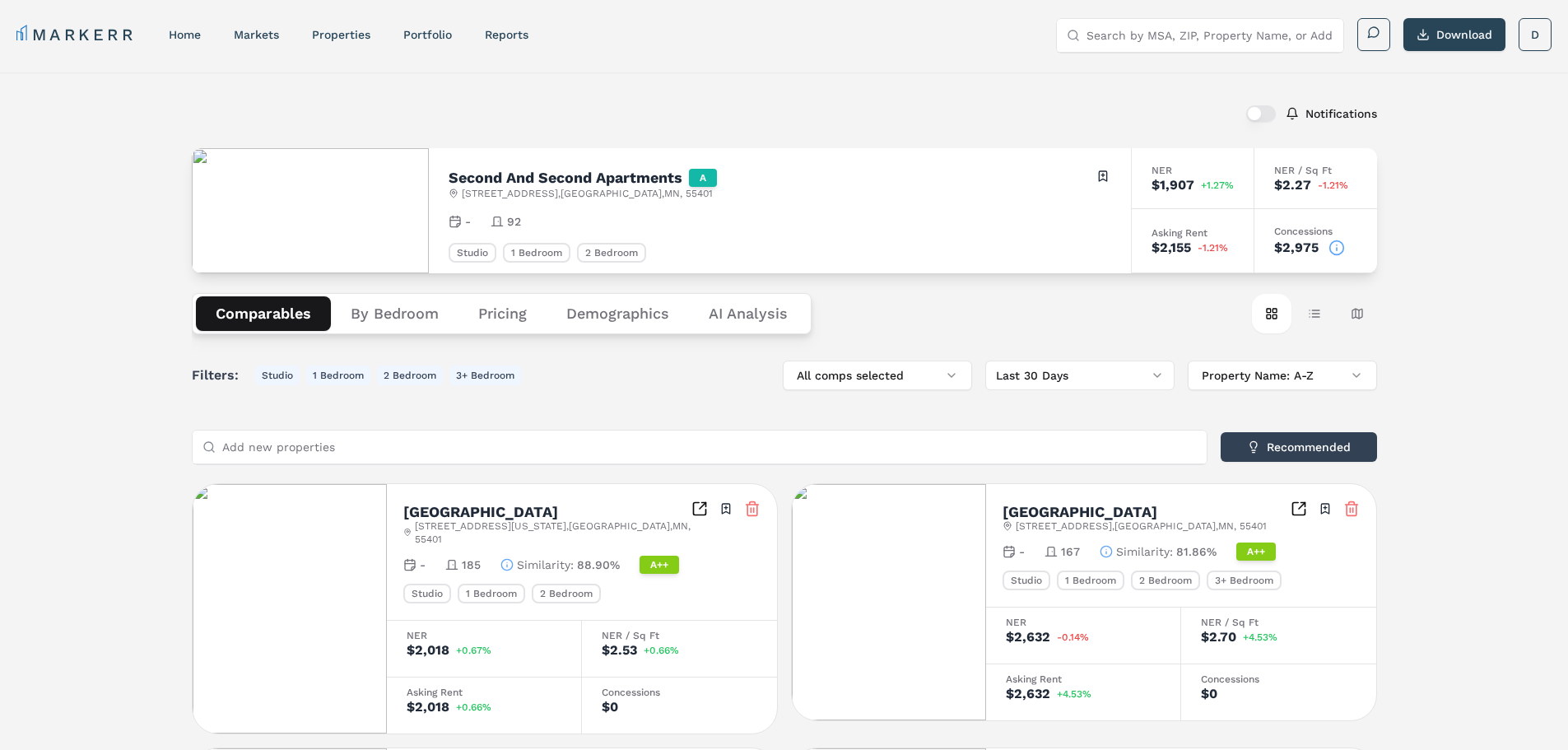
click at [538, 444] on input "Add new properties" at bounding box center [709, 447] width 975 height 33
click at [386, 446] on input "Add new properties" at bounding box center [709, 447] width 975 height 33
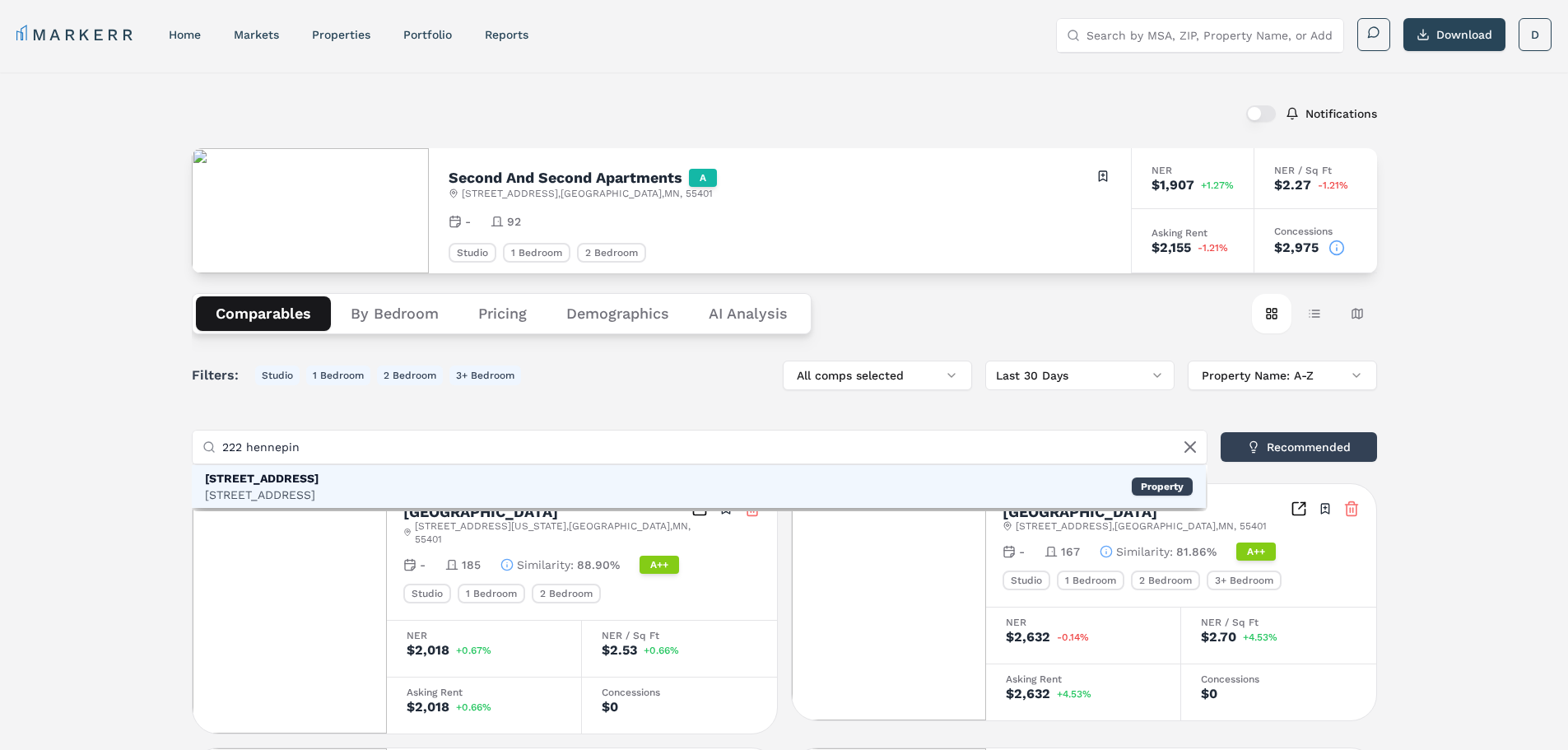
click at [341, 507] on div "[STREET_ADDRESS] Property" at bounding box center [698, 487] width 1014 height 43
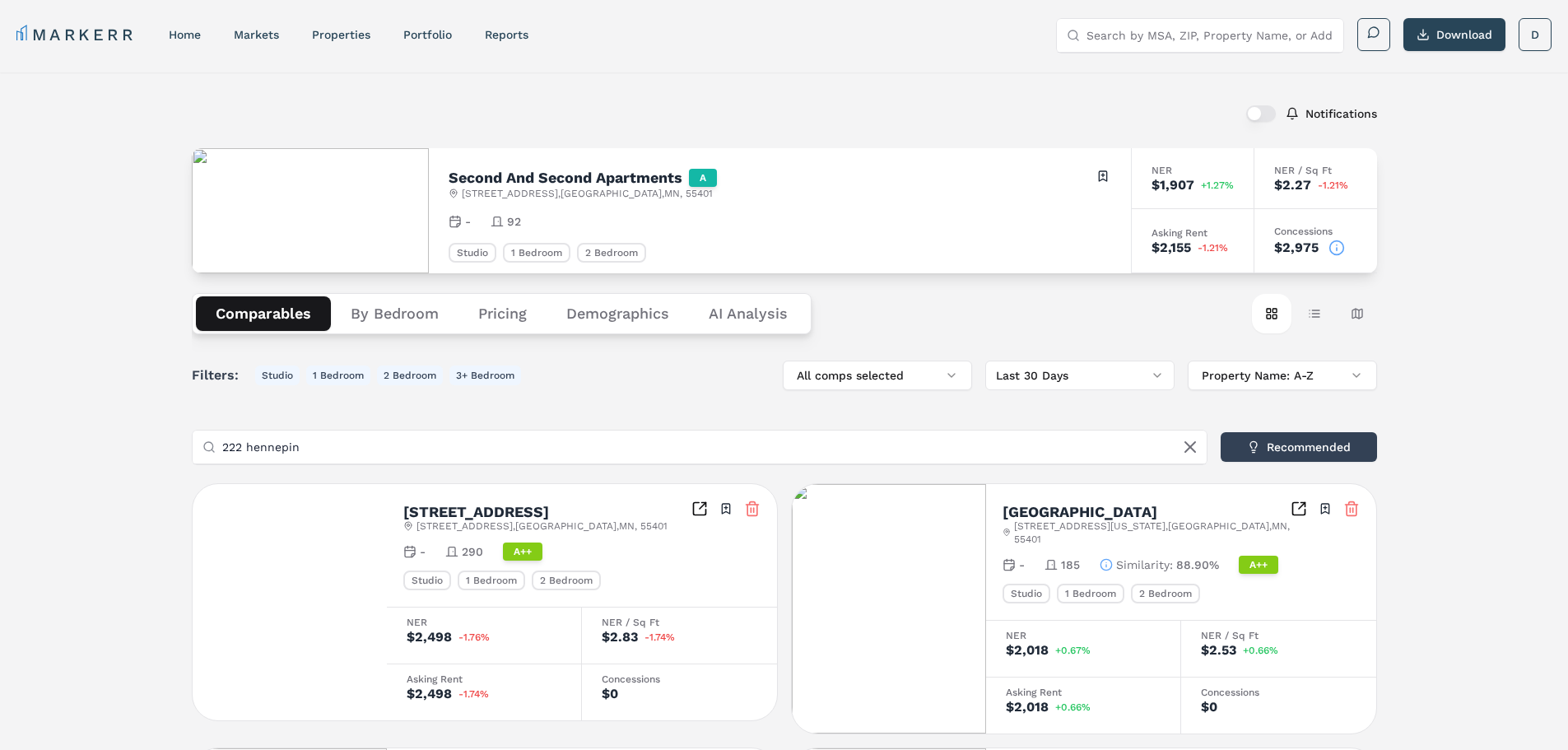
click at [392, 446] on input "222 hennepin" at bounding box center [709, 447] width 975 height 33
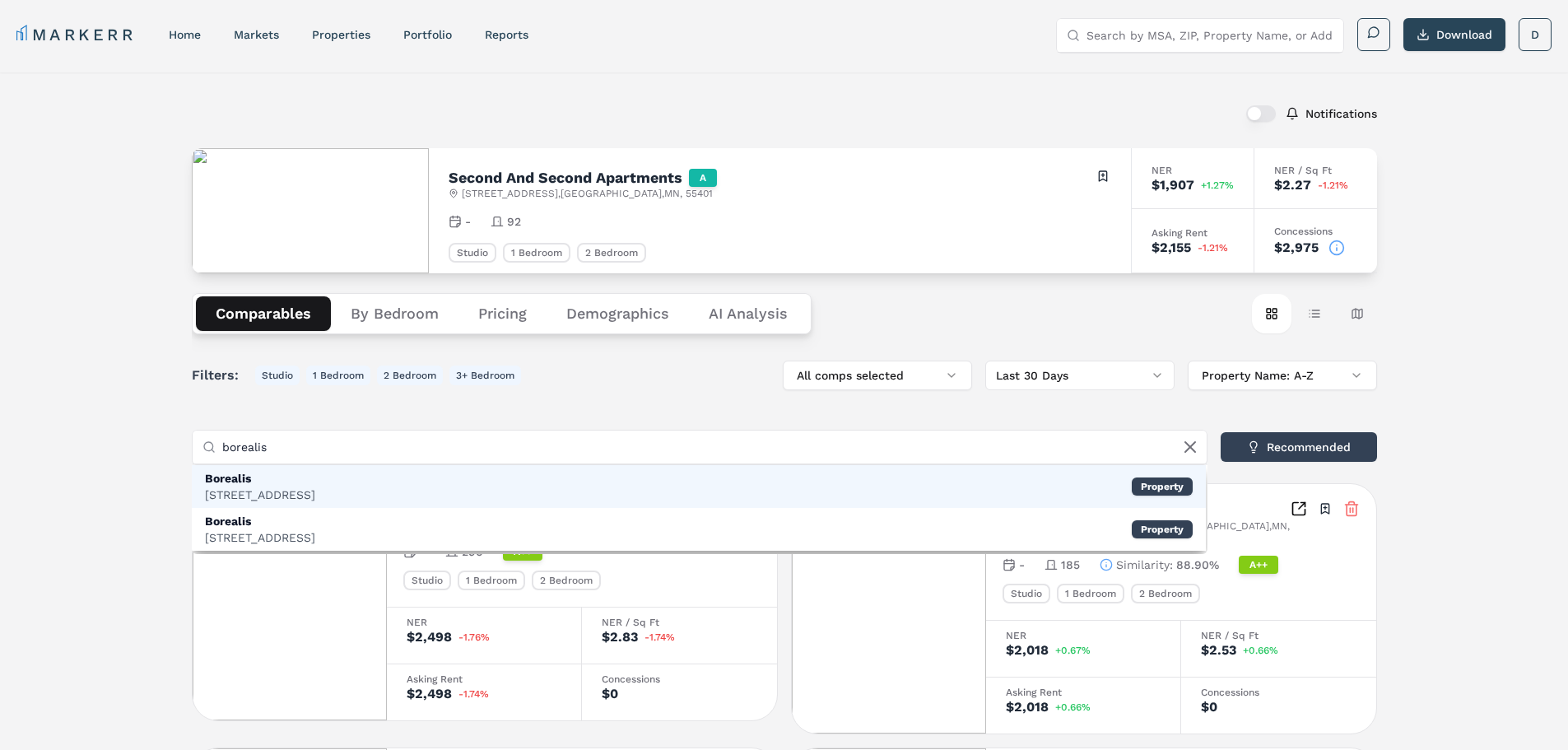
type input "borealis"
click at [315, 479] on div "Borealis" at bounding box center [260, 478] width 110 height 16
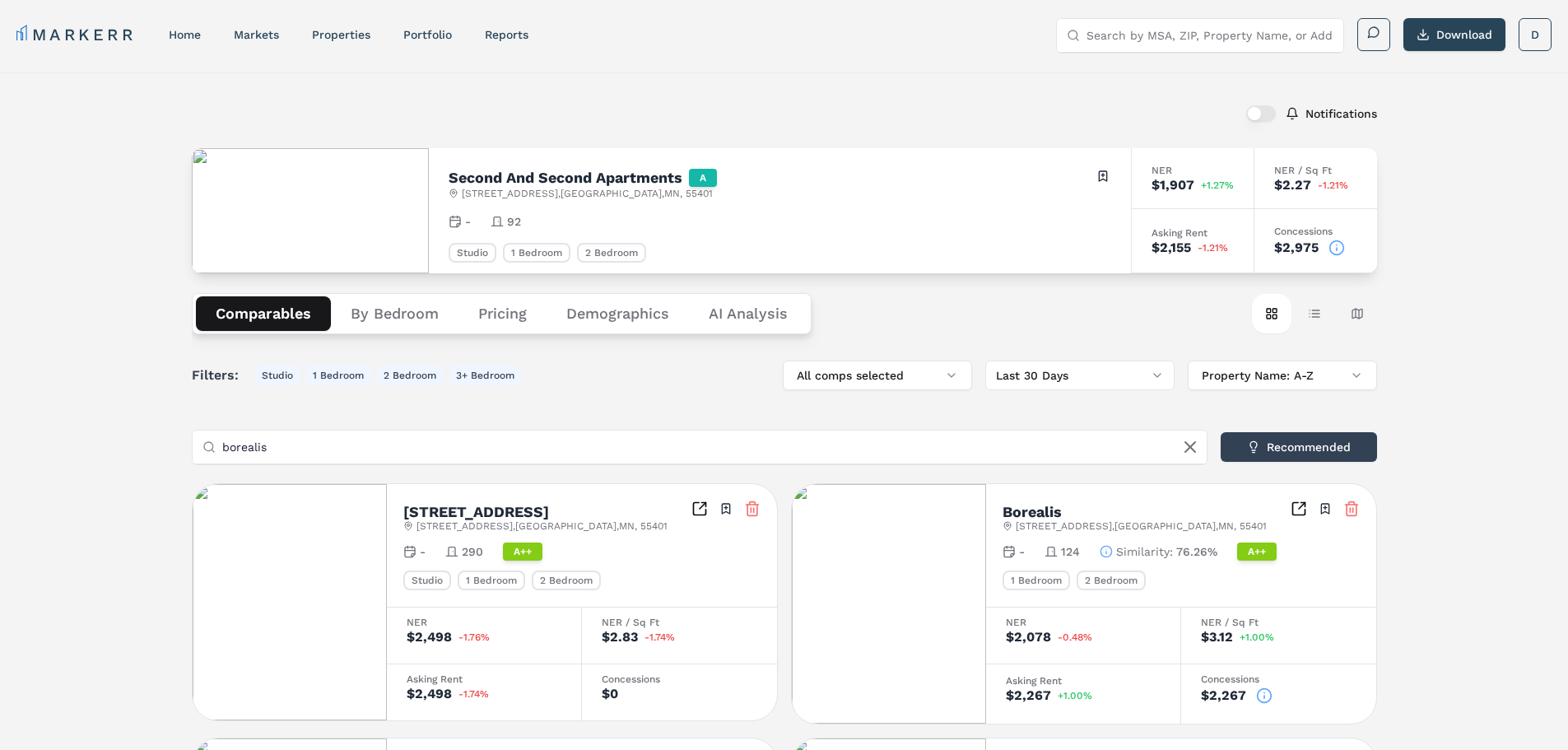
click at [524, 308] on button "Pricing" at bounding box center [502, 314] width 88 height 34
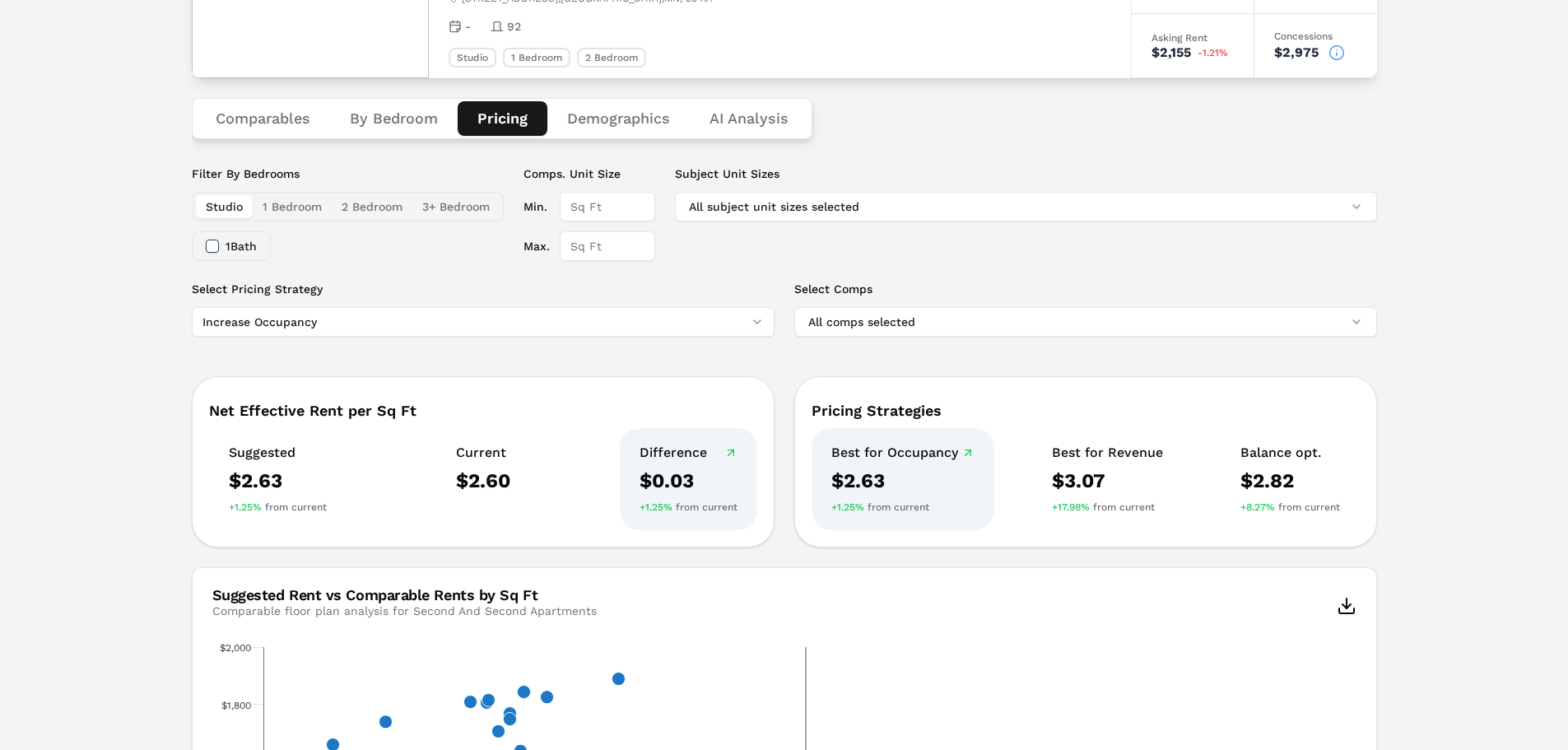
scroll to position [164, 0]
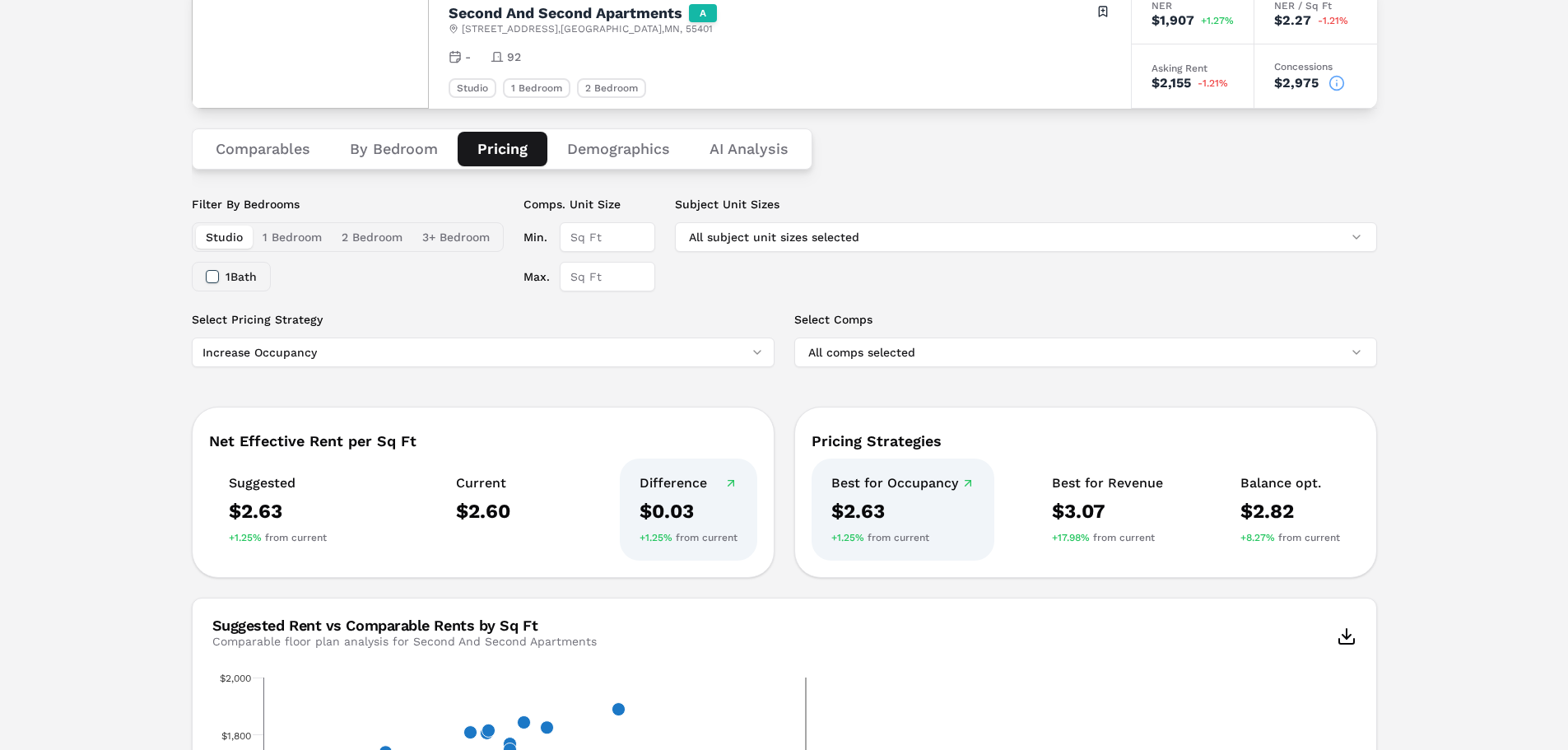
click at [309, 236] on button "1 Bedroom" at bounding box center [292, 237] width 79 height 23
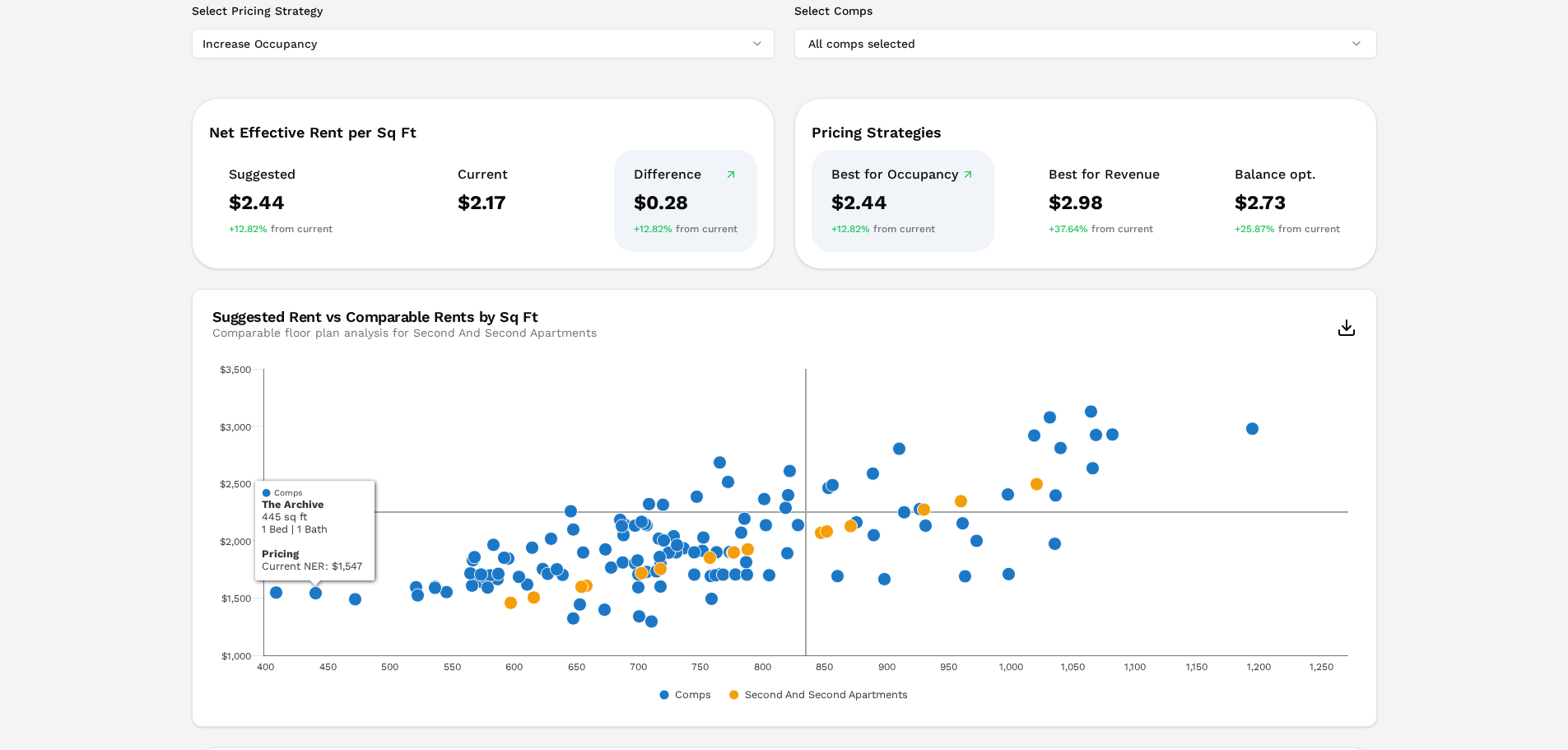
scroll to position [144, 0]
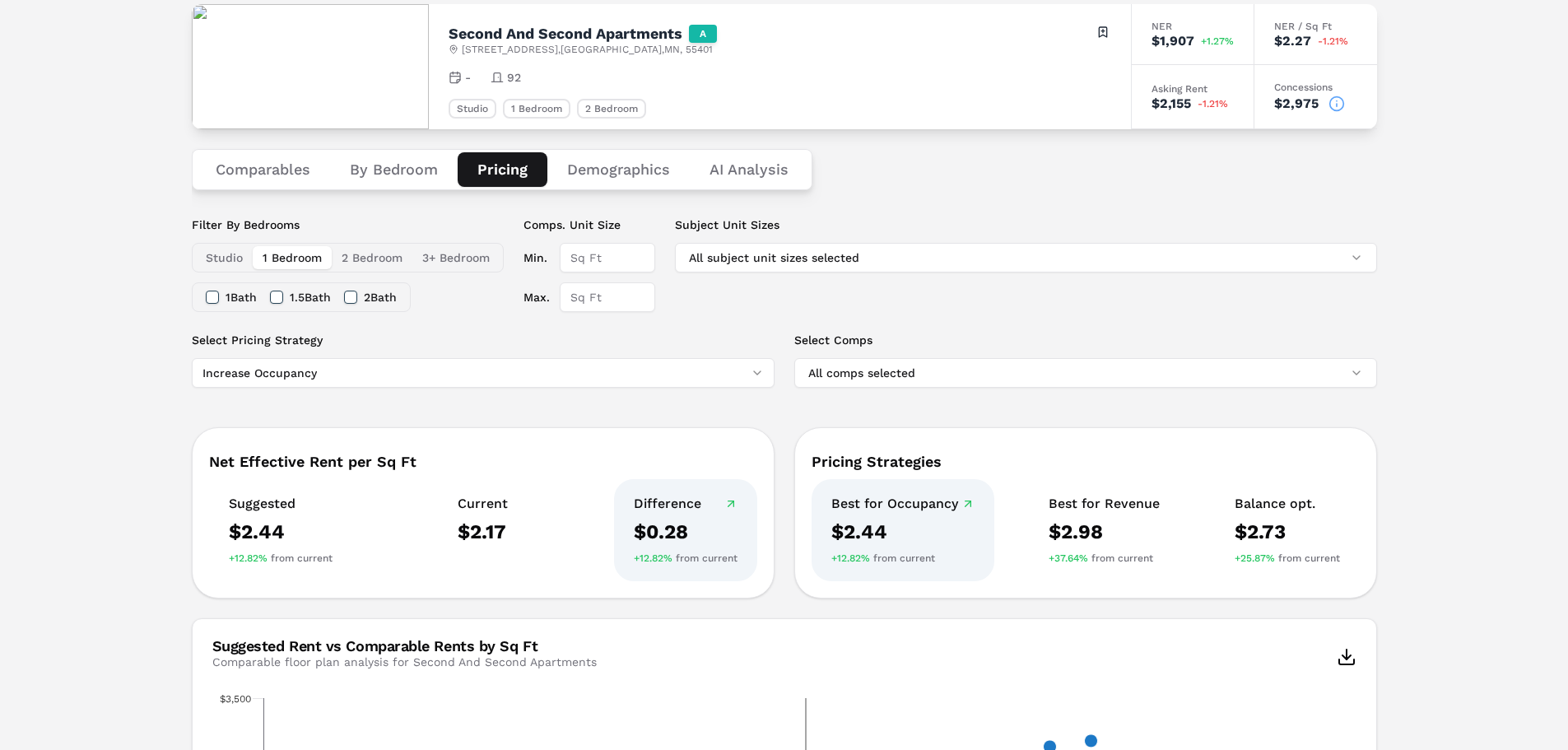
click at [223, 259] on button "Studio" at bounding box center [224, 257] width 57 height 23
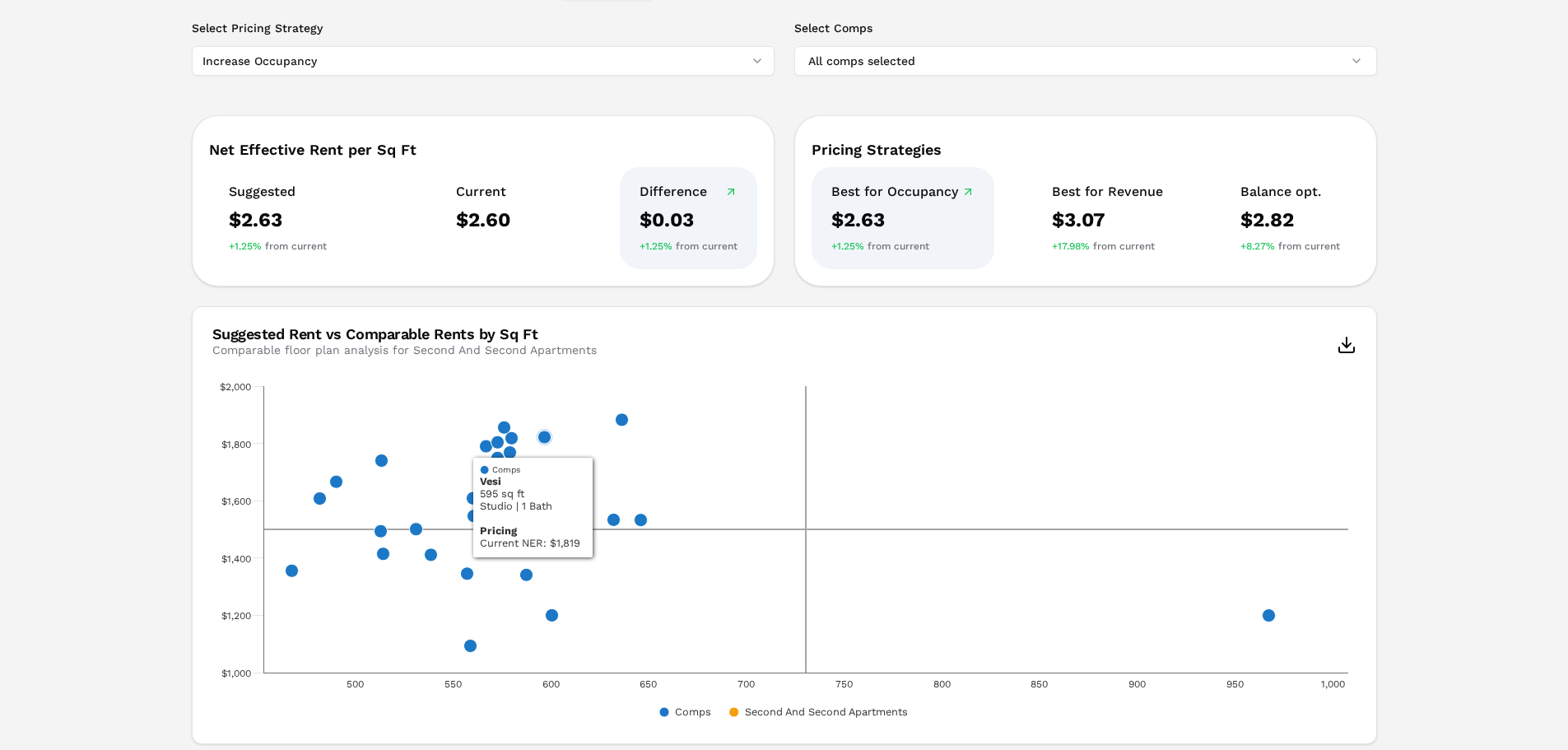
scroll to position [353, 0]
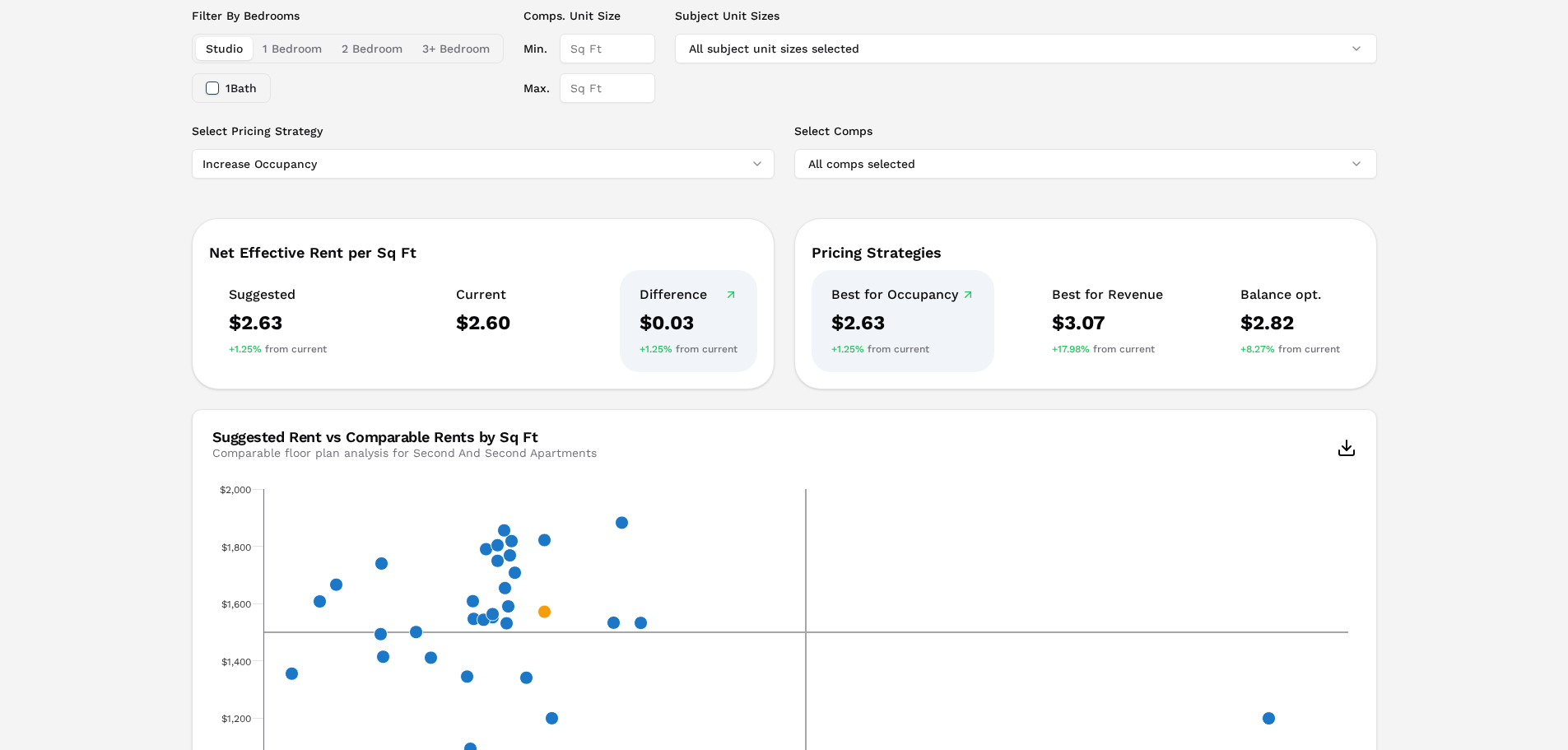
click at [301, 58] on button "1 Bedroom" at bounding box center [292, 48] width 79 height 23
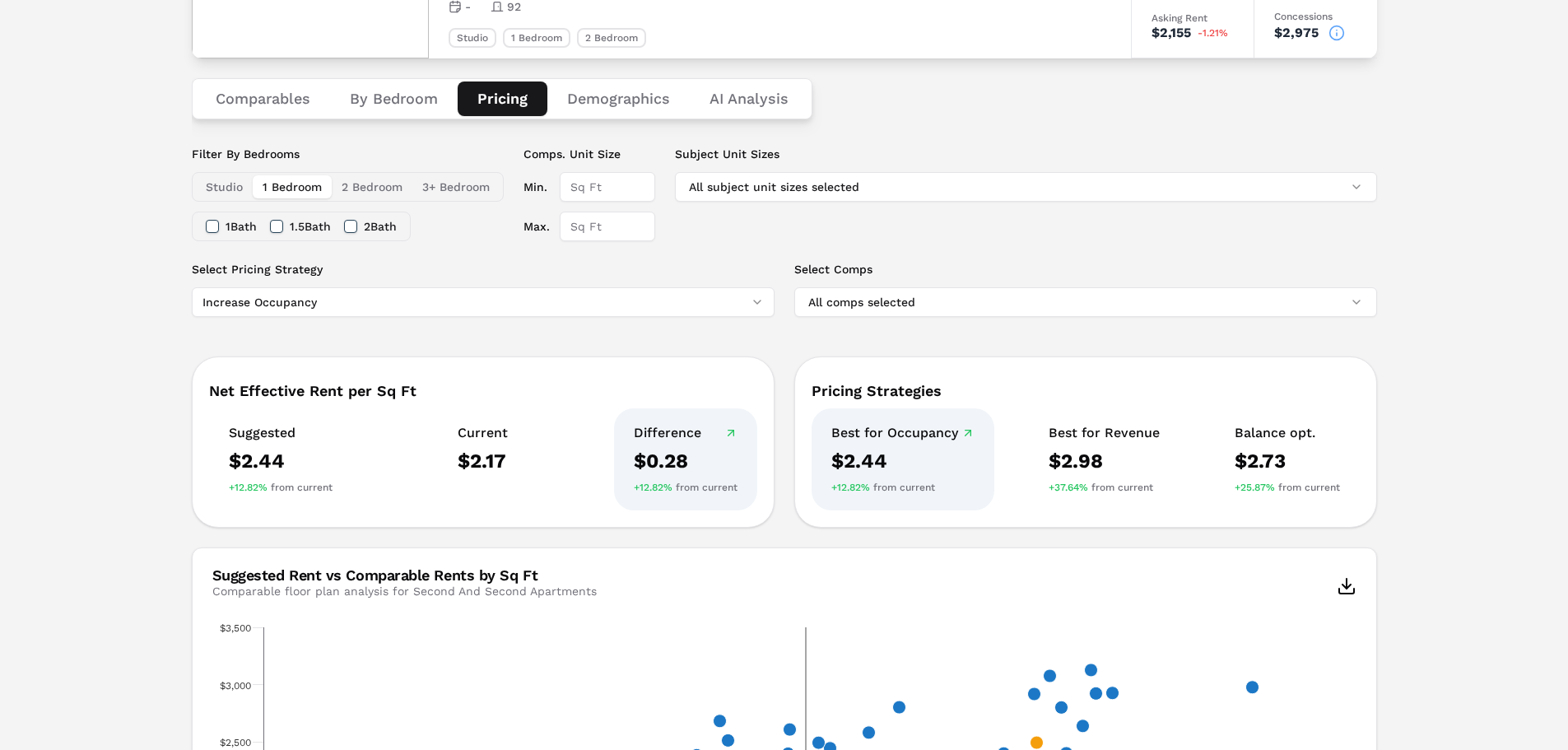
scroll to position [144, 0]
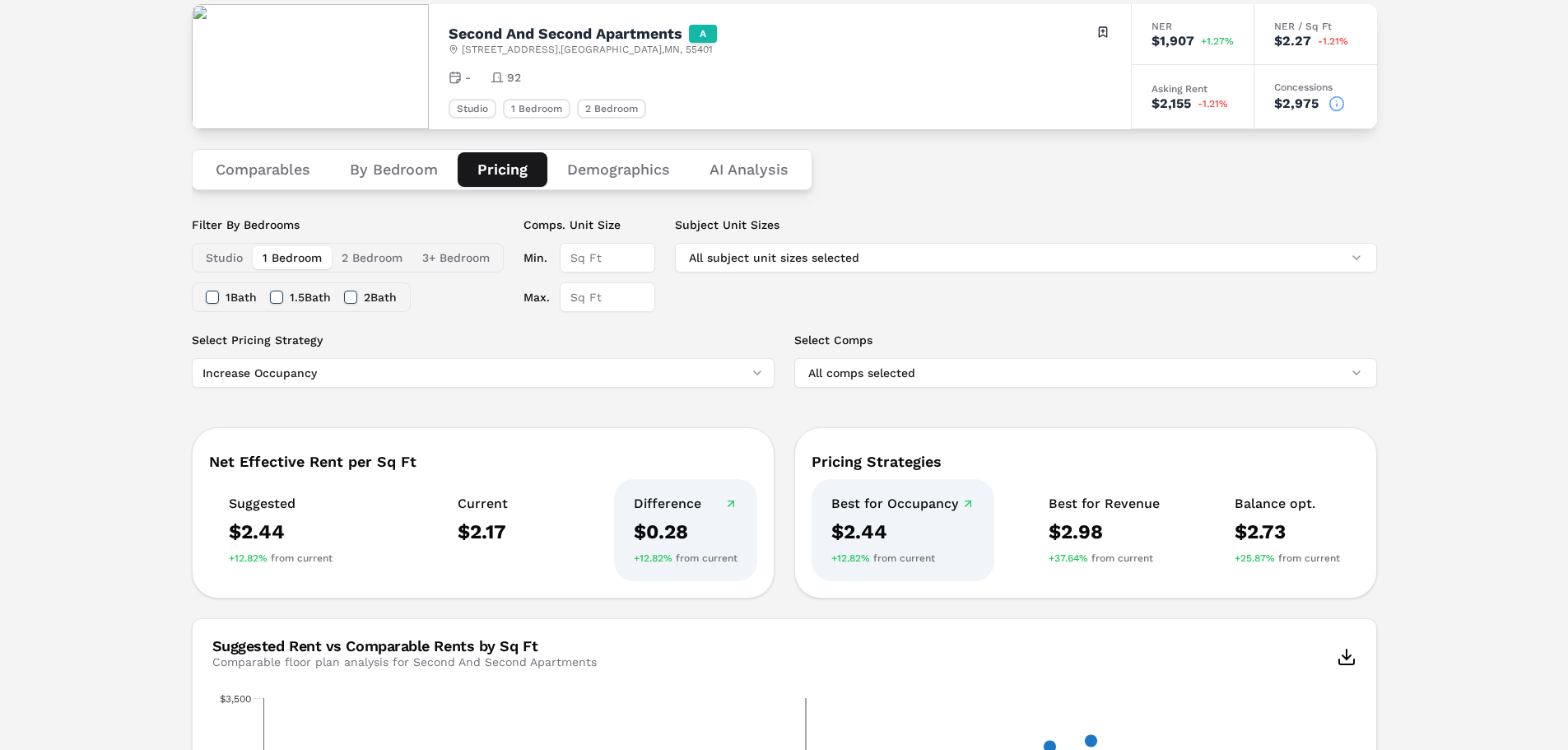
click at [375, 261] on button "2 Bedroom" at bounding box center [372, 257] width 81 height 23
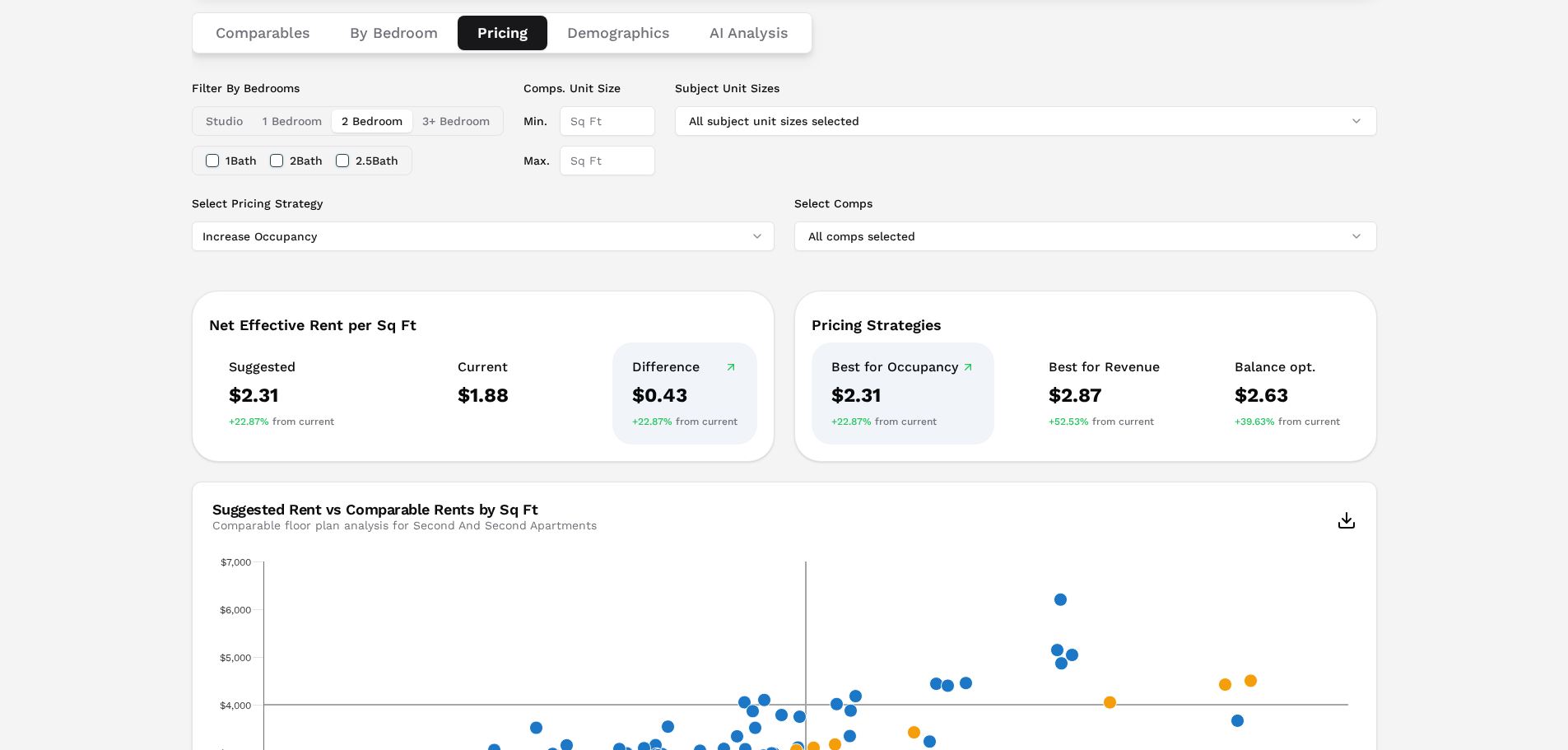
scroll to position [243, 0]
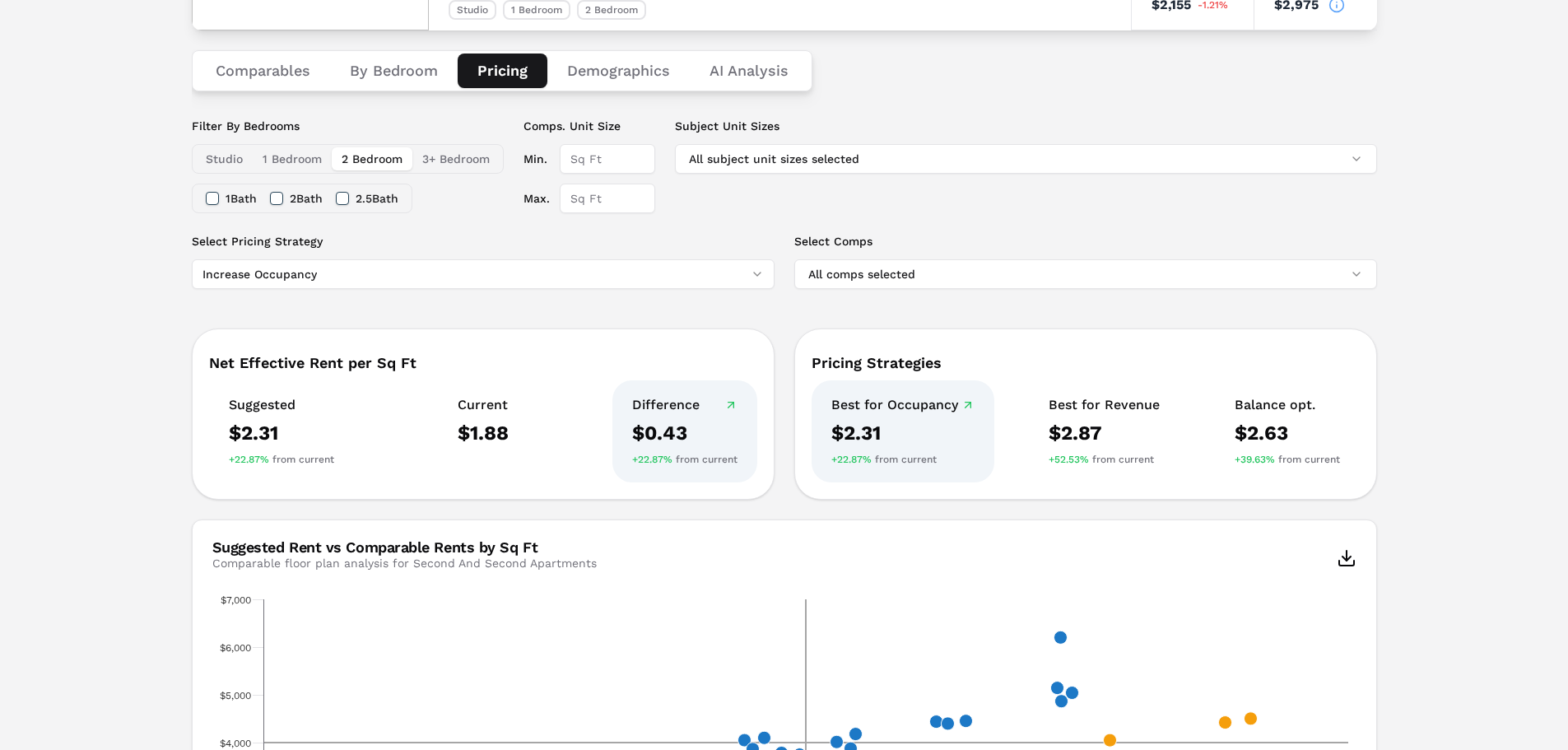
click at [441, 280] on html "MARKERR home markets properties Portfolio reports Search by MSA, ZIP, Property …" at bounding box center [784, 747] width 1568 height 1981
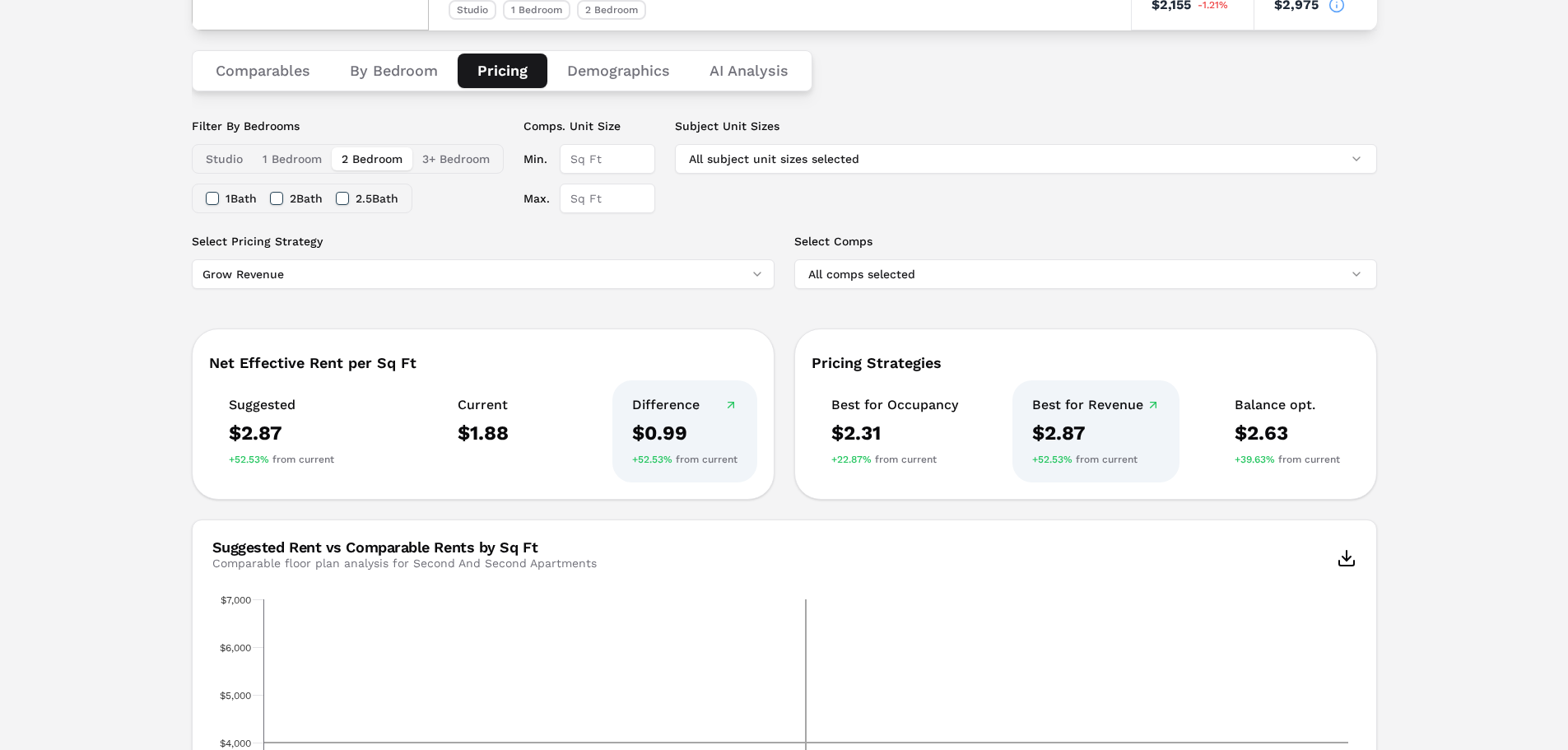
click at [150, 375] on div "Notifications Second And Second Apartments A [STREET_ADDRESS] Toggle portfolio …" at bounding box center [784, 762] width 1568 height 1866
click at [317, 154] on button "1 Bedroom" at bounding box center [292, 158] width 79 height 23
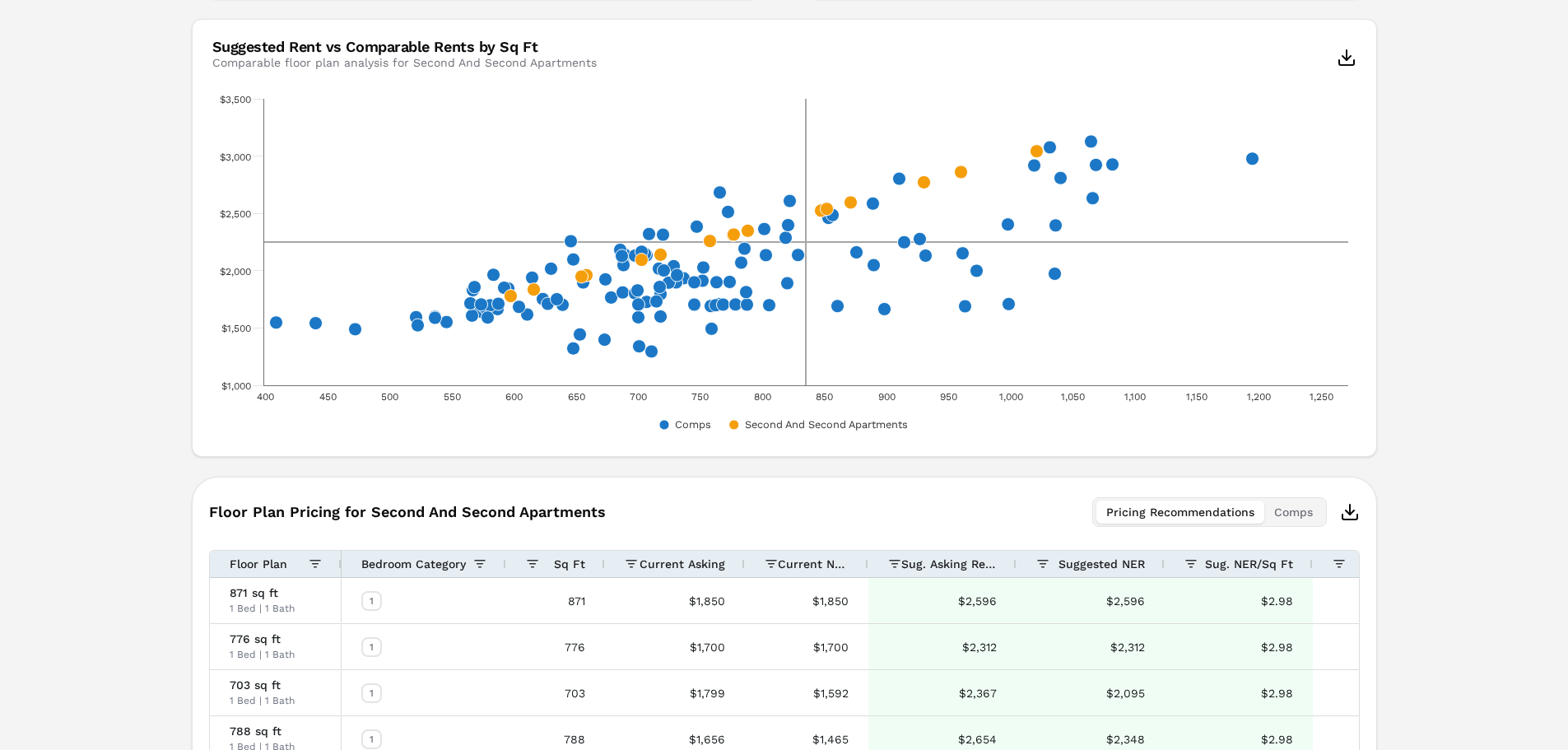
scroll to position [309, 0]
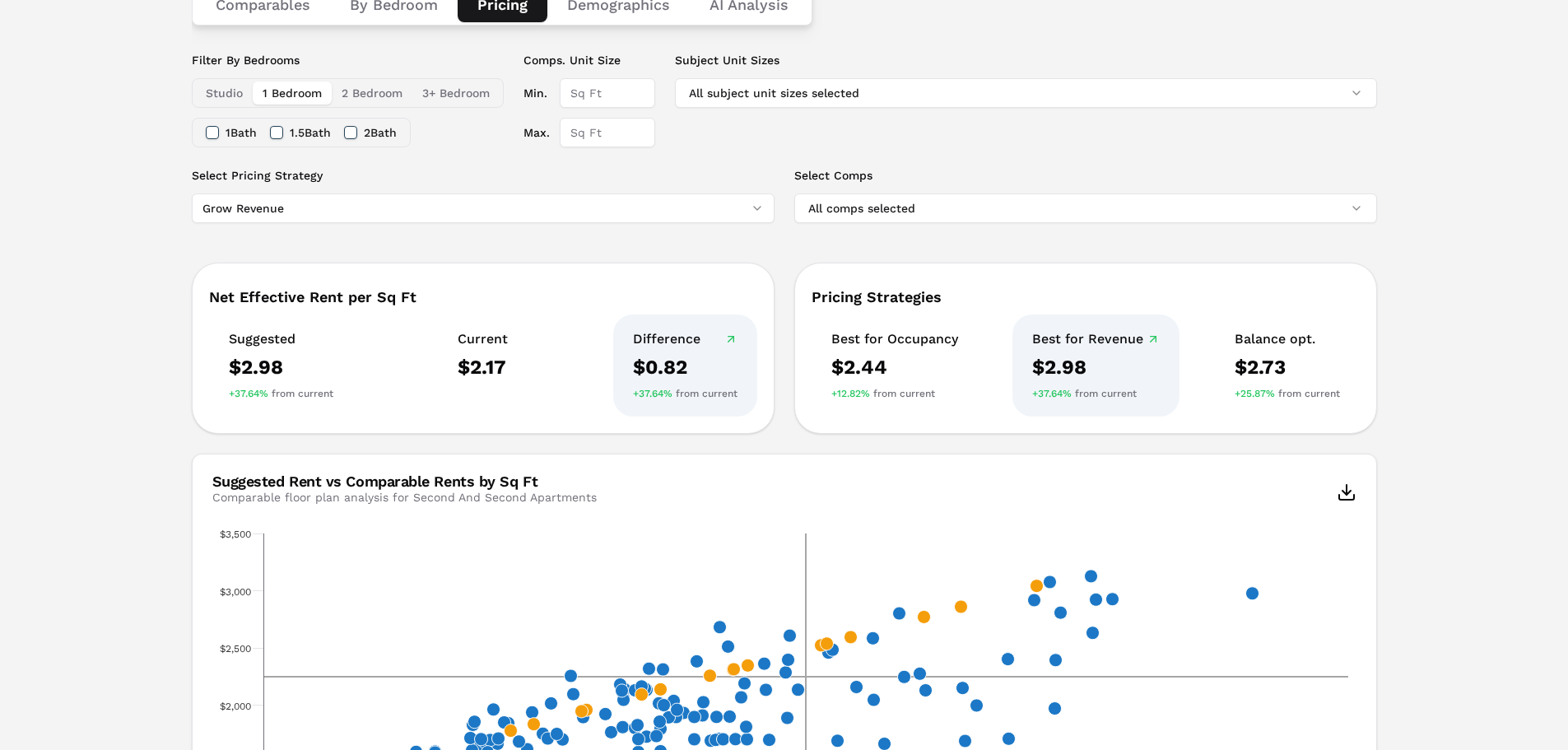
click at [229, 93] on button "Studio" at bounding box center [224, 93] width 57 height 23
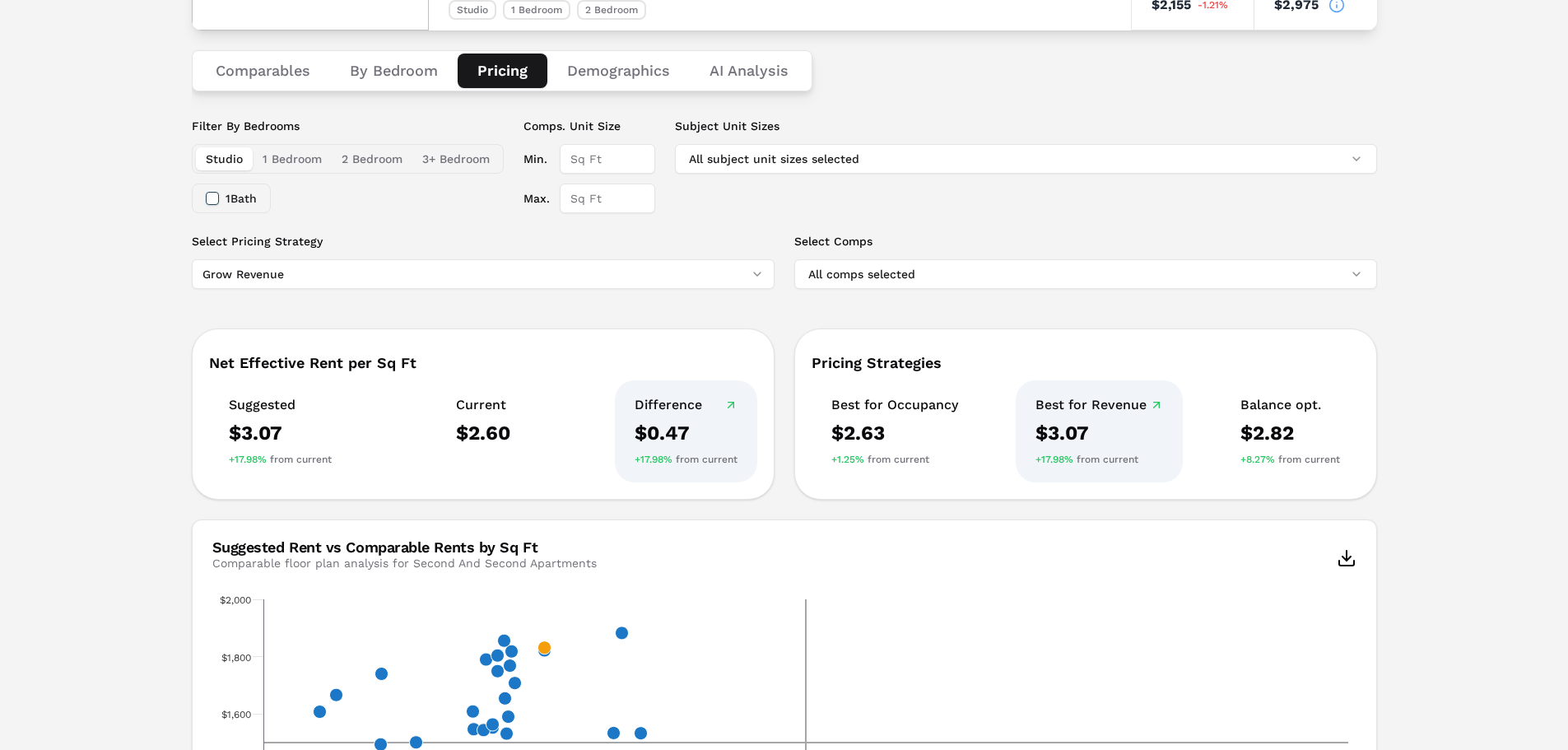
scroll to position [188, 0]
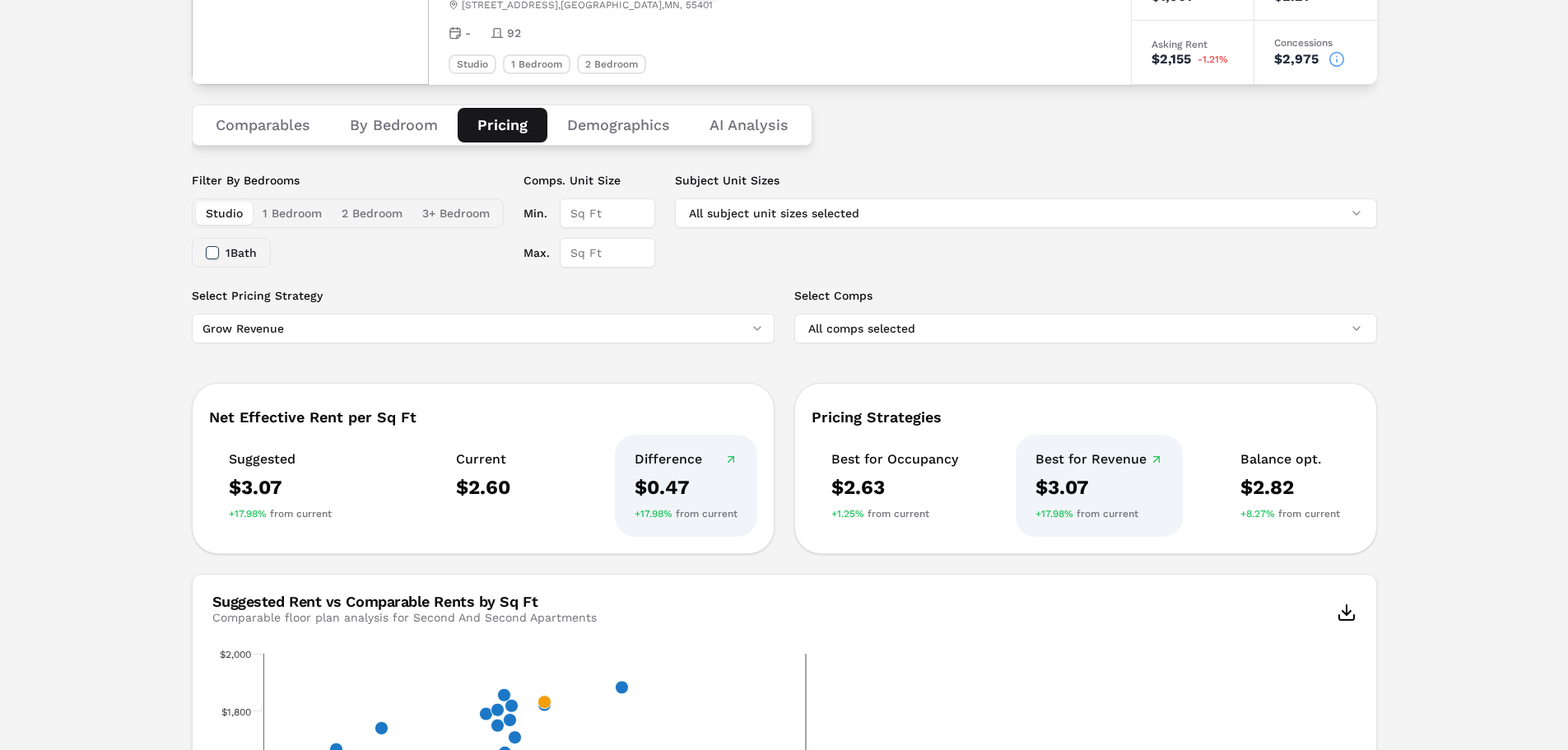
click at [283, 328] on html "MARKERR home markets properties Portfolio reports Search by MSA, ZIP, Property …" at bounding box center [784, 610] width 1568 height 1597
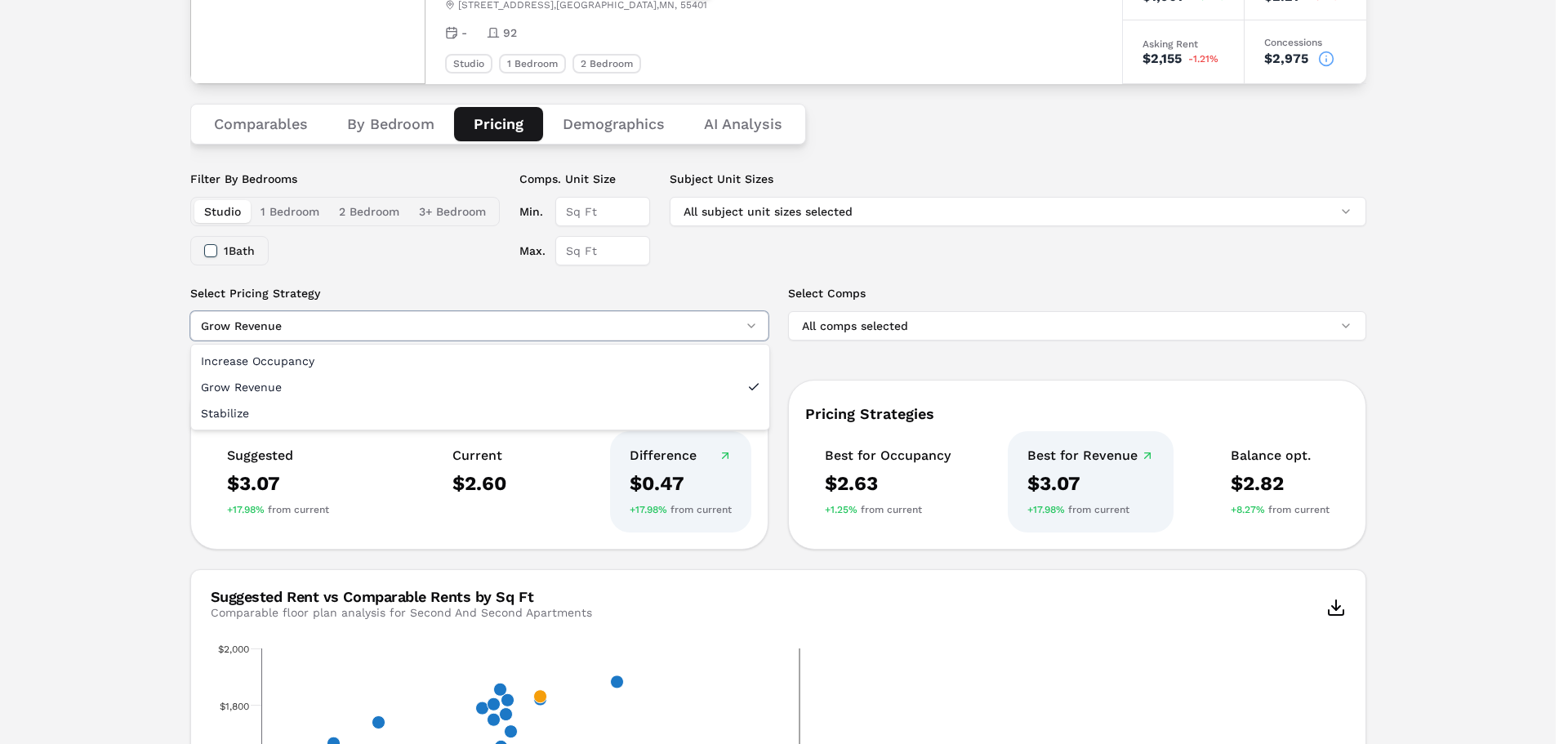
click at [348, 327] on html "MARKERR home markets properties Portfolio reports Search by MSA, ZIP, Property …" at bounding box center [784, 605] width 1568 height 1584
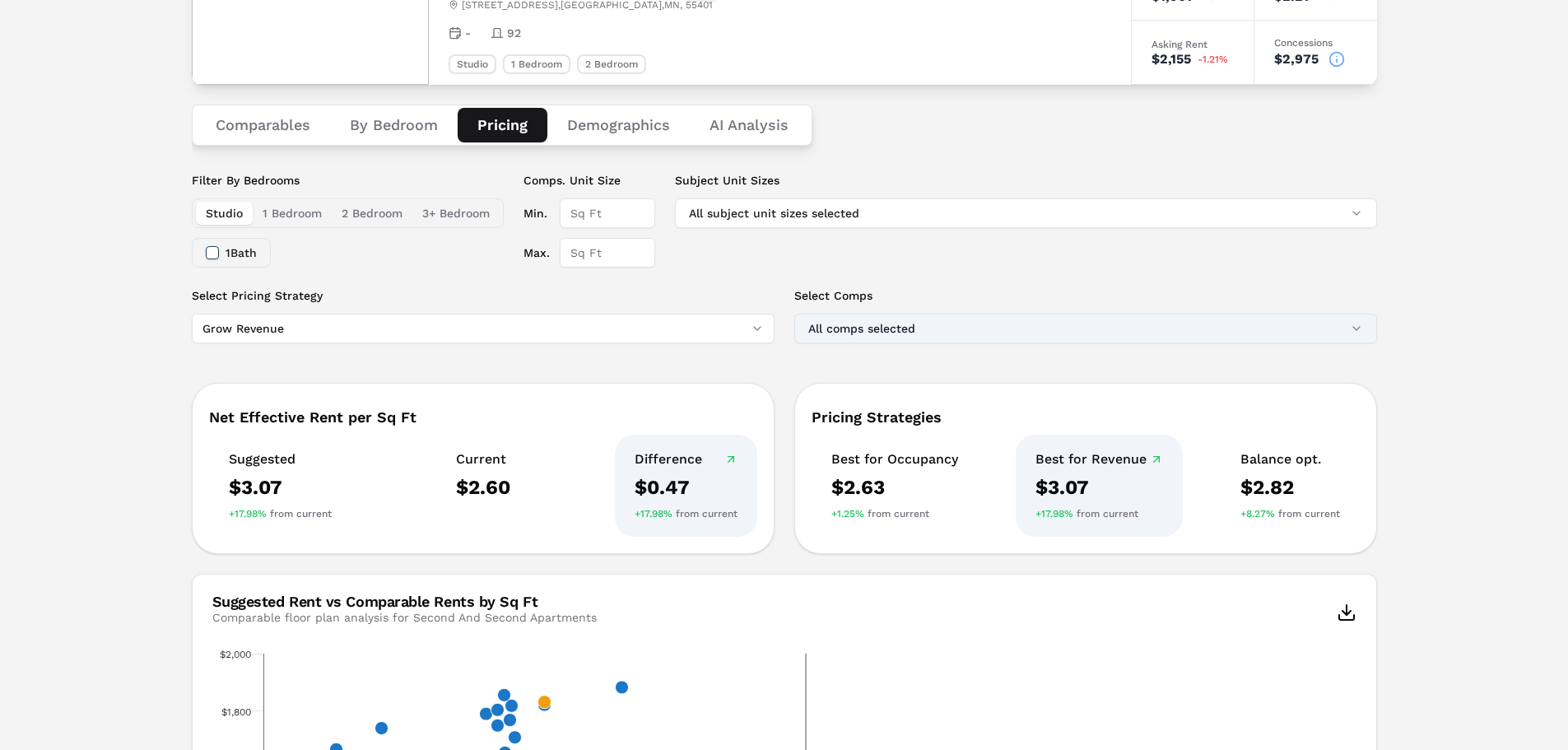
click at [946, 325] on button "All comps selected" at bounding box center [1086, 329] width 583 height 29
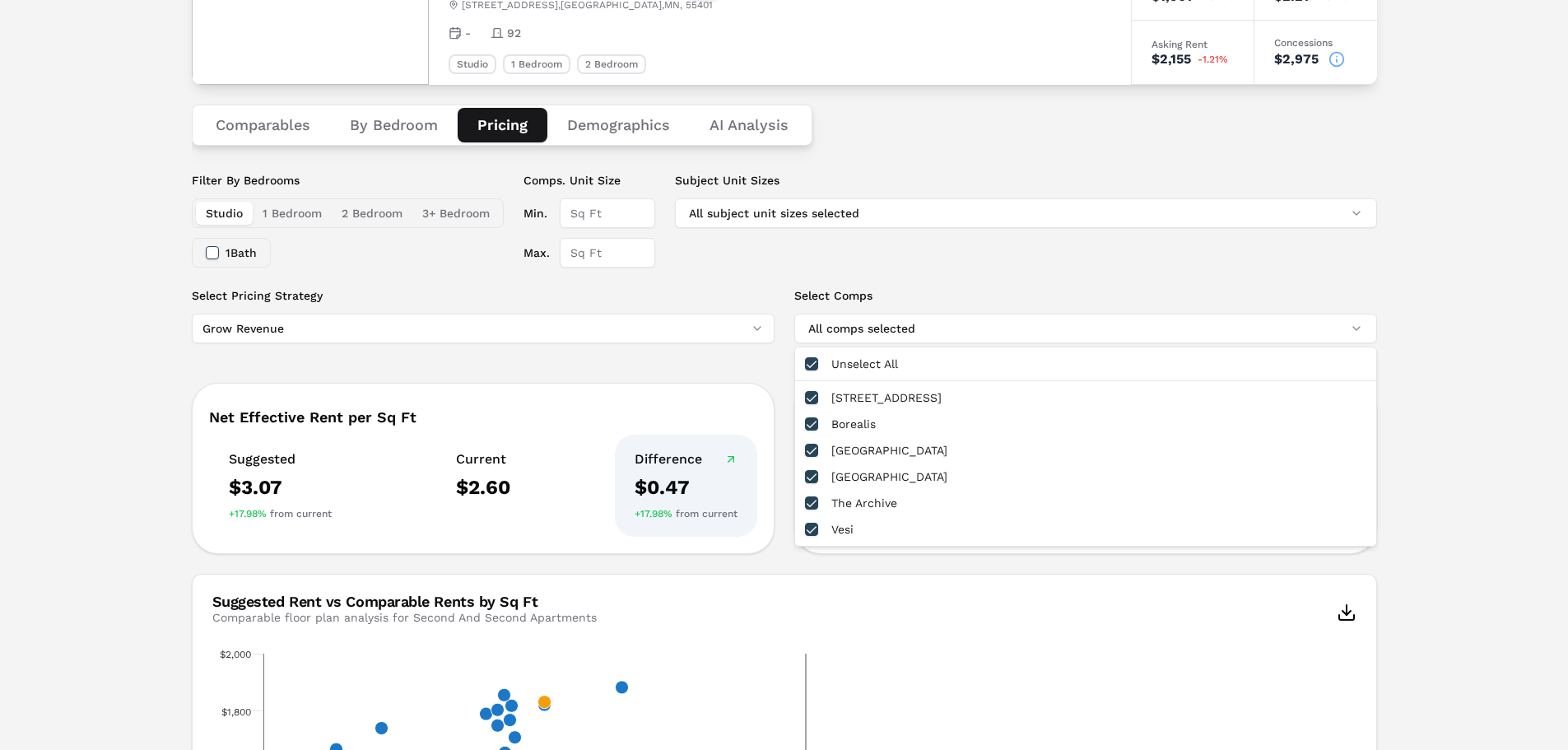
click at [965, 297] on label "Select Comps" at bounding box center [1086, 295] width 583 height 16
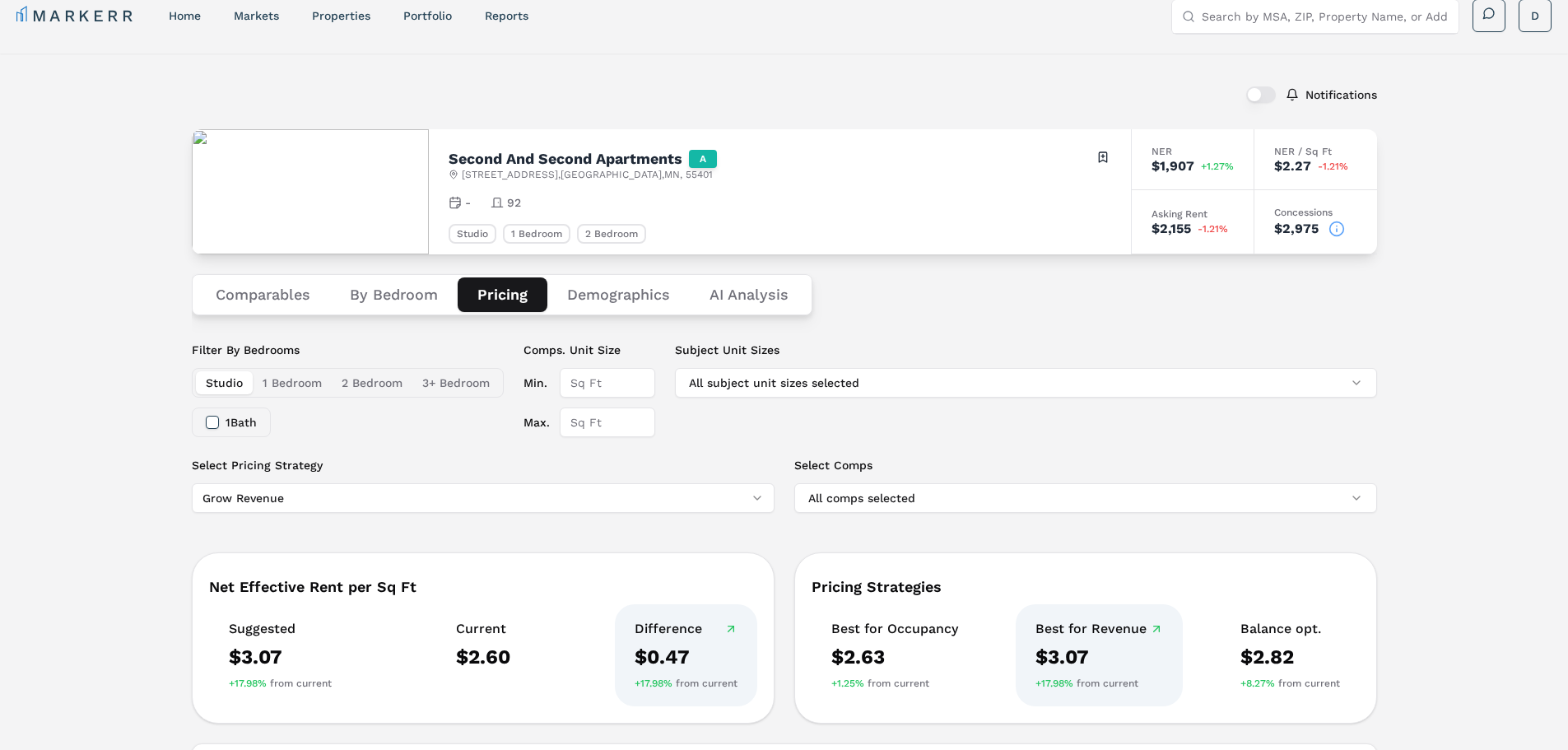
scroll to position [0, 0]
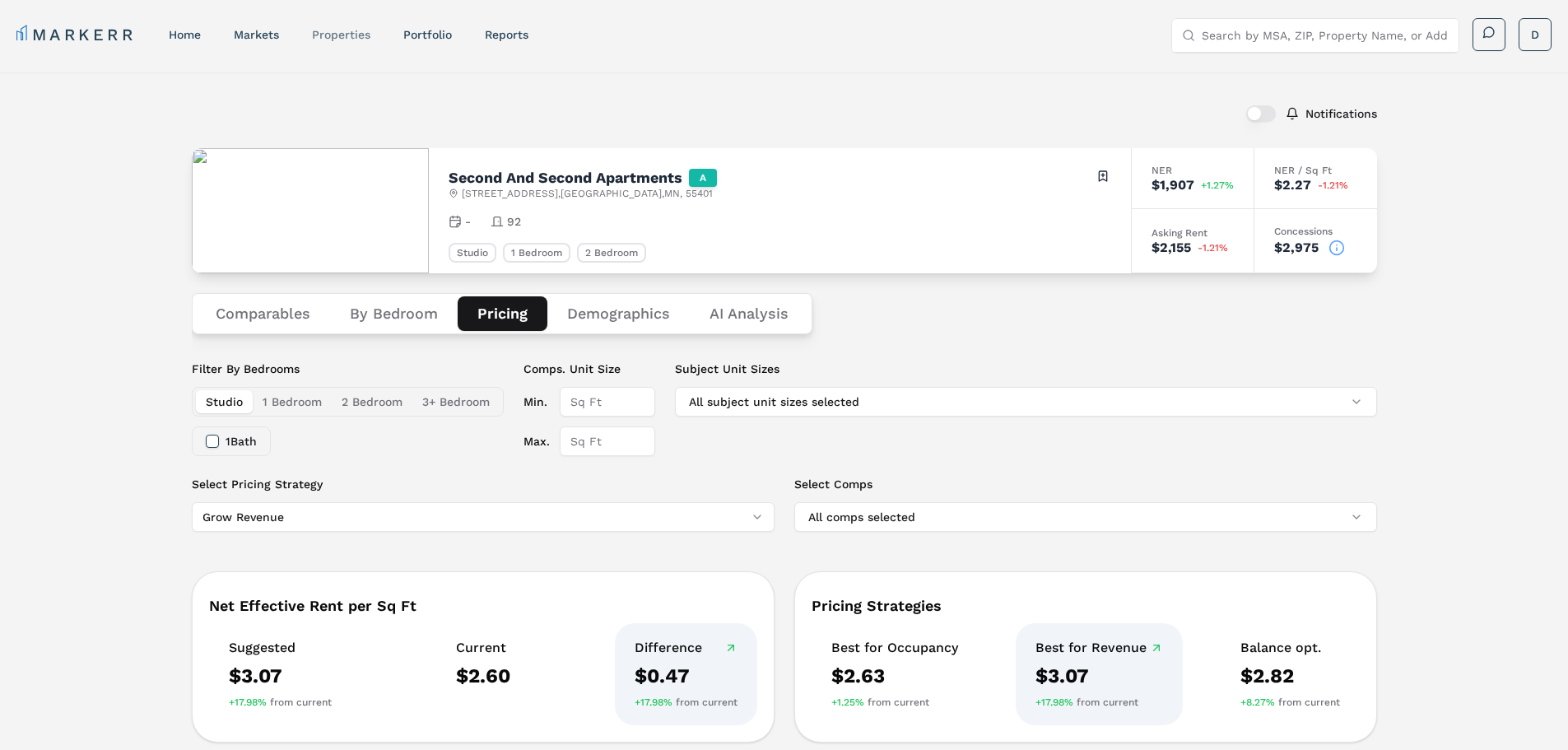
click at [331, 37] on link "properties" at bounding box center [341, 34] width 58 height 13
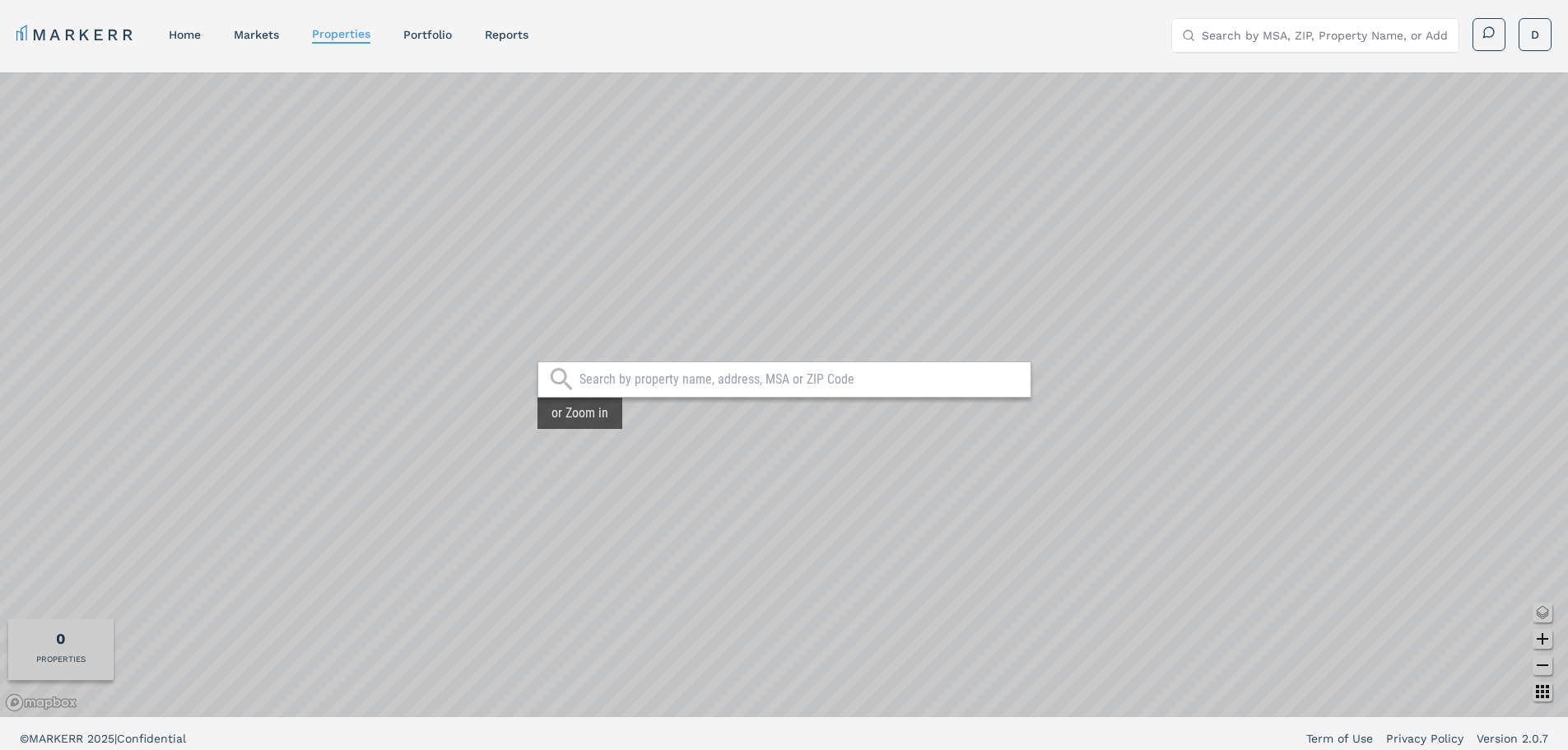
click at [1342, 34] on input "Search by MSA, ZIP, Property Name, or Address" at bounding box center [1325, 35] width 247 height 33
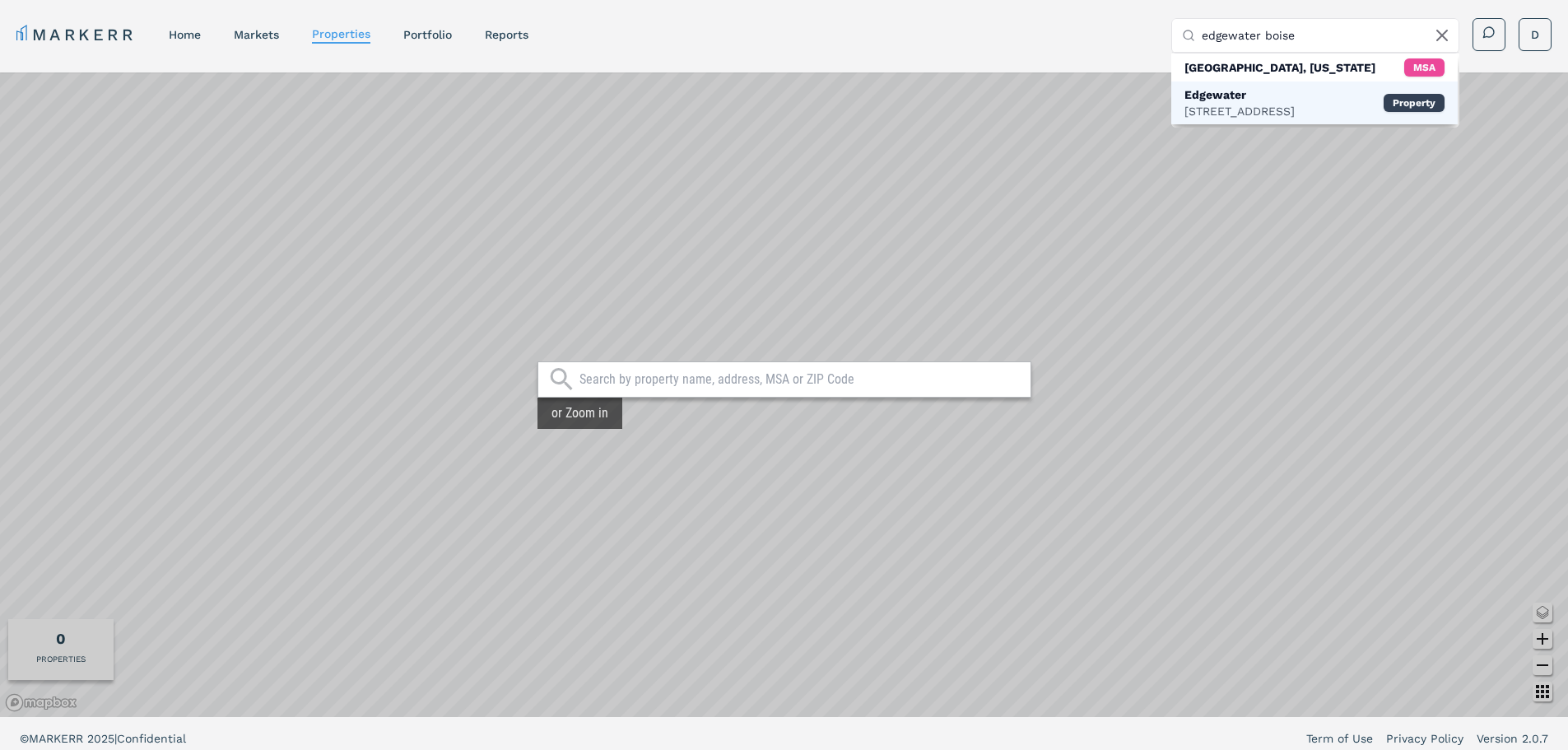
type input "edgewater boise"
click at [1248, 95] on div "Edgewater" at bounding box center [1240, 95] width 110 height 16
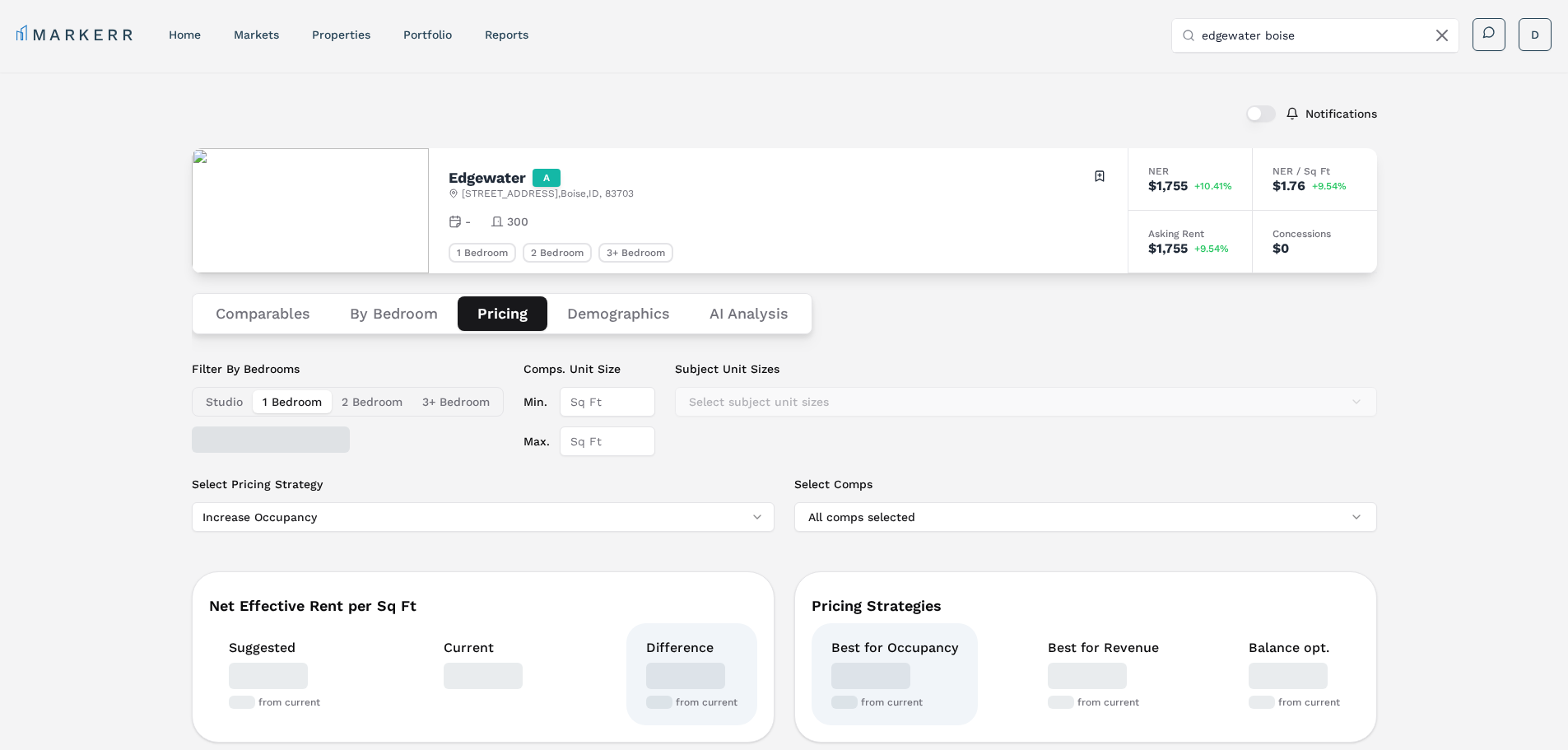
click at [515, 308] on button "Pricing" at bounding box center [502, 314] width 89 height 34
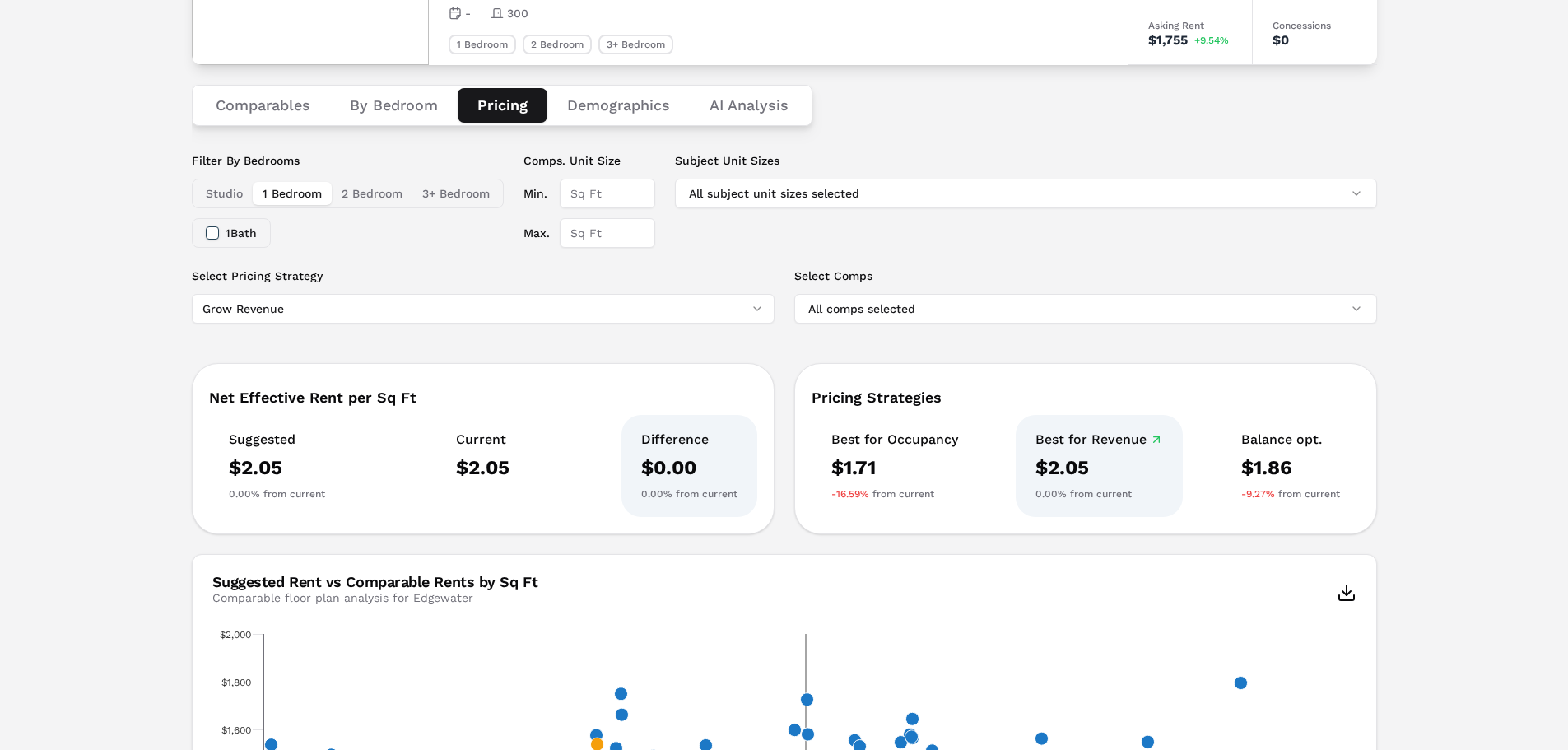
scroll to position [188, 0]
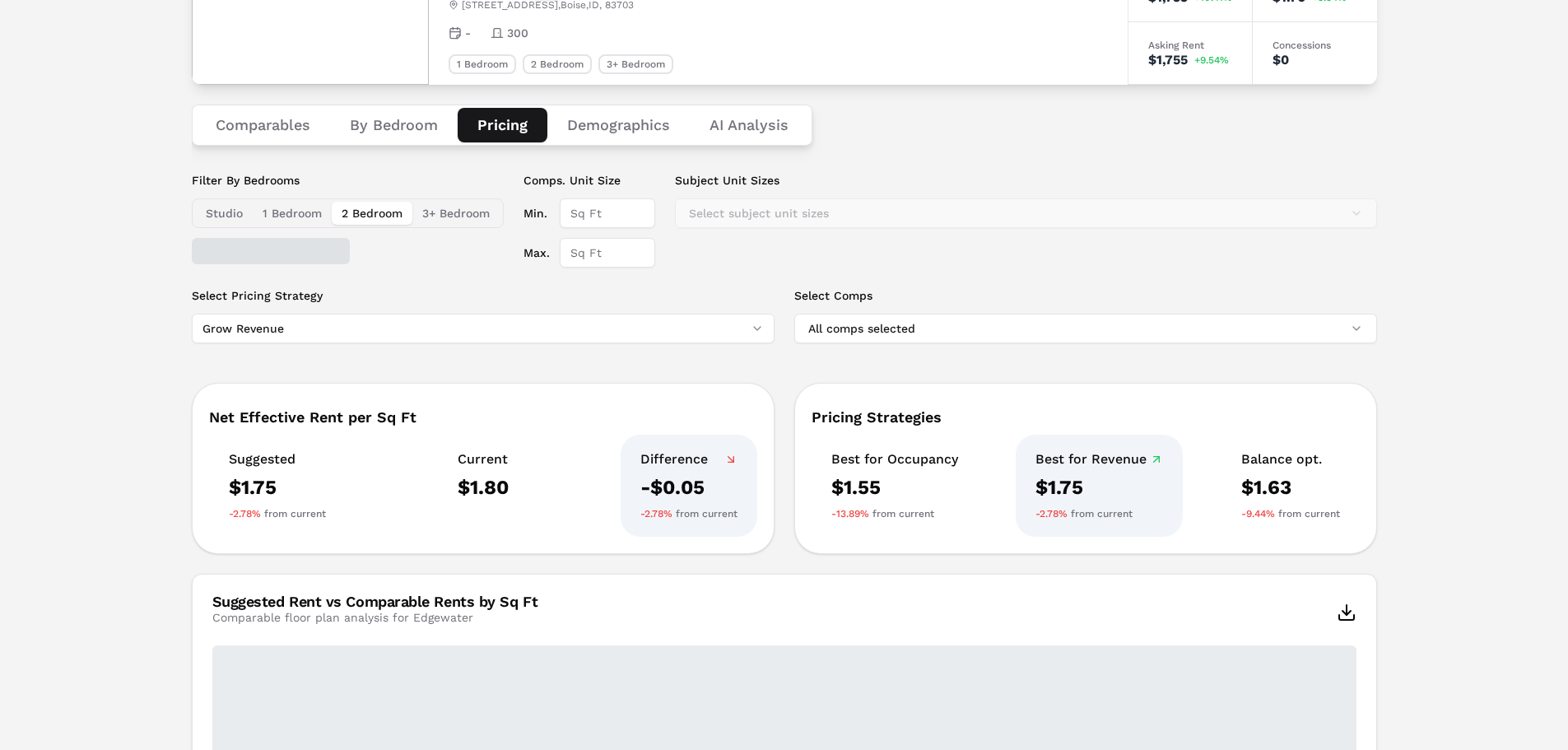
click at [367, 219] on button "2 Bedroom" at bounding box center [372, 213] width 81 height 23
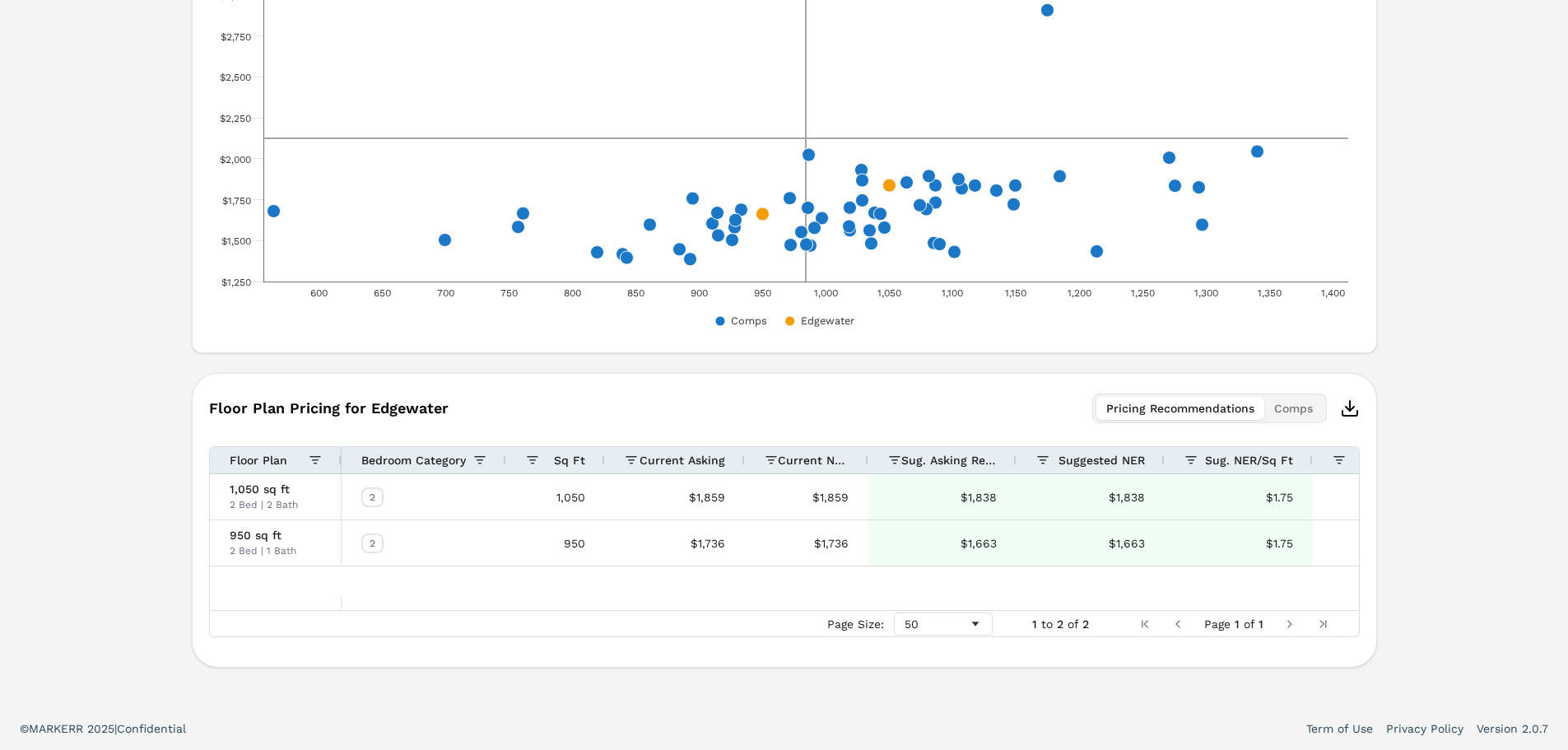
scroll to position [0, 0]
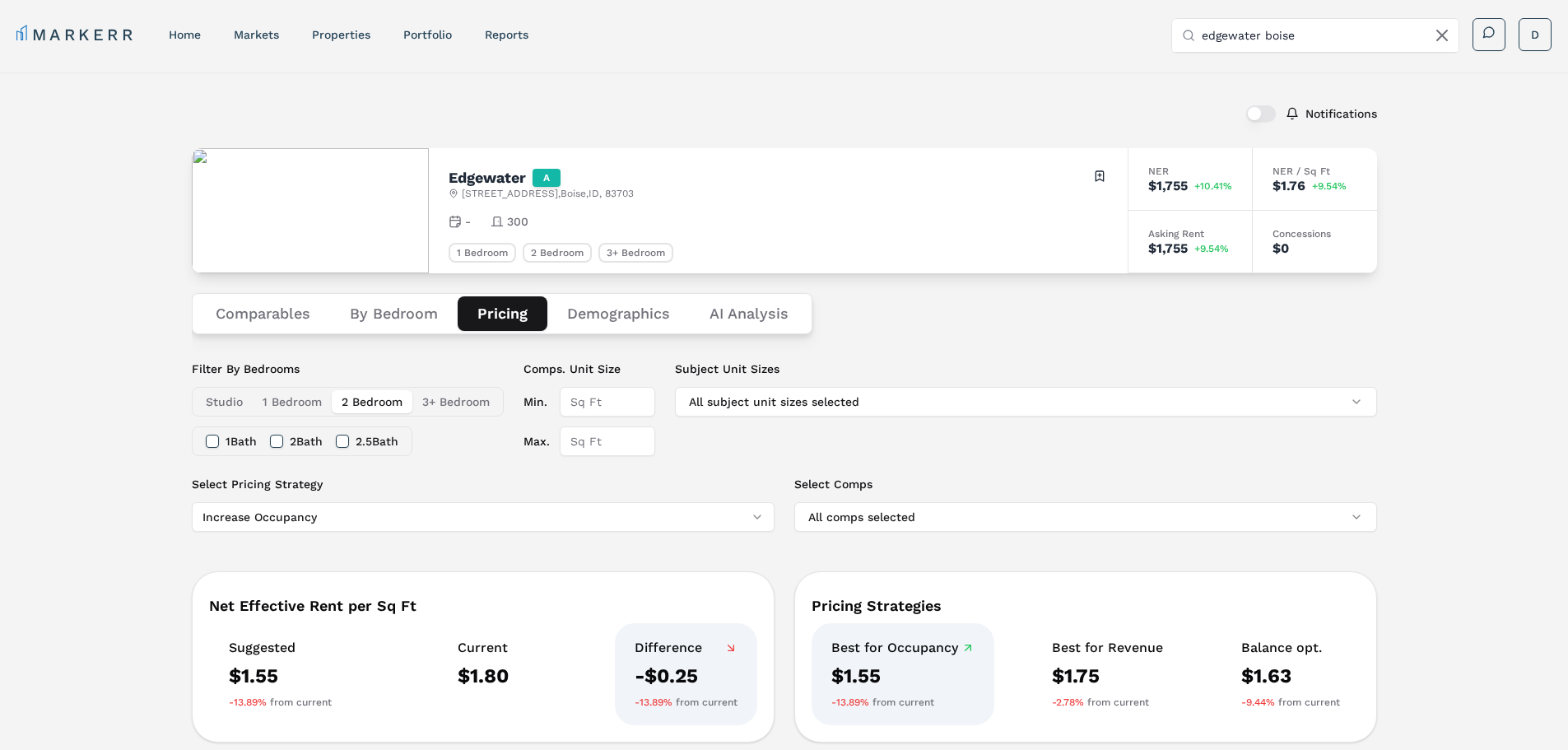
click at [426, 323] on button "By Bedroom" at bounding box center [394, 314] width 127 height 34
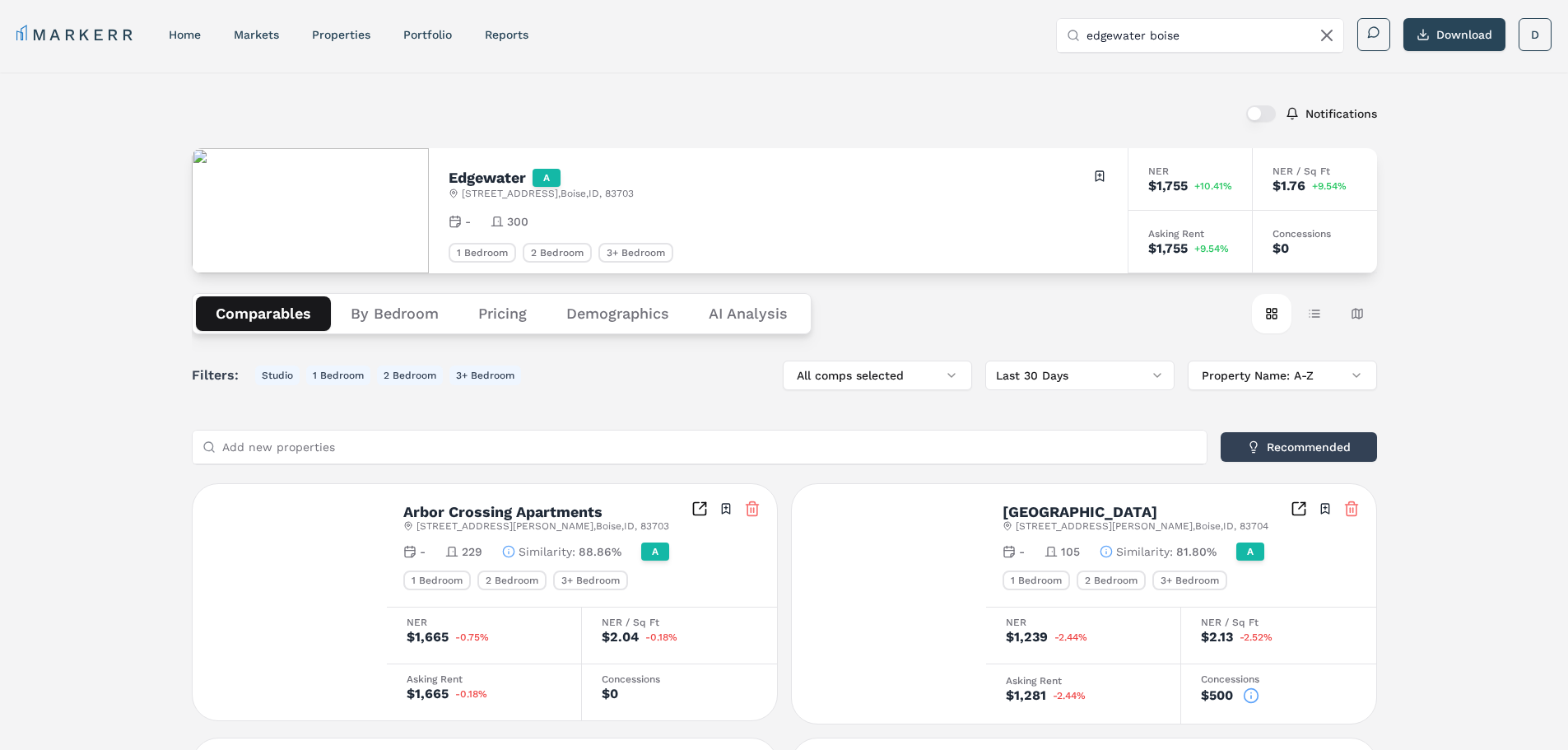
click at [283, 308] on button "Comparables" at bounding box center [263, 314] width 135 height 34
click at [262, 36] on link "markets" at bounding box center [256, 34] width 46 height 13
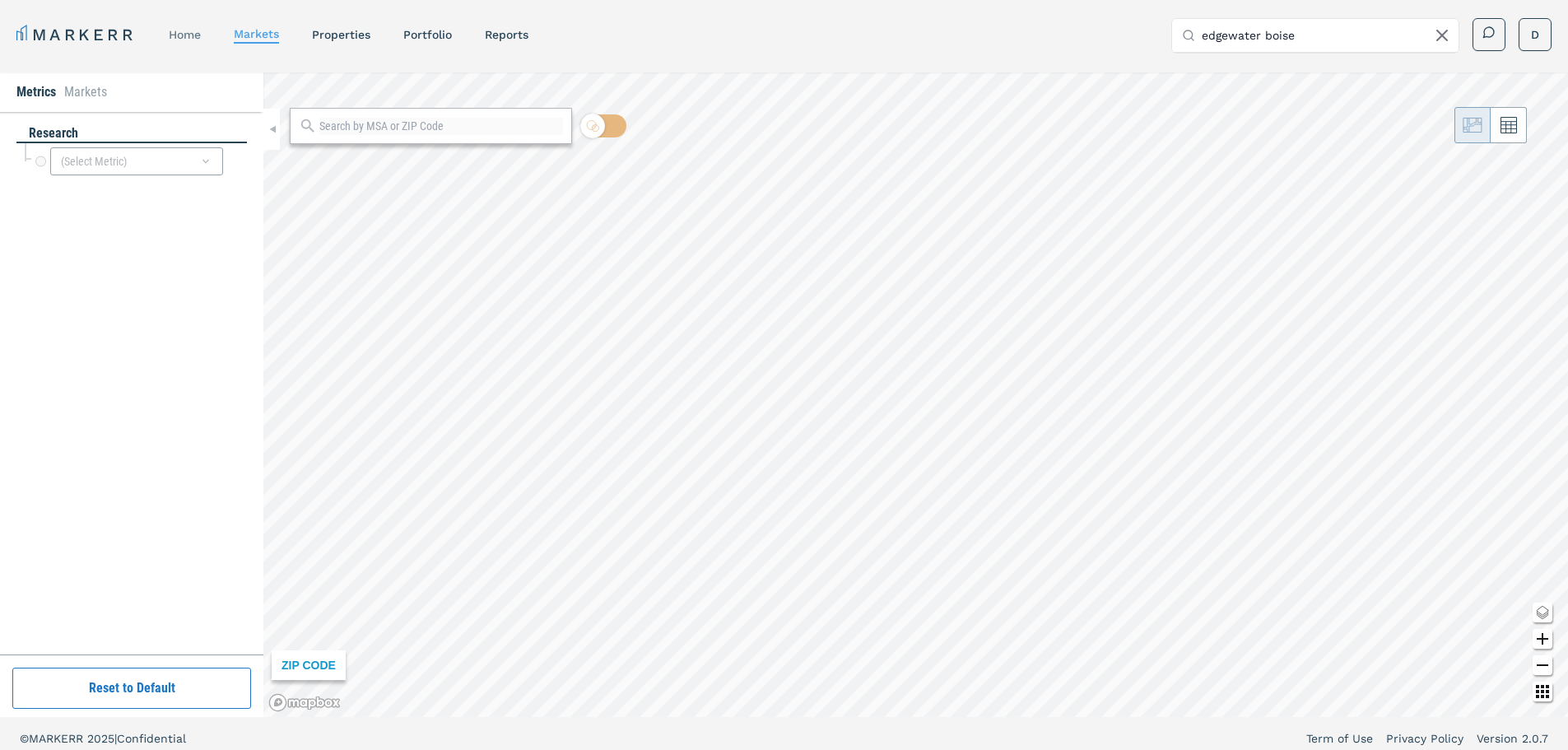
click at [184, 34] on link "home" at bounding box center [184, 34] width 32 height 13
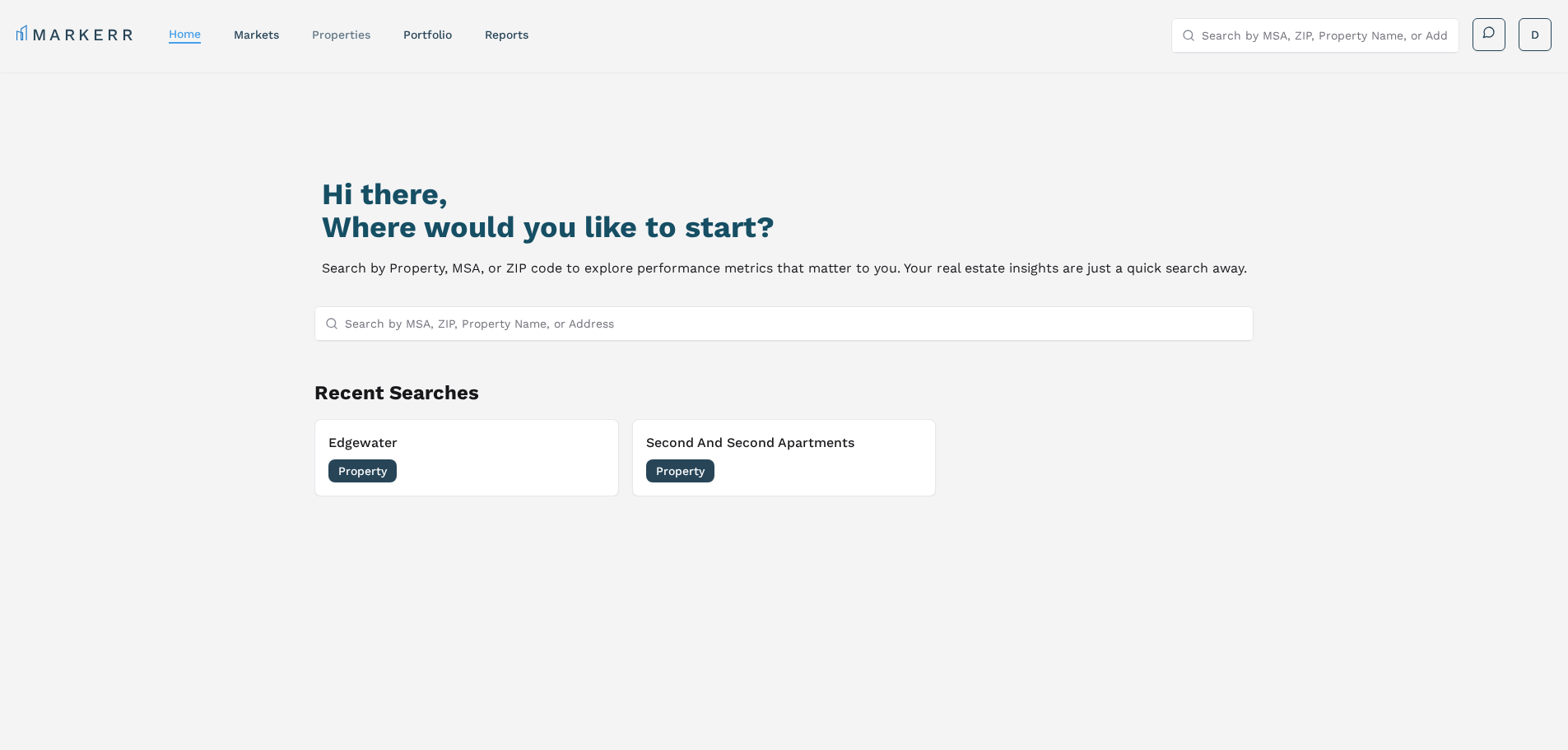
click at [333, 30] on link "properties" at bounding box center [341, 34] width 58 height 13
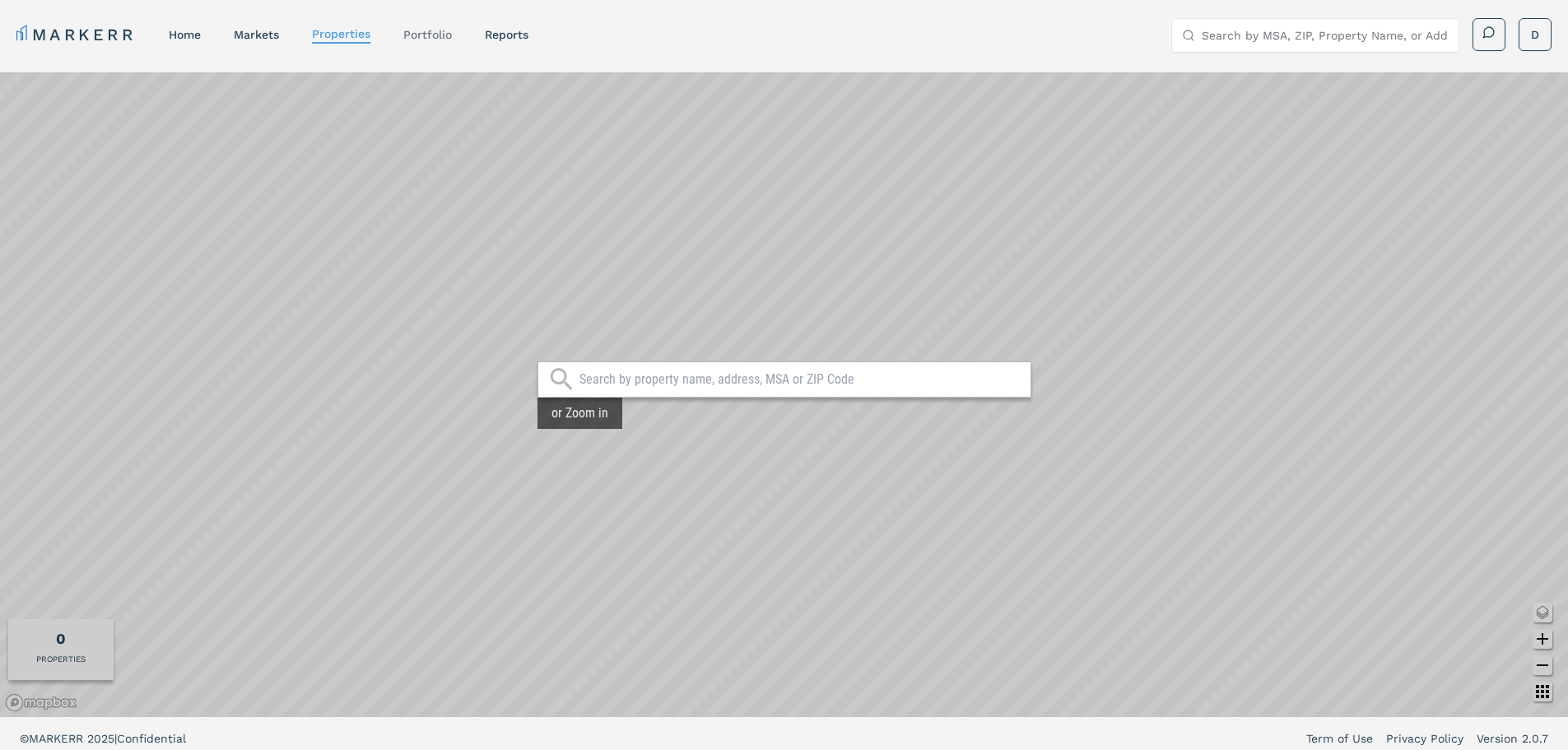
click at [419, 30] on link "Portfolio" at bounding box center [427, 34] width 48 height 13
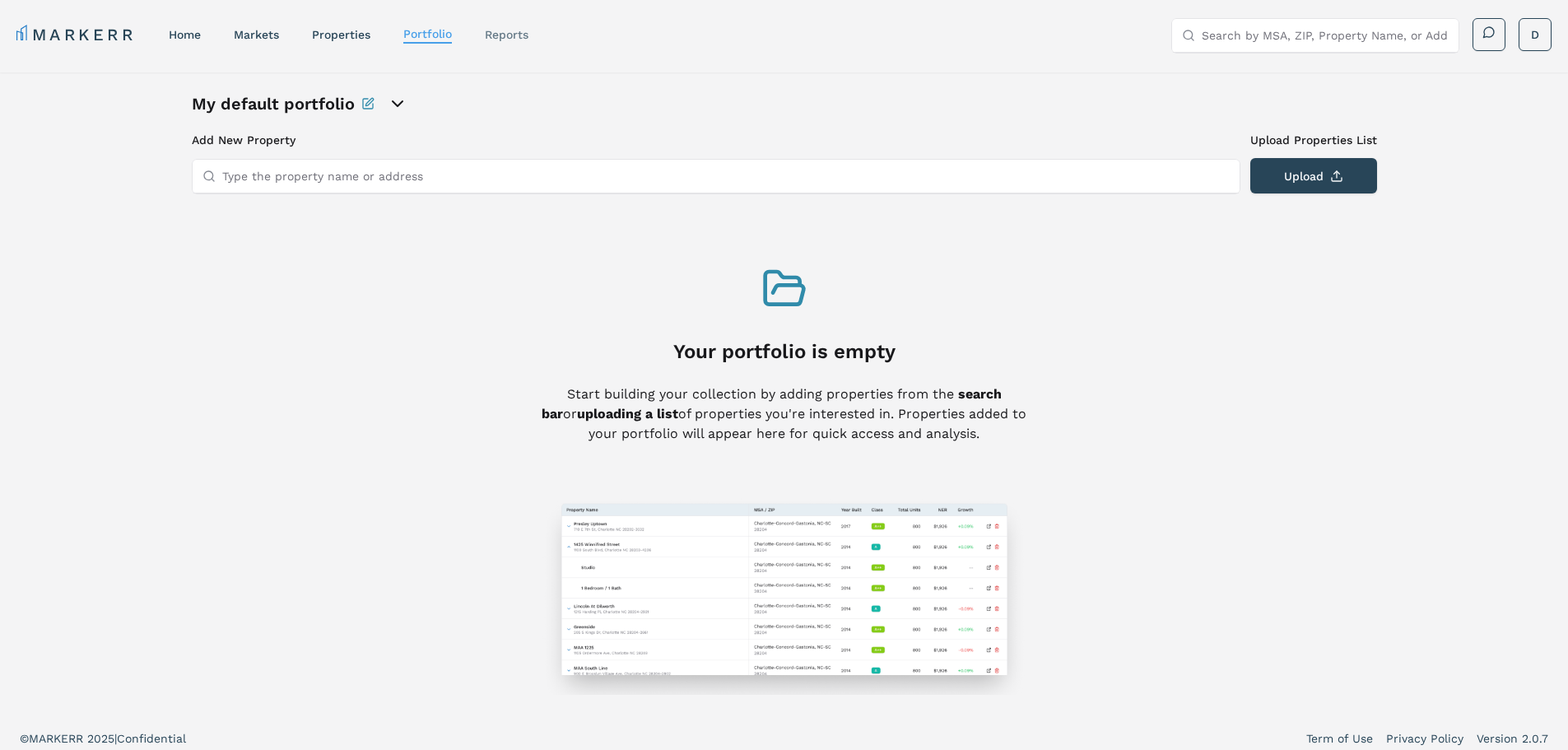
drag, startPoint x: 506, startPoint y: 28, endPoint x: 497, endPoint y: 39, distance: 14.2
click at [506, 28] on div "reports" at bounding box center [506, 34] width 44 height 16
click at [497, 39] on link "reports" at bounding box center [506, 34] width 44 height 13
select select "-release_date"
